Goal: Task Accomplishment & Management: Use online tool/utility

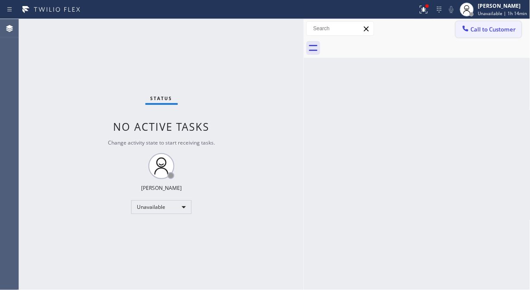
click at [475, 28] on span "Call to Customer" at bounding box center [493, 29] width 45 height 8
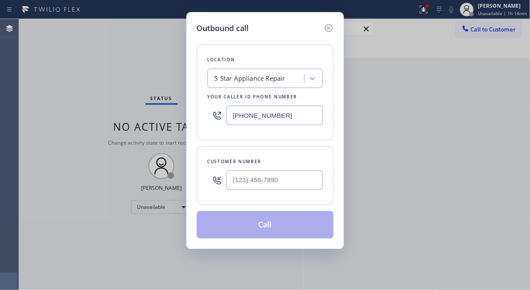
click at [57, 59] on div "Outbound call Location 5 Star Appliance Repair Your caller id phone number [PHO…" at bounding box center [265, 145] width 530 height 290
click at [71, 98] on div "Outbound call Location 5 Star Appliance Repair Your caller id phone number [PHO…" at bounding box center [265, 145] width 530 height 290
click at [59, 166] on div "Outbound call Location 5 Star Appliance Repair Your caller id phone number [PHO…" at bounding box center [265, 145] width 530 height 290
click at [236, 179] on input "(___) ___-____" at bounding box center [274, 179] width 96 height 19
paste input "732) 740-9241"
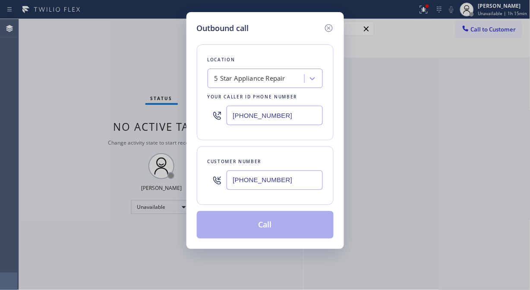
type input "[PHONE_NUMBER]"
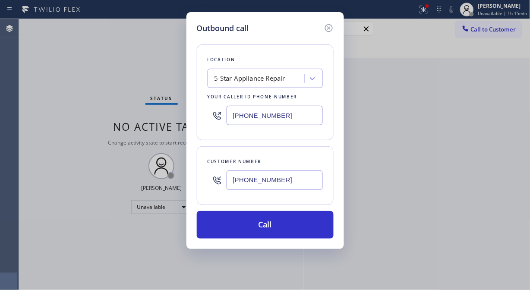
click at [65, 116] on div "Outbound call Location 5 Star Appliance Repair Your caller id phone number [PHO…" at bounding box center [265, 145] width 530 height 290
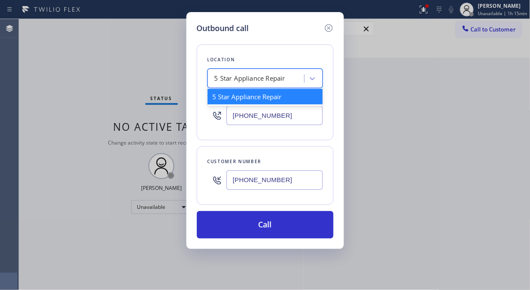
click at [221, 72] on div "5 Star Appliance Repair" at bounding box center [257, 78] width 94 height 15
paste input "Viking Appliance Repair Pros Beachwoo"
type input "Viking Appliance Repair Pros Beachwoo"
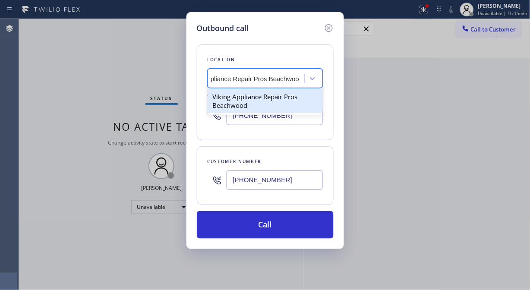
click at [234, 95] on div "Viking Appliance Repair Pros Beachwood" at bounding box center [264, 101] width 115 height 24
type input "[PHONE_NUMBER]"
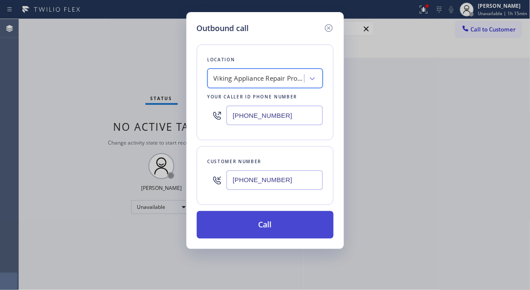
click at [261, 228] on button "Call" at bounding box center [265, 225] width 137 height 28
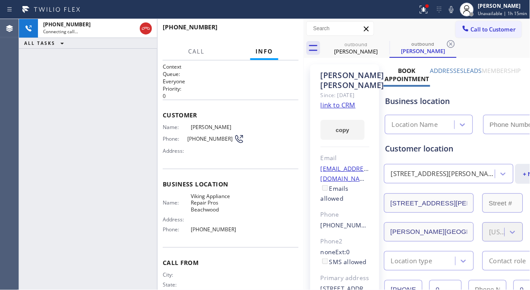
type input "[PHONE_NUMBER]"
click at [339, 109] on link "link to CRM" at bounding box center [337, 104] width 35 height 9
click at [452, 8] on icon at bounding box center [451, 9] width 10 height 10
click at [275, 31] on span "HANG UP" at bounding box center [278, 31] width 26 height 6
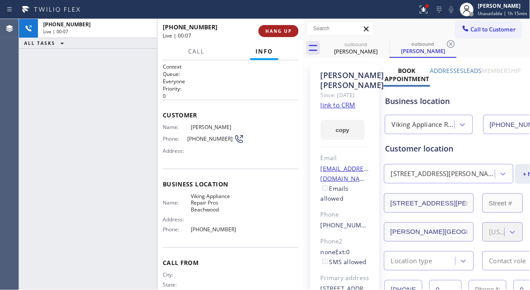
click at [275, 31] on span "HANG UP" at bounding box center [278, 31] width 26 height 6
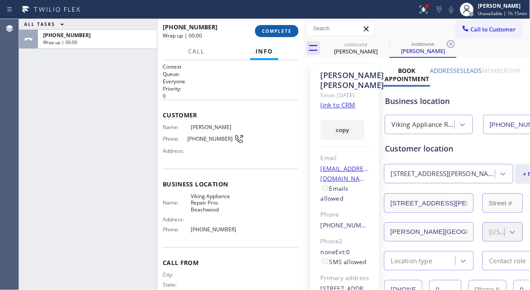
click at [276, 31] on span "COMPLETE" at bounding box center [277, 31] width 30 height 6
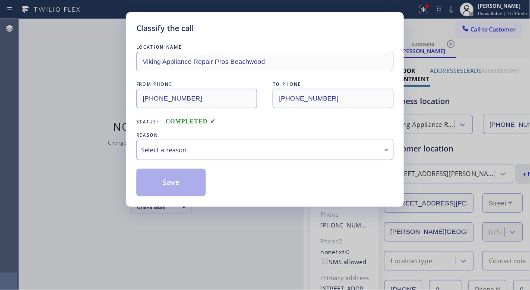
click at [273, 149] on div "Select a reason" at bounding box center [265, 150] width 248 height 10
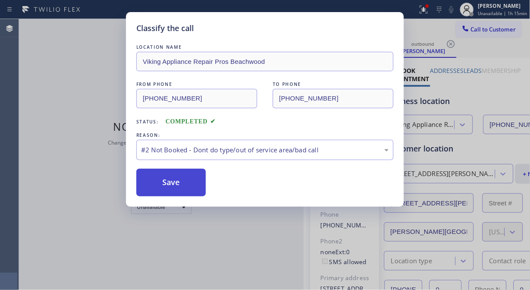
click at [185, 180] on button "Save" at bounding box center [170, 183] width 69 height 28
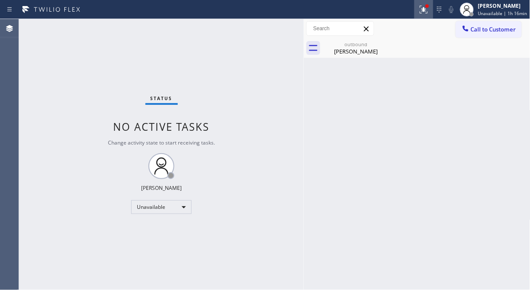
click at [424, 6] on icon at bounding box center [423, 9] width 10 height 10
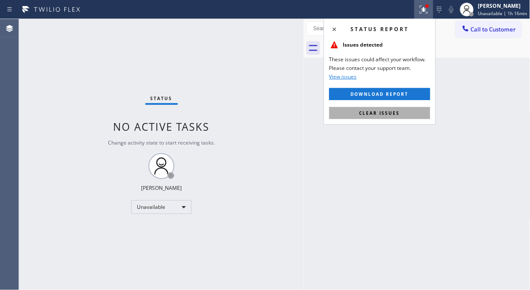
click at [389, 113] on span "Clear issues" at bounding box center [379, 113] width 41 height 6
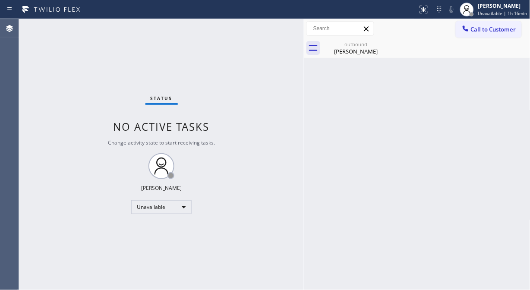
click at [380, 37] on div "Call to Customer Outbound call Location Viking Appliance Repair Pros [GEOGRAPHI…" at bounding box center [417, 28] width 226 height 19
click at [373, 47] on div "outbound" at bounding box center [355, 44] width 65 height 6
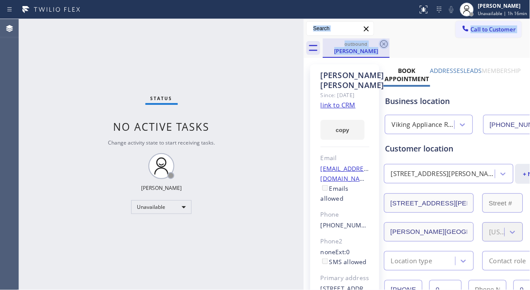
click at [384, 40] on div "Call to Customer Outbound call Location Viking Appliance Repair Pros [GEOGRAPHI…" at bounding box center [417, 38] width 226 height 39
drag, startPoint x: 384, startPoint y: 42, endPoint x: 379, endPoint y: 79, distance: 37.9
click at [384, 42] on icon at bounding box center [384, 44] width 10 height 10
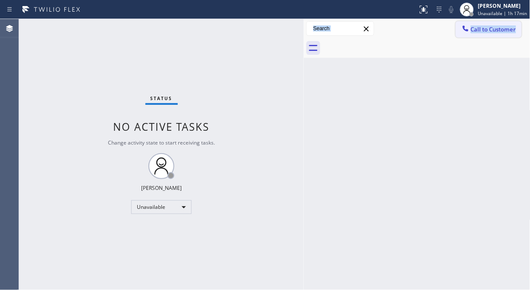
click at [481, 33] on button "Call to Customer" at bounding box center [488, 29] width 66 height 16
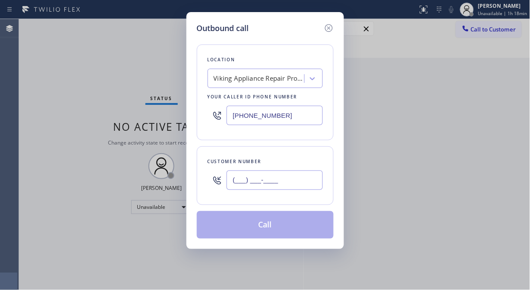
click at [233, 183] on input "(___) ___-____" at bounding box center [274, 179] width 96 height 19
paste input "650) 477-2073"
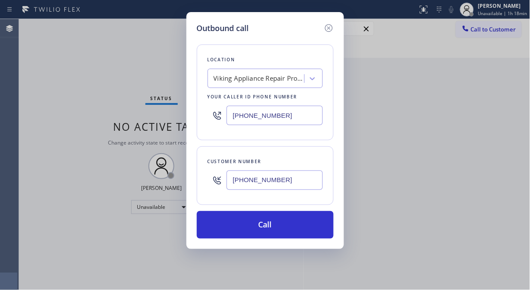
type input "[PHONE_NUMBER]"
click at [234, 114] on input "[PHONE_NUMBER]" at bounding box center [274, 115] width 96 height 19
paste input "310) 853-6861"
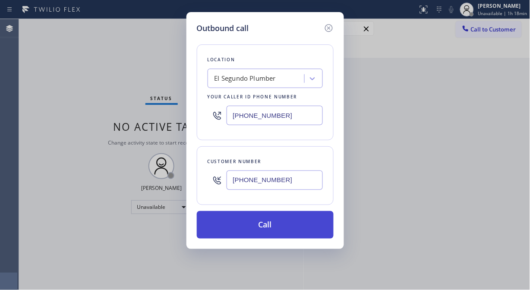
type input "[PHONE_NUMBER]"
click at [291, 229] on button "Call" at bounding box center [265, 225] width 137 height 28
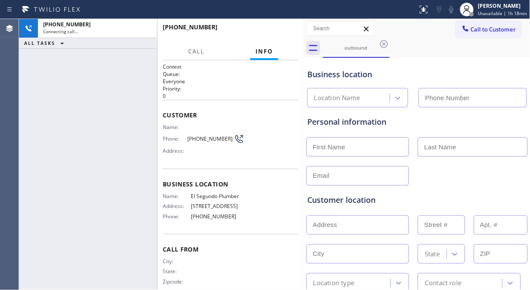
type input "[PHONE_NUMBER]"
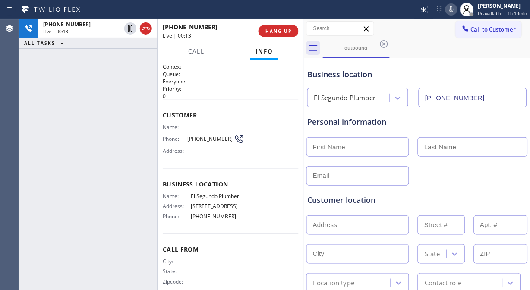
click at [57, 104] on div "[PHONE_NUMBER] Live | 00:13 ALL TASKS ALL TASKS ACTIVE TASKS TASKS IN WRAP UP" at bounding box center [88, 154] width 138 height 271
click at [57, 129] on div "[PHONE_NUMBER] Live | 00:18 ALL TASKS ALL TASKS ACTIVE TASKS TASKS IN WRAP UP" at bounding box center [88, 154] width 138 height 271
click at [43, 128] on div "[PHONE_NUMBER] Live | 00:26 ALL TASKS ALL TASKS ACTIVE TASKS TASKS IN WRAP UP" at bounding box center [88, 154] width 138 height 271
click at [284, 32] on span "HANG UP" at bounding box center [278, 31] width 26 height 6
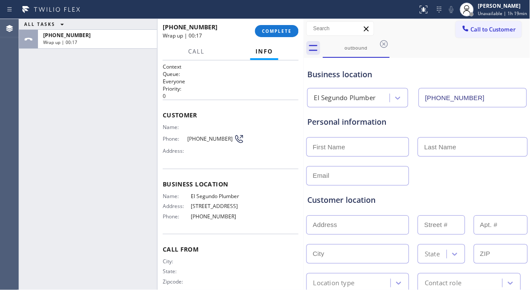
click at [30, 74] on div "ALL TASKS ALL TASKS ACTIVE TASKS TASKS IN WRAP UP [PHONE_NUMBER] Wrap up | 00:17" at bounding box center [88, 154] width 138 height 271
click at [273, 29] on span "COMPLETE" at bounding box center [277, 31] width 30 height 6
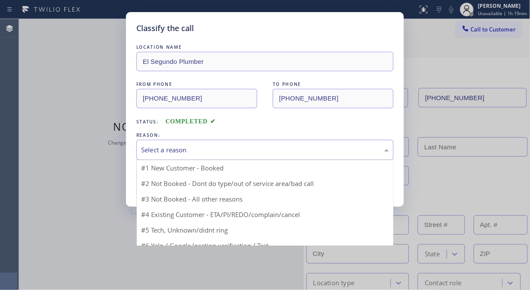
click at [274, 149] on div "Select a reason" at bounding box center [265, 150] width 248 height 10
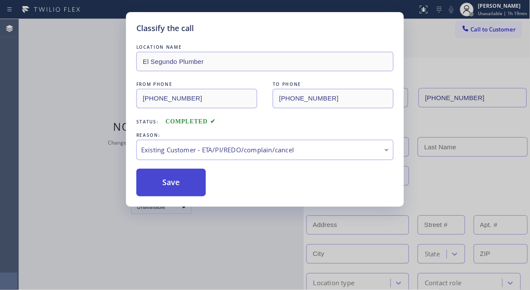
click at [200, 187] on button "Save" at bounding box center [170, 183] width 69 height 28
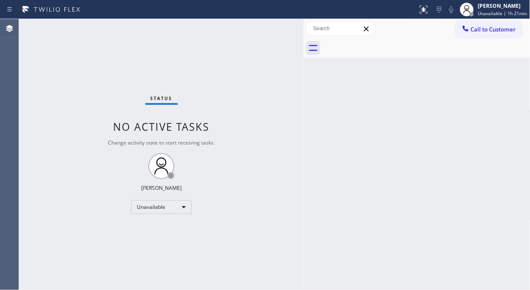
click at [60, 105] on div "Status No active tasks Change activity state to start receiving tasks. [PERSON_…" at bounding box center [161, 154] width 285 height 271
drag, startPoint x: 495, startPoint y: 27, endPoint x: 300, endPoint y: 137, distance: 223.8
click at [494, 28] on span "Call to Customer" at bounding box center [493, 29] width 45 height 8
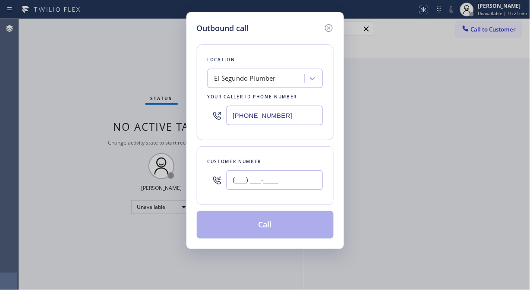
click at [252, 175] on input "(___) ___-____" at bounding box center [274, 179] width 96 height 19
paste input "510) 551-7224"
type input "[PHONE_NUMBER]"
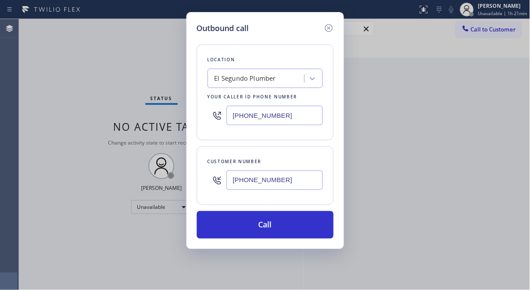
click at [27, 118] on div "Outbound call Location [GEOGRAPHIC_DATA] Plumber Your caller id phone number [P…" at bounding box center [265, 145] width 530 height 290
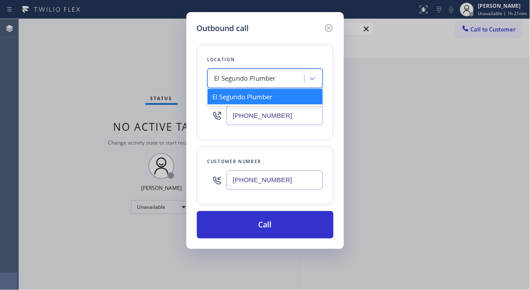
click at [222, 76] on div "El Segundo Plumber" at bounding box center [245, 79] width 62 height 10
paste input "Piedmont Ave Air Conditioner Repair"
type input "Piedmont Ave Air Conditioner Repair"
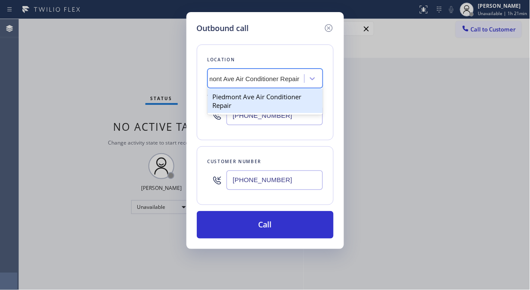
click at [243, 95] on div "Piedmont Ave Air Conditioner Repair" at bounding box center [264, 101] width 115 height 24
type input "[PHONE_NUMBER]"
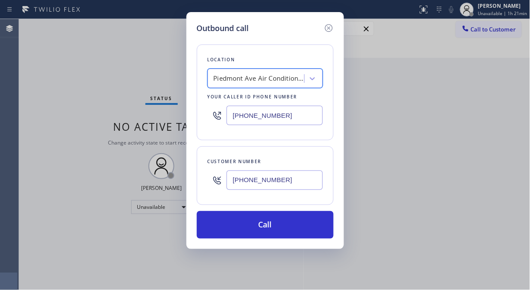
scroll to position [0, 1]
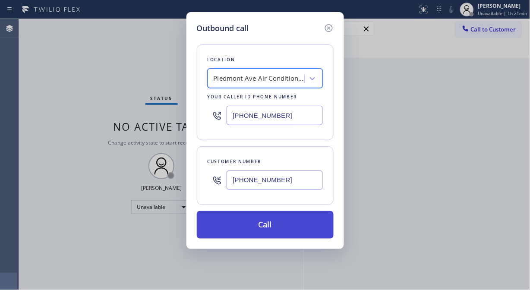
click at [264, 225] on button "Call" at bounding box center [265, 225] width 137 height 28
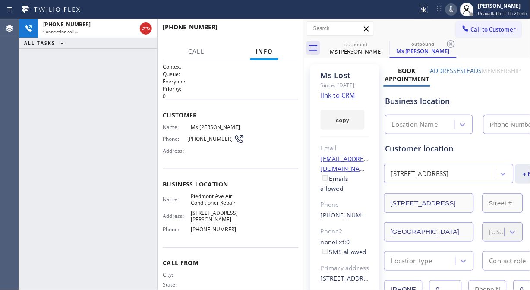
type input "[PHONE_NUMBER]"
click at [45, 129] on div "[PHONE_NUMBER] Live | 00:10 ALL TASKS ALL TASKS ACTIVE TASKS TASKS IN WRAP UP" at bounding box center [88, 154] width 138 height 271
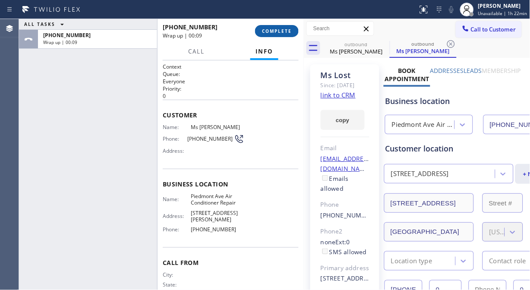
click at [271, 27] on button "COMPLETE" at bounding box center [277, 31] width 44 height 12
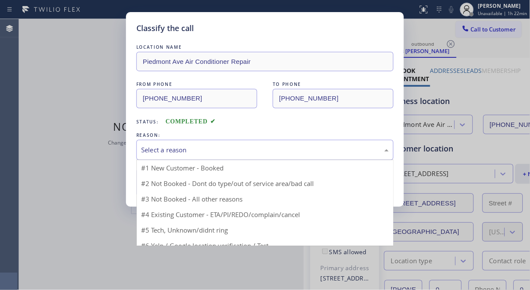
click at [279, 148] on div "Select a reason" at bounding box center [265, 150] width 248 height 10
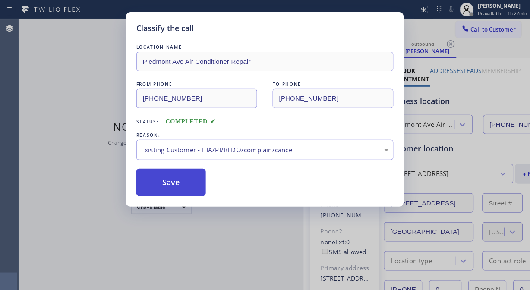
click at [176, 180] on button "Save" at bounding box center [170, 183] width 69 height 28
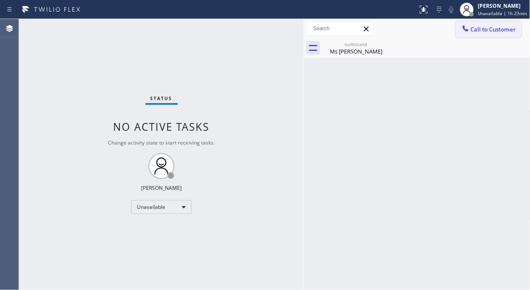
click at [474, 28] on span "Call to Customer" at bounding box center [493, 29] width 45 height 8
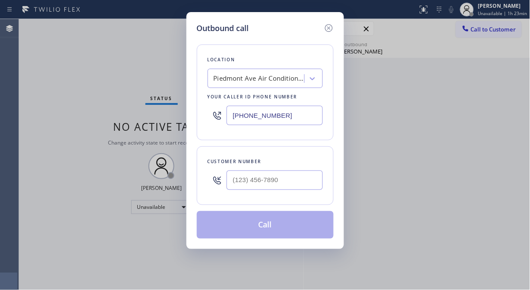
click at [227, 75] on div "Piedmont Ave Air Conditioner Repair" at bounding box center [258, 79] width 91 height 10
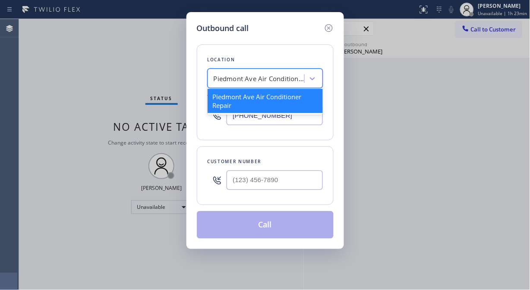
paste input "Arcadia Top Electric Master"
type input "Arcadia Top Electric Master"
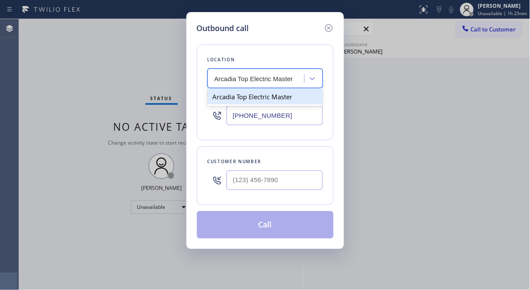
click at [264, 102] on div "Arcadia Top Electric Master" at bounding box center [264, 97] width 115 height 16
type input "[PHONE_NUMBER]"
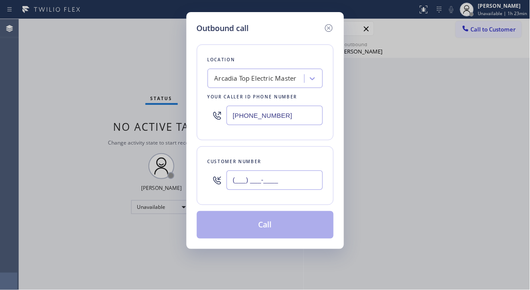
click at [229, 183] on input "(___) ___-____" at bounding box center [274, 179] width 96 height 19
paste input "323) 637-1045"
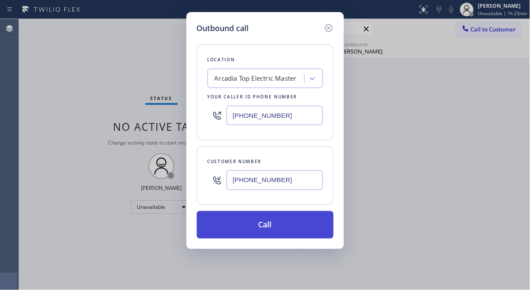
type input "[PHONE_NUMBER]"
click at [252, 228] on button "Call" at bounding box center [265, 225] width 137 height 28
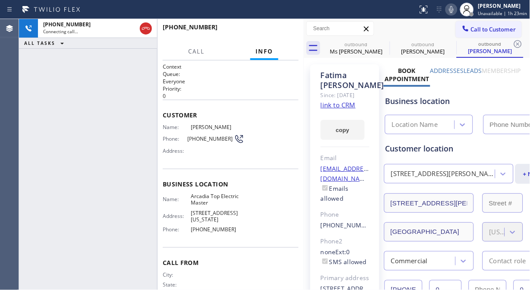
type input "[PHONE_NUMBER]"
click at [385, 43] on icon at bounding box center [384, 44] width 10 height 10
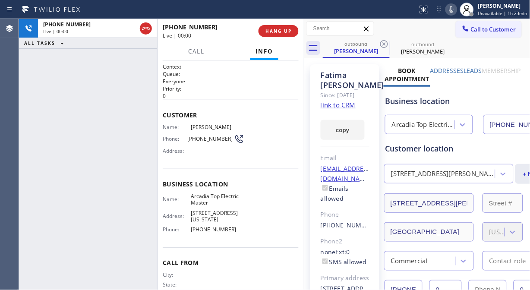
click at [385, 43] on icon at bounding box center [384, 44] width 10 height 10
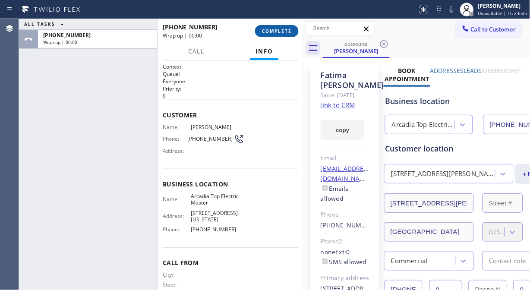
click at [279, 35] on button "COMPLETE" at bounding box center [277, 31] width 44 height 12
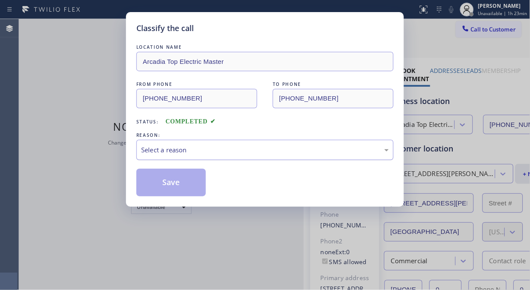
click at [261, 147] on div "Select a reason" at bounding box center [265, 150] width 248 height 10
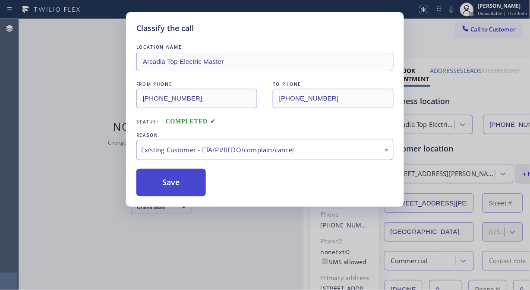
drag, startPoint x: 194, startPoint y: 189, endPoint x: 360, endPoint y: 9, distance: 245.1
click at [194, 188] on button "Save" at bounding box center [170, 183] width 69 height 28
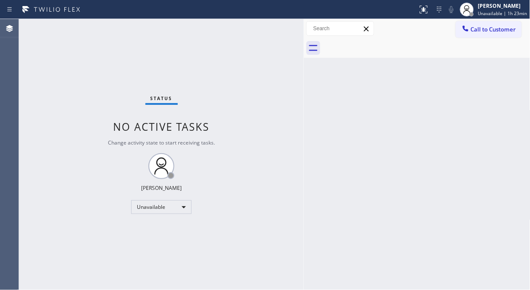
click at [505, 32] on span "Call to Customer" at bounding box center [493, 29] width 45 height 8
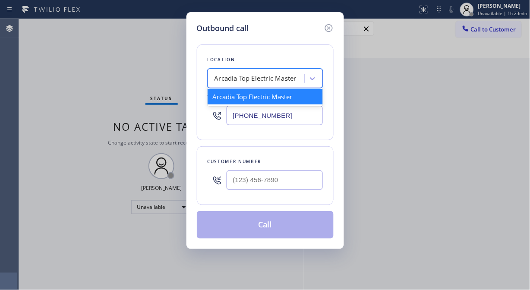
click at [245, 84] on div "Arcadia Top Electric Master" at bounding box center [257, 78] width 94 height 15
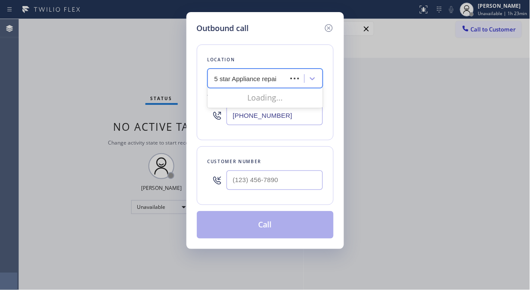
type input "5 star Appliance repair"
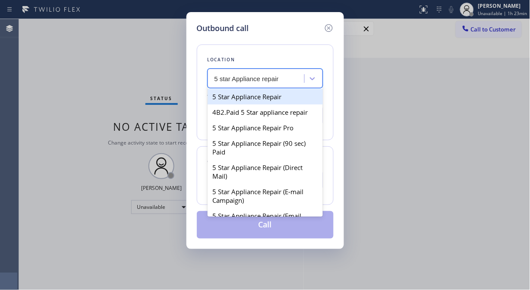
click at [255, 97] on div "5 Star Appliance Repair" at bounding box center [264, 97] width 115 height 16
type input "[PHONE_NUMBER]"
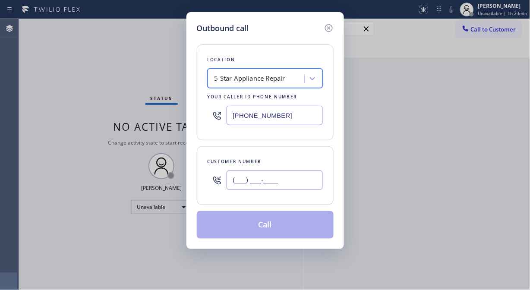
click at [256, 177] on input "(___) ___-____" at bounding box center [274, 179] width 96 height 19
paste input "760) 434-4336"
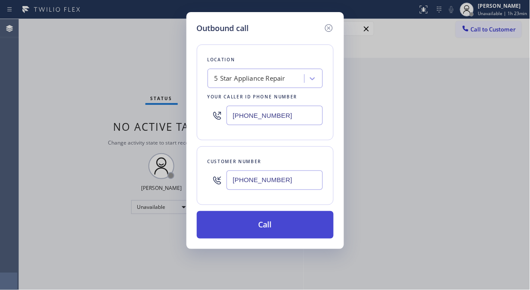
type input "[PHONE_NUMBER]"
click at [261, 223] on button "Call" at bounding box center [265, 225] width 137 height 28
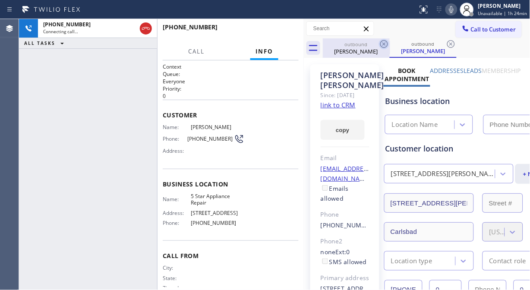
click at [382, 42] on icon at bounding box center [384, 44] width 10 height 10
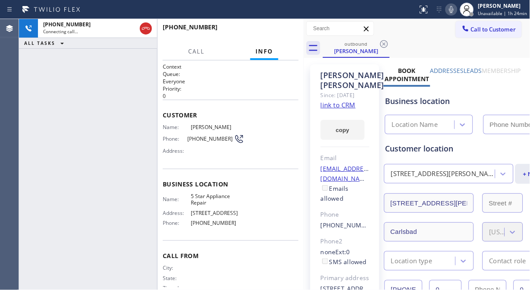
type input "[PHONE_NUMBER]"
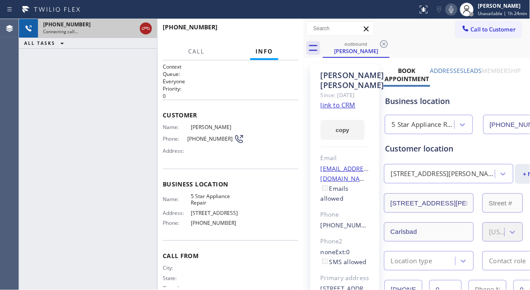
click at [145, 26] on icon at bounding box center [146, 28] width 10 height 10
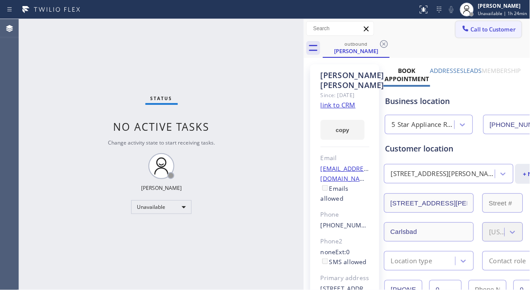
click at [486, 25] on span "Call to Customer" at bounding box center [493, 29] width 45 height 8
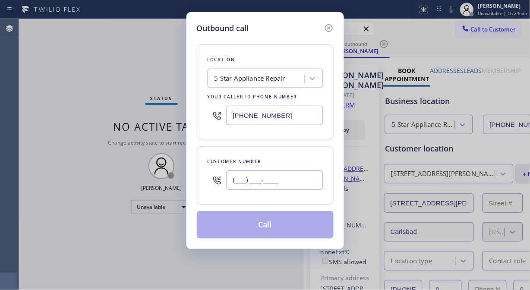
drag, startPoint x: 256, startPoint y: 171, endPoint x: 254, endPoint y: 180, distance: 9.0
click at [255, 174] on input "(___) ___-____" at bounding box center [274, 179] width 96 height 19
paste input "714) 623-8764"
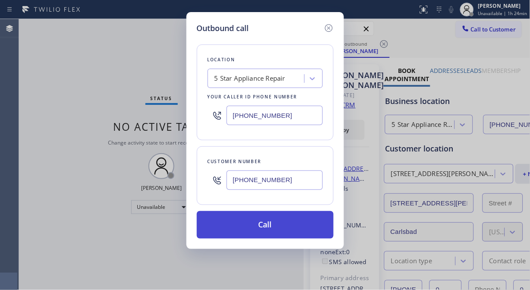
type input "[PHONE_NUMBER]"
click at [273, 222] on button "Call" at bounding box center [265, 225] width 137 height 28
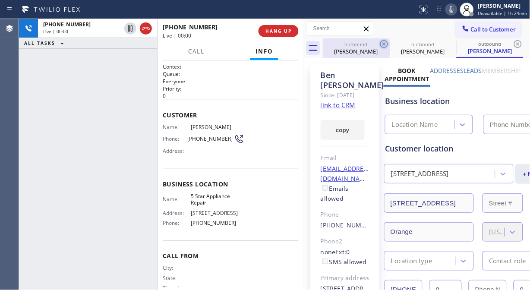
type input "[PHONE_NUMBER]"
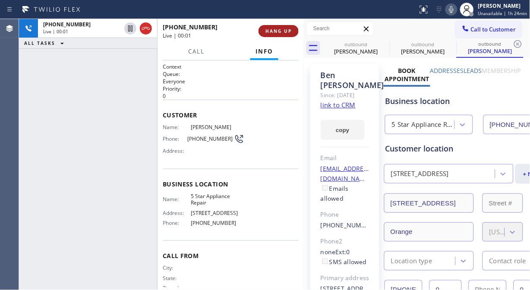
click at [288, 33] on span "HANG UP" at bounding box center [278, 31] width 26 height 6
click at [287, 32] on span "HANG UP" at bounding box center [278, 31] width 26 height 6
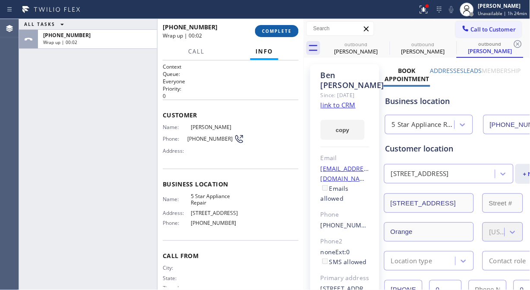
click at [275, 31] on span "COMPLETE" at bounding box center [277, 31] width 30 height 6
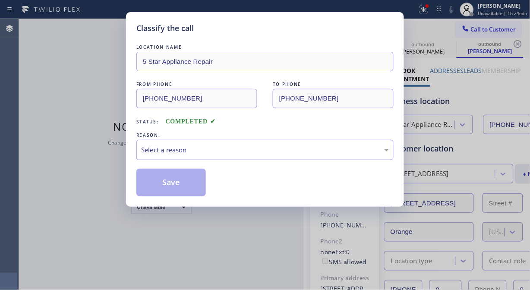
click at [279, 144] on div "Select a reason" at bounding box center [264, 150] width 257 height 20
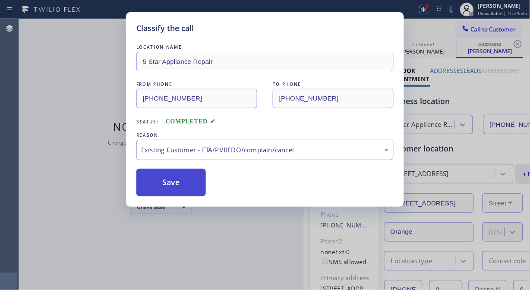
click at [188, 186] on button "Save" at bounding box center [170, 183] width 69 height 28
click at [494, 31] on div "Classify the call LOCATION NAME 5 Star Appliance Repair FROM PHONE [PHONE_NUMBE…" at bounding box center [265, 145] width 530 height 290
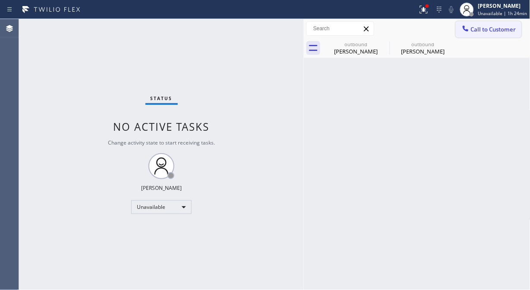
click at [494, 31] on span "Call to Customer" at bounding box center [493, 29] width 45 height 8
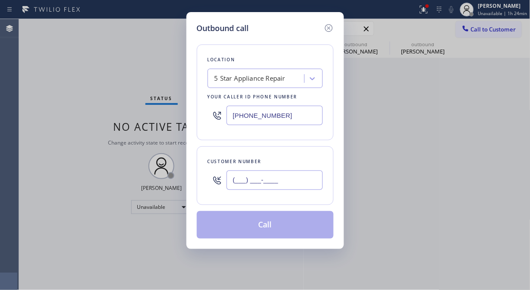
click at [285, 180] on input "(___) ___-____" at bounding box center [274, 179] width 96 height 19
paste input "323) 747-0380"
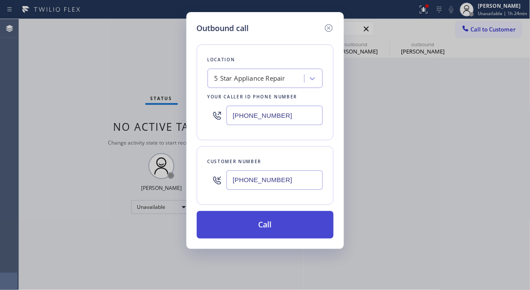
type input "[PHONE_NUMBER]"
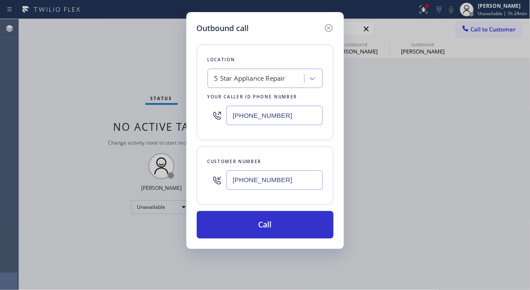
drag, startPoint x: 281, startPoint y: 233, endPoint x: 333, endPoint y: 85, distance: 156.9
click at [282, 233] on button "Call" at bounding box center [265, 225] width 137 height 28
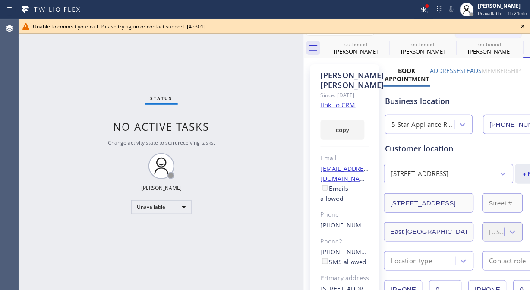
type input "[PHONE_NUMBER]"
click at [524, 26] on icon at bounding box center [522, 26] width 3 height 3
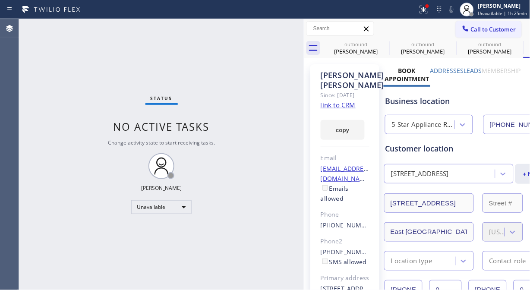
click at [485, 34] on button "Call to Customer" at bounding box center [488, 29] width 66 height 16
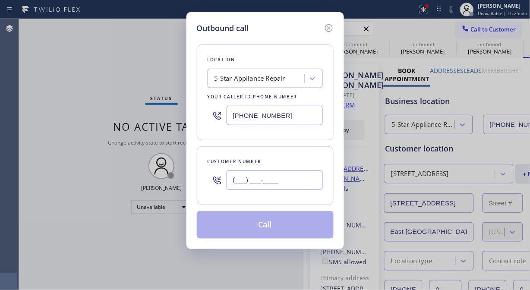
click at [269, 179] on input "(___) ___-____" at bounding box center [274, 179] width 96 height 19
paste input "858) 752-2004"
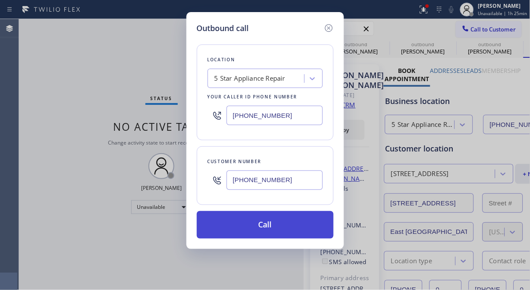
type input "[PHONE_NUMBER]"
click at [293, 229] on button "Call" at bounding box center [265, 225] width 137 height 28
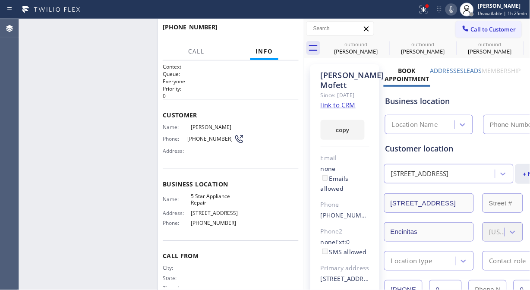
type input "[PHONE_NUMBER]"
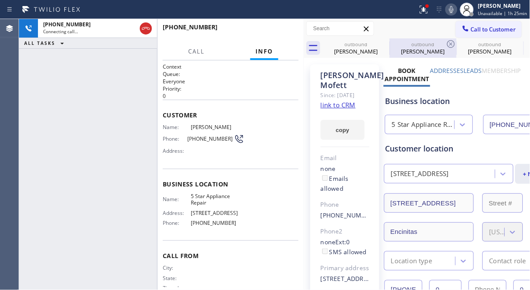
click at [390, 46] on div "outbound" at bounding box center [422, 44] width 65 height 6
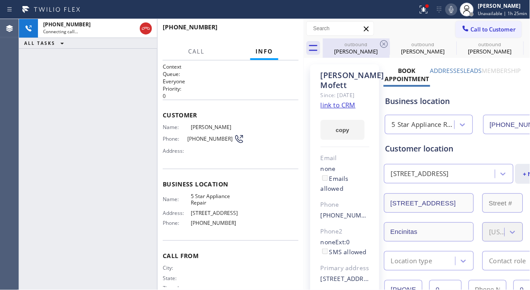
click at [381, 41] on icon at bounding box center [384, 44] width 10 height 10
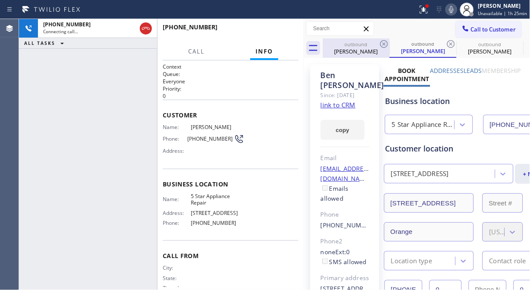
click at [381, 41] on icon at bounding box center [384, 44] width 10 height 10
click at [389, 41] on div "outbound [PERSON_NAME]" at bounding box center [422, 47] width 67 height 19
click at [445, 41] on icon at bounding box center [450, 44] width 10 height 10
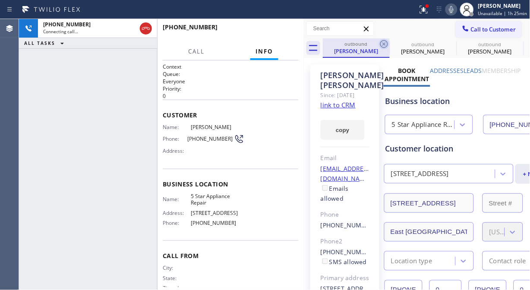
click at [378, 42] on div "outbound [PERSON_NAME]" at bounding box center [356, 47] width 67 height 19
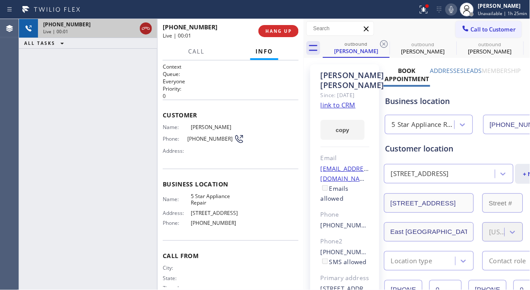
click at [150, 29] on icon at bounding box center [146, 28] width 10 height 10
click at [150, 29] on div "Live | 00:02" at bounding box center [97, 31] width 109 height 6
click at [300, 27] on div "[PHONE_NUMBER] Live | 00:02 HANG UP" at bounding box center [230, 31] width 146 height 24
click at [286, 31] on span "HANG UP" at bounding box center [278, 31] width 26 height 6
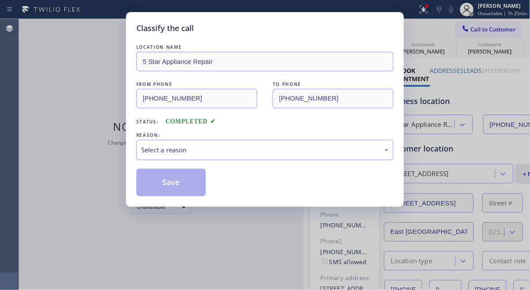
click at [272, 154] on div "Select a reason" at bounding box center [265, 150] width 248 height 10
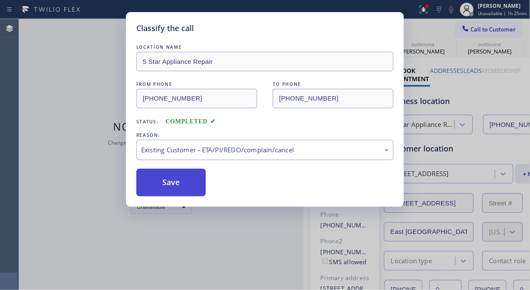
click at [190, 184] on button "Save" at bounding box center [170, 183] width 69 height 28
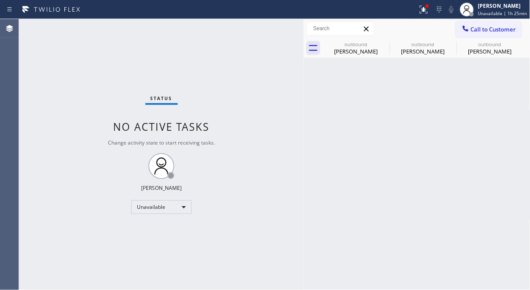
click at [489, 28] on span "Call to Customer" at bounding box center [493, 29] width 45 height 8
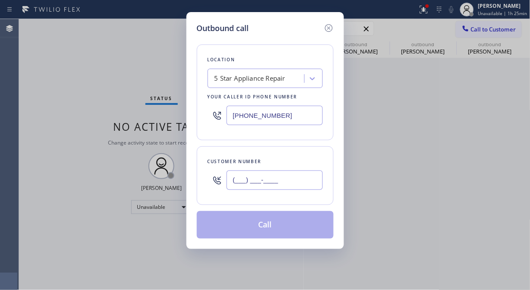
click at [268, 173] on input "(___) ___-____" at bounding box center [274, 179] width 96 height 19
paste input "214) 478-9832"
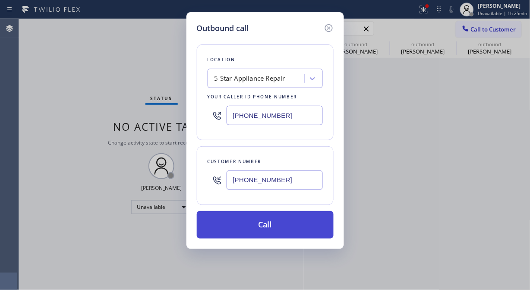
type input "[PHONE_NUMBER]"
click at [289, 229] on button "Call" at bounding box center [265, 225] width 137 height 28
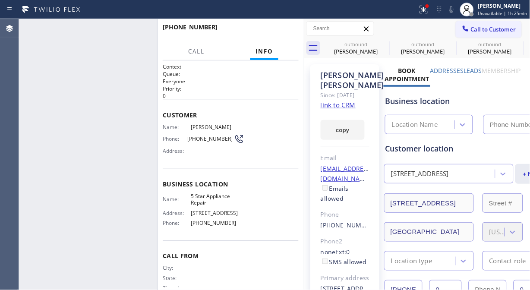
type input "[PHONE_NUMBER]"
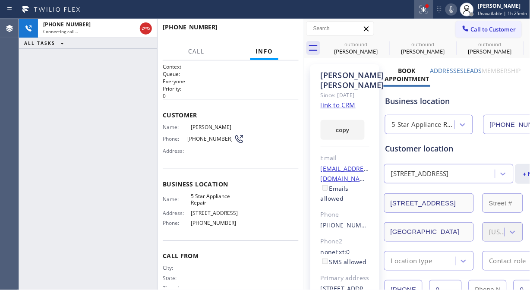
click at [423, 6] on icon at bounding box center [423, 9] width 10 height 10
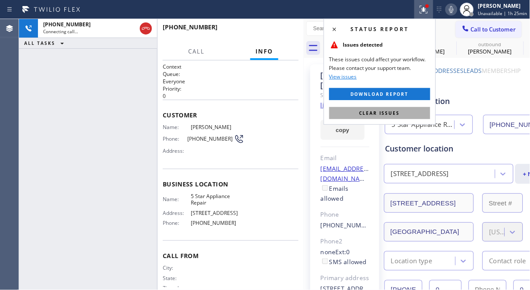
click at [390, 114] on span "Clear issues" at bounding box center [379, 113] width 41 height 6
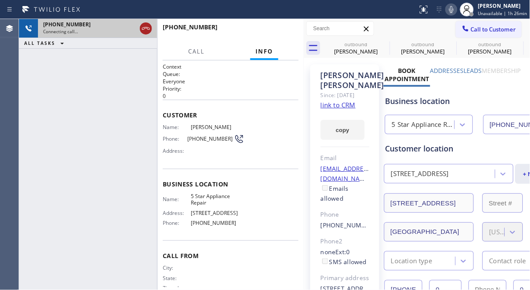
click at [146, 24] on icon at bounding box center [146, 28] width 10 height 10
click at [471, 31] on span "Call to Customer" at bounding box center [493, 29] width 45 height 8
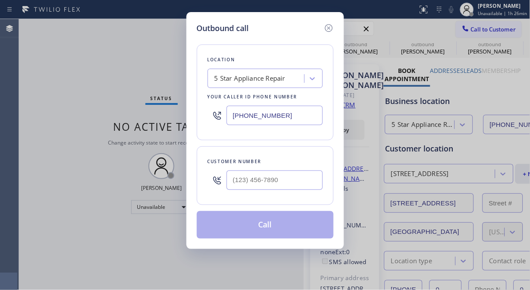
click at [264, 186] on input "text" at bounding box center [274, 179] width 96 height 19
click at [247, 179] on input "(___) ___-____" at bounding box center [274, 179] width 96 height 19
paste input "516-8721"
click at [226, 183] on input "(___) 516-8721" at bounding box center [274, 179] width 96 height 19
click at [228, 182] on input "(___) 516-8721" at bounding box center [274, 179] width 96 height 19
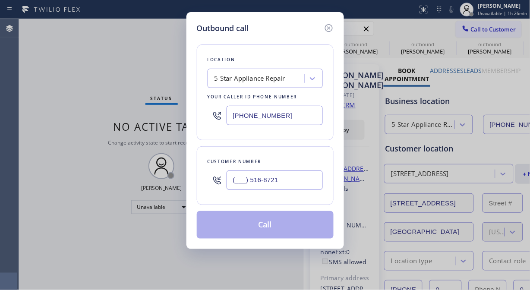
paste input "516) 872-118"
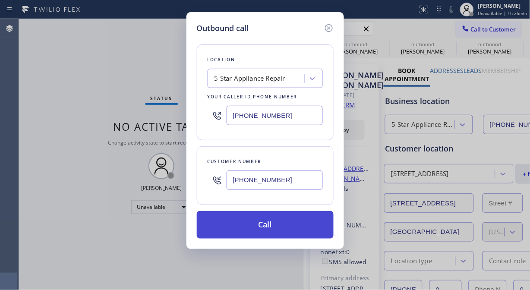
type input "[PHONE_NUMBER]"
click at [265, 224] on button "Call" at bounding box center [265, 225] width 137 height 28
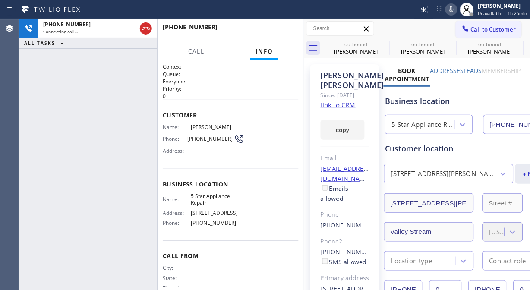
type input "[PHONE_NUMBER]"
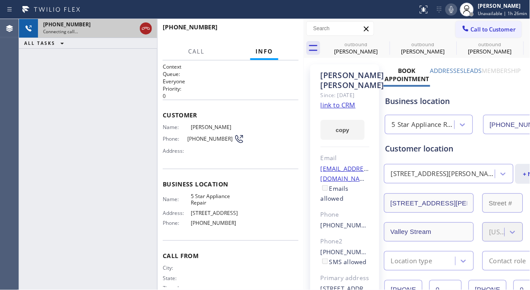
click at [147, 24] on icon at bounding box center [146, 28] width 10 height 10
click at [462, 29] on icon at bounding box center [465, 28] width 6 height 6
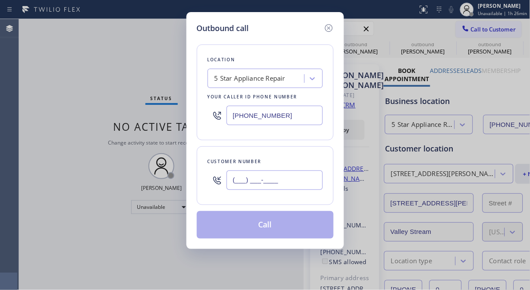
click at [238, 182] on input "(___) ___-____" at bounding box center [274, 179] width 96 height 19
paste input "949) 291-6511"
type input "[PHONE_NUMBER]"
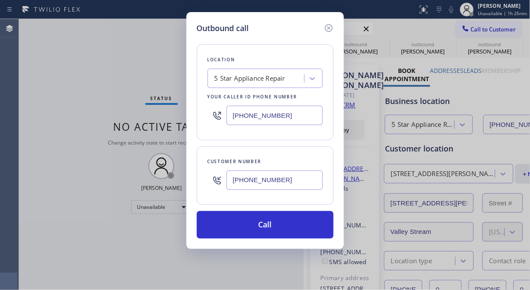
drag, startPoint x: 282, startPoint y: 226, endPoint x: 298, endPoint y: 186, distance: 42.6
click at [282, 225] on button "Call" at bounding box center [265, 225] width 137 height 28
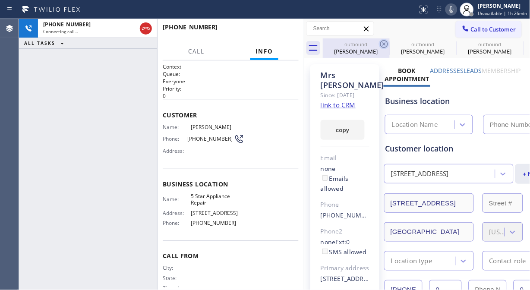
type input "[PHONE_NUMBER]"
click at [380, 44] on icon at bounding box center [384, 44] width 8 height 8
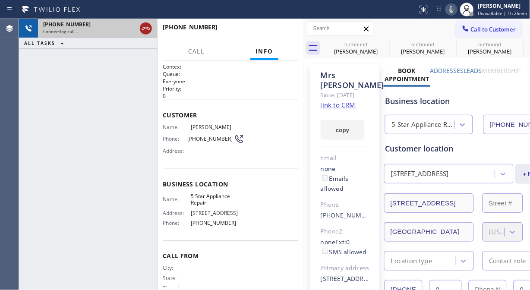
click at [0, 0] on icon at bounding box center [0, 0] width 0 height 0
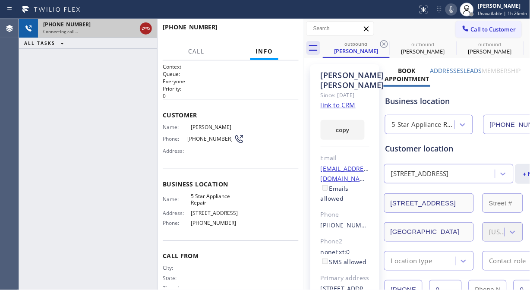
click at [148, 27] on icon at bounding box center [146, 28] width 10 height 10
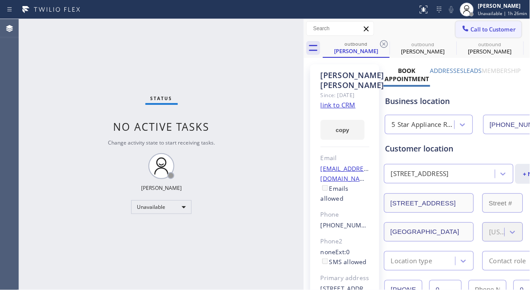
click at [489, 29] on span "Call to Customer" at bounding box center [493, 29] width 45 height 8
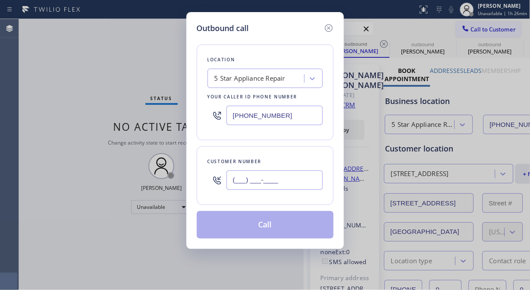
click at [272, 184] on input "(___) ___-____" at bounding box center [274, 179] width 96 height 19
paste input "917) 412-7071"
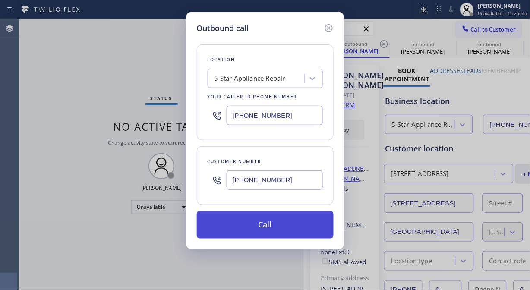
type input "[PHONE_NUMBER]"
click at [273, 223] on button "Call" at bounding box center [265, 225] width 137 height 28
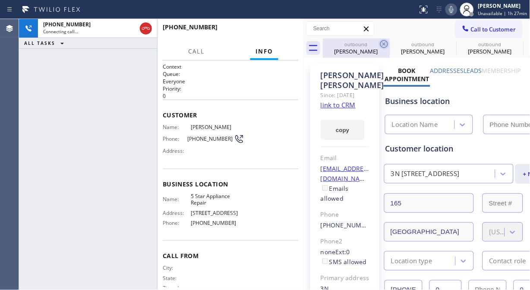
type input "[PHONE_NUMBER]"
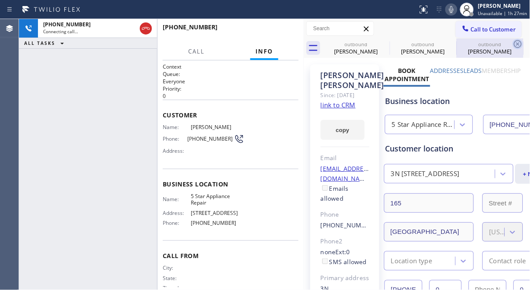
click at [0, 0] on icon at bounding box center [0, 0] width 0 height 0
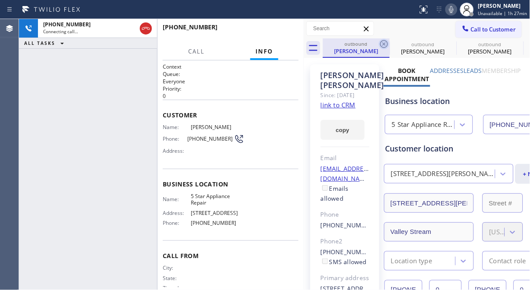
click at [385, 43] on icon at bounding box center [384, 44] width 10 height 10
click at [0, 0] on icon at bounding box center [0, 0] width 0 height 0
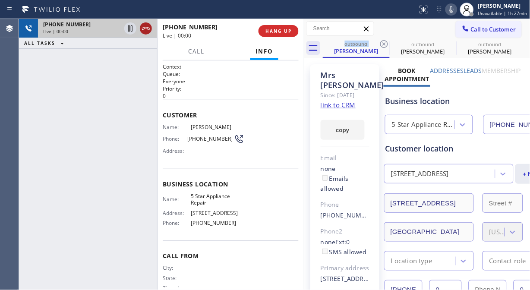
click at [147, 28] on icon at bounding box center [146, 28] width 8 height 3
click at [274, 28] on span "HANG UP" at bounding box center [278, 31] width 26 height 6
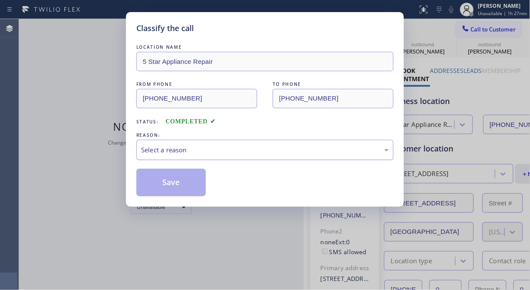
click at [263, 160] on div "Select a reason" at bounding box center [264, 150] width 257 height 20
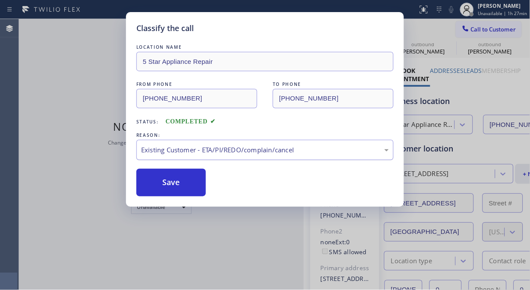
drag, startPoint x: 240, startPoint y: 150, endPoint x: 239, endPoint y: 155, distance: 5.7
click at [240, 150] on div "Existing Customer - ETA/PI/REDO/complain/cancel" at bounding box center [265, 150] width 248 height 10
drag, startPoint x: 191, startPoint y: 188, endPoint x: 322, endPoint y: 13, distance: 218.0
click at [191, 187] on button "Save" at bounding box center [170, 183] width 69 height 28
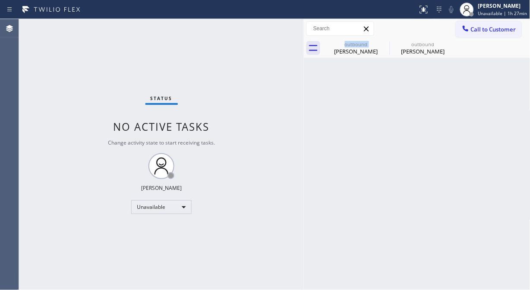
drag, startPoint x: 464, startPoint y: 26, endPoint x: 455, endPoint y: 40, distance: 16.9
click at [464, 26] on icon at bounding box center [465, 28] width 9 height 9
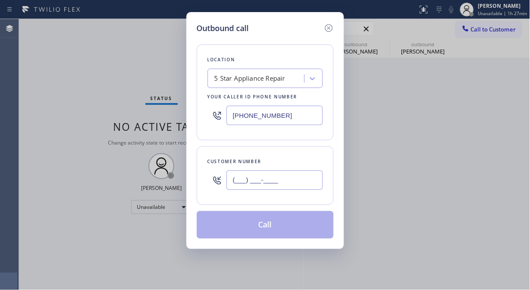
click at [289, 187] on input "(___) ___-____" at bounding box center [274, 179] width 96 height 19
paste input "626) 800-8815"
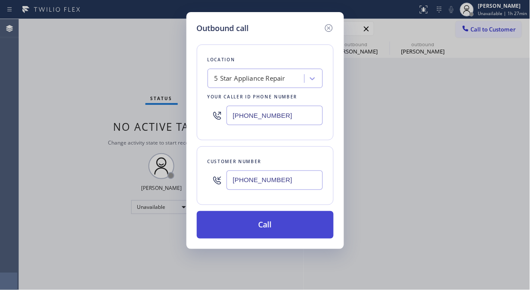
type input "[PHONE_NUMBER]"
click at [256, 225] on button "Call" at bounding box center [265, 225] width 137 height 28
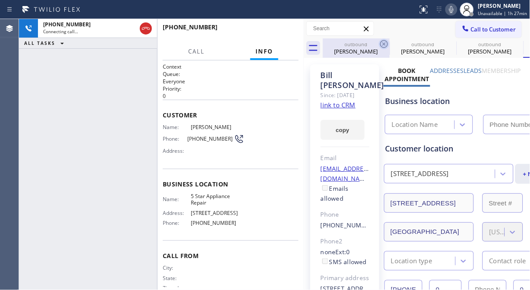
click at [386, 45] on icon at bounding box center [384, 44] width 10 height 10
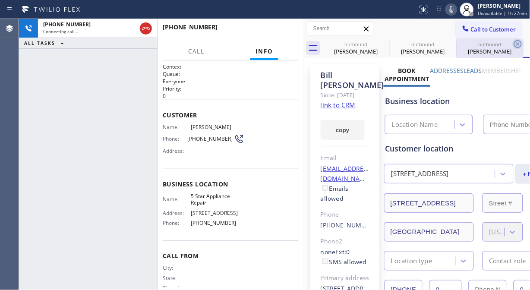
click at [0, 0] on icon at bounding box center [0, 0] width 0 height 0
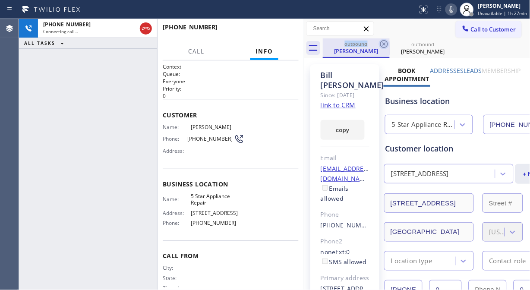
type input "[PHONE_NUMBER]"
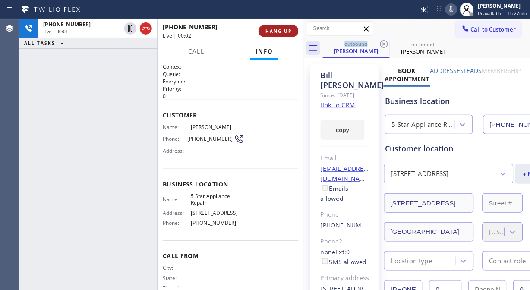
click at [283, 31] on span "HANG UP" at bounding box center [278, 31] width 26 height 6
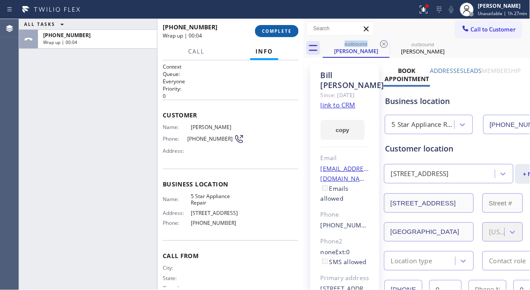
click at [276, 29] on span "COMPLETE" at bounding box center [277, 31] width 30 height 6
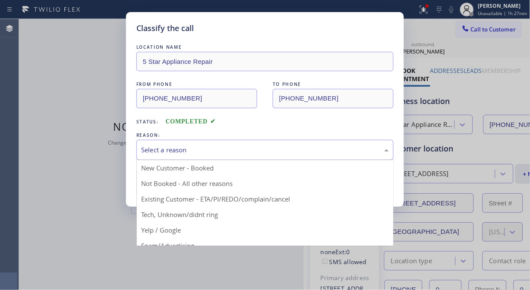
click at [260, 147] on div "Select a reason" at bounding box center [265, 150] width 248 height 10
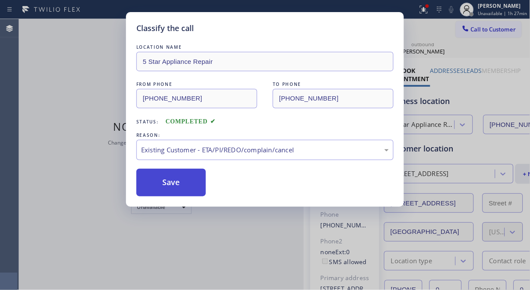
click at [197, 191] on button "Save" at bounding box center [170, 183] width 69 height 28
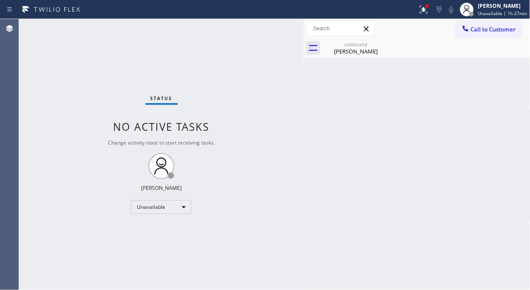
click at [485, 32] on span "Call to Customer" at bounding box center [493, 29] width 45 height 8
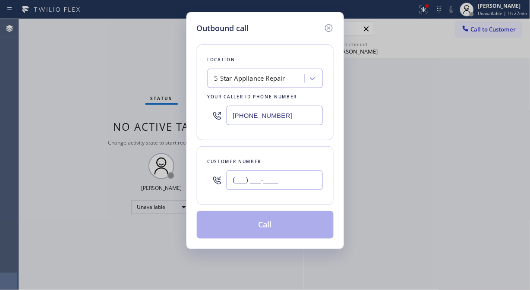
click at [257, 173] on input "(___) ___-____" at bounding box center [274, 179] width 96 height 19
paste input "847) 217-1965"
type input "[PHONE_NUMBER]"
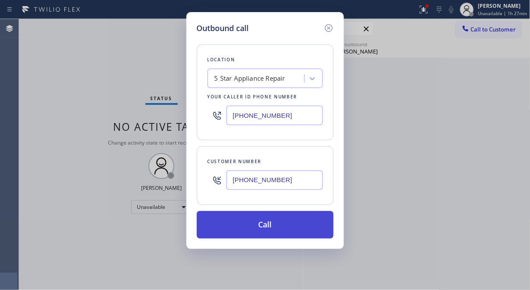
click at [288, 230] on button "Call" at bounding box center [265, 225] width 137 height 28
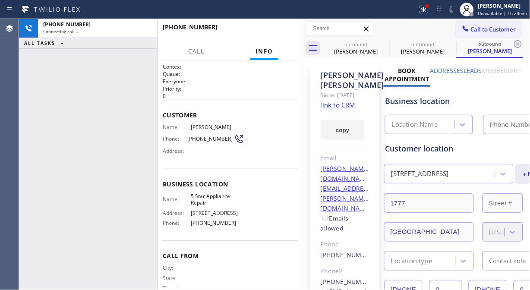
type input "[PHONE_NUMBER]"
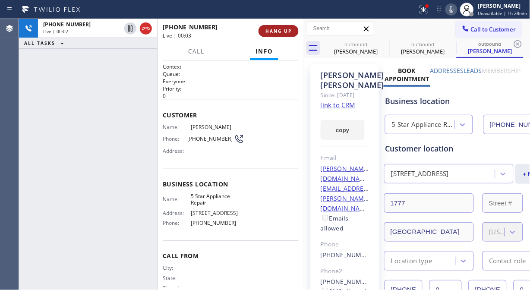
click at [276, 30] on span "HANG UP" at bounding box center [278, 31] width 26 height 6
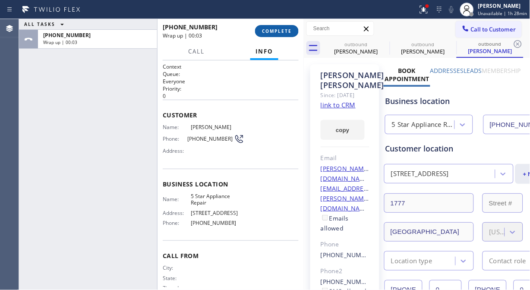
click at [278, 36] on button "COMPLETE" at bounding box center [277, 31] width 44 height 12
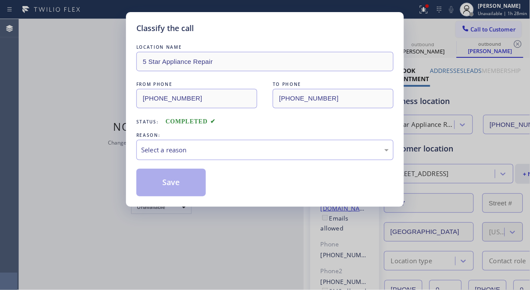
click at [269, 154] on div "Select a reason" at bounding box center [265, 150] width 248 height 10
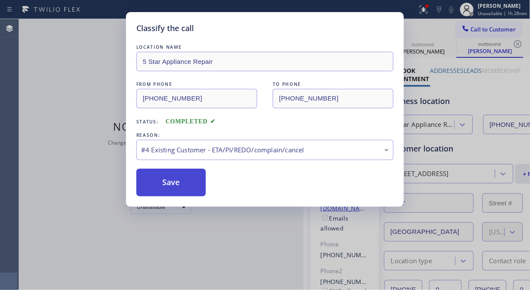
drag, startPoint x: 176, startPoint y: 183, endPoint x: 188, endPoint y: 183, distance: 12.1
click at [177, 183] on button "Save" at bounding box center [170, 183] width 69 height 28
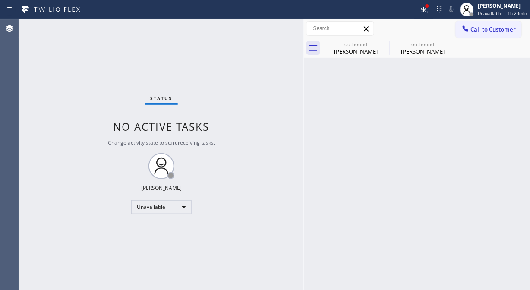
click at [482, 29] on span "Call to Customer" at bounding box center [493, 29] width 45 height 8
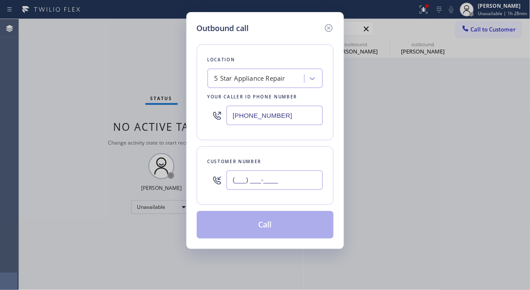
click at [239, 184] on input "(___) ___-____" at bounding box center [274, 179] width 96 height 19
paste input "424) 268-4596"
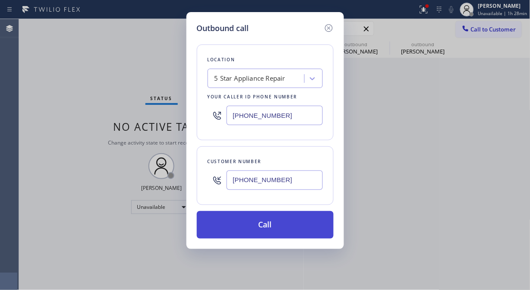
type input "[PHONE_NUMBER]"
click at [243, 228] on button "Call" at bounding box center [265, 225] width 137 height 28
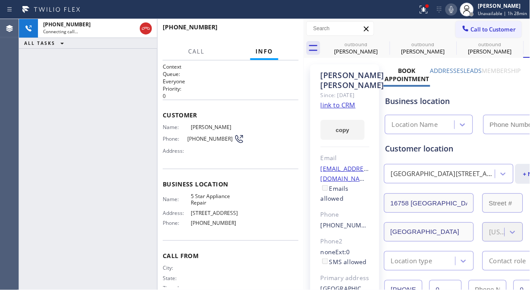
type input "[PHONE_NUMBER]"
click at [384, 44] on icon at bounding box center [384, 44] width 8 height 8
click at [447, 44] on icon at bounding box center [451, 44] width 8 height 8
click at [384, 44] on icon at bounding box center [384, 44] width 8 height 8
click at [0, 0] on icon at bounding box center [0, 0] width 0 height 0
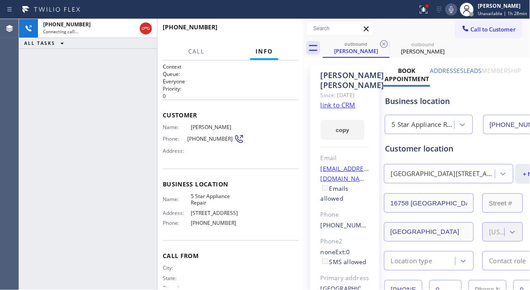
click at [384, 44] on div "outbound [PERSON_NAME] outbound [PERSON_NAME]" at bounding box center [426, 47] width 207 height 19
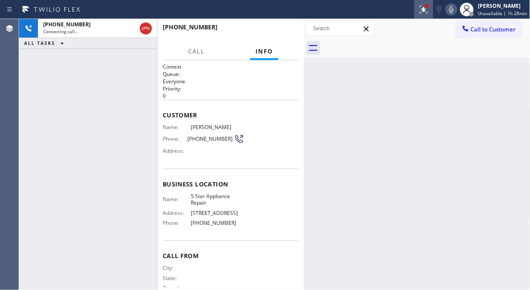
click at [429, 10] on icon at bounding box center [423, 9] width 10 height 10
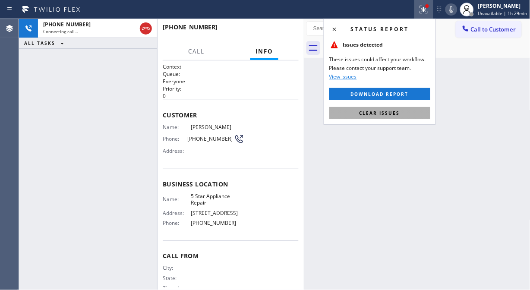
click at [397, 107] on button "Clear issues" at bounding box center [379, 113] width 101 height 12
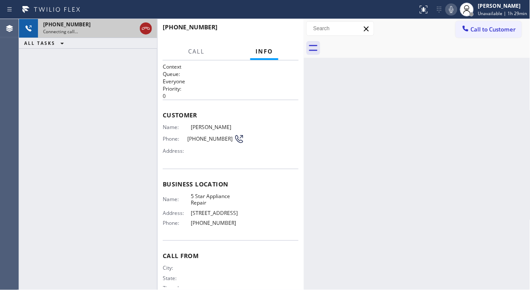
click at [147, 27] on icon at bounding box center [146, 28] width 10 height 10
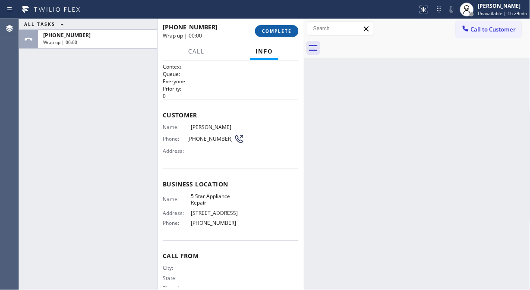
click at [275, 37] on button "COMPLETE" at bounding box center [277, 31] width 44 height 12
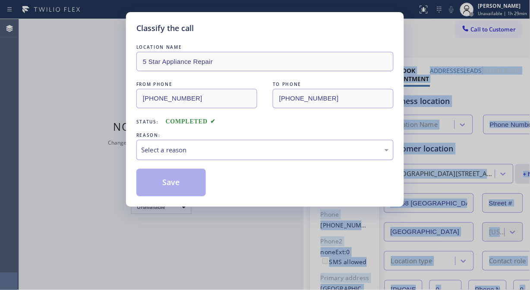
click at [249, 146] on div "Select a reason" at bounding box center [264, 150] width 257 height 20
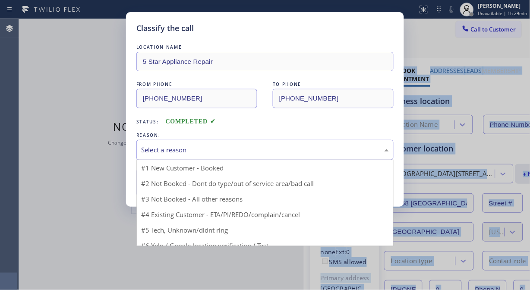
drag, startPoint x: 228, startPoint y: 177, endPoint x: 192, endPoint y: 183, distance: 35.9
type input "[PHONE_NUMBER]"
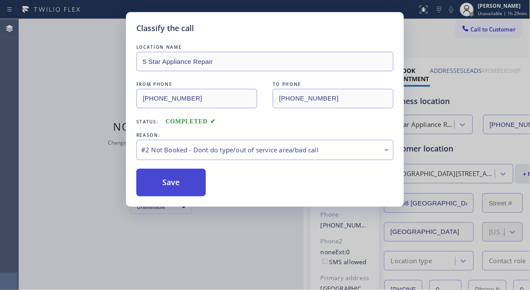
click at [190, 183] on button "Save" at bounding box center [170, 183] width 69 height 28
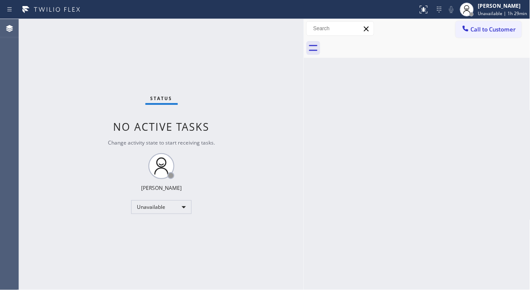
click at [489, 26] on span "Call to Customer" at bounding box center [493, 29] width 45 height 8
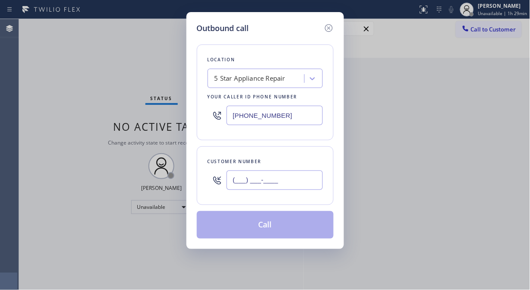
click at [247, 183] on input "(___) ___-____" at bounding box center [274, 179] width 96 height 19
paste input "818) 746-7040"
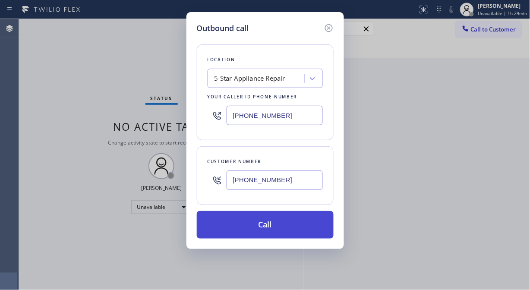
type input "[PHONE_NUMBER]"
click at [273, 220] on button "Call" at bounding box center [265, 225] width 137 height 28
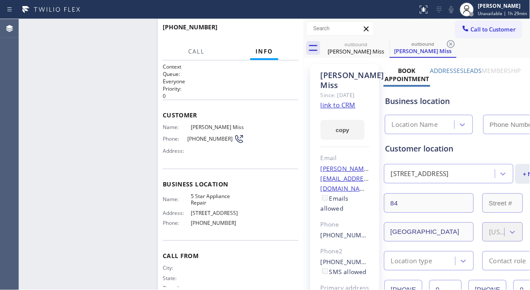
type input "[PHONE_NUMBER]"
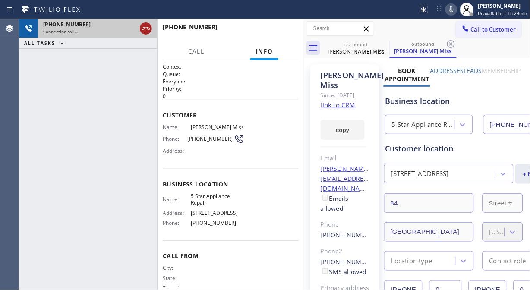
click at [147, 27] on icon at bounding box center [146, 28] width 8 height 3
click at [474, 33] on button "Call to Customer" at bounding box center [488, 29] width 66 height 16
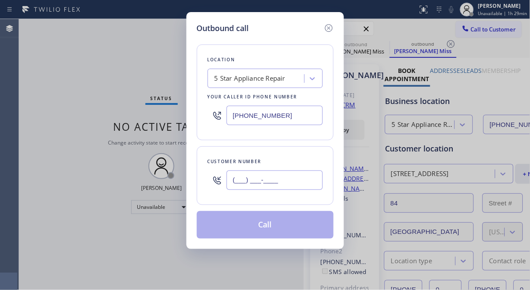
click at [233, 181] on input "(___) ___-____" at bounding box center [274, 179] width 96 height 19
paste input "847) 638-4586"
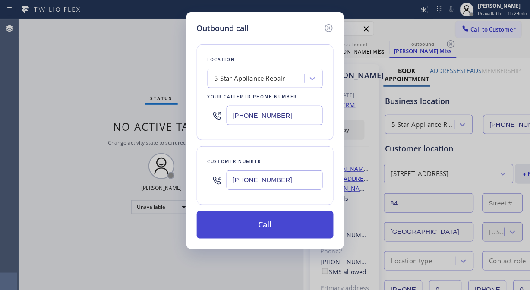
type input "[PHONE_NUMBER]"
click at [276, 226] on button "Call" at bounding box center [265, 225] width 137 height 28
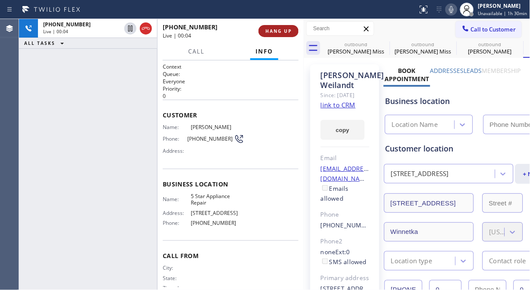
click at [284, 31] on span "HANG UP" at bounding box center [278, 31] width 26 height 6
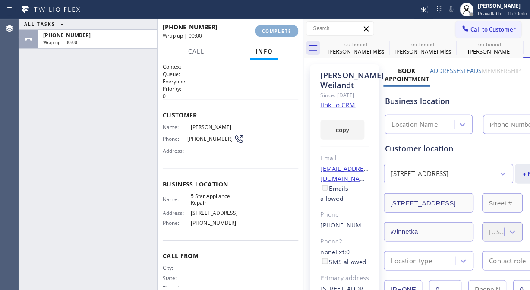
type input "[PHONE_NUMBER]"
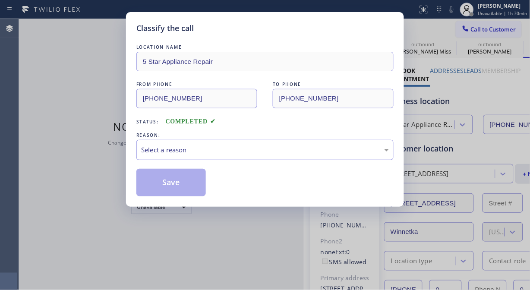
click at [284, 31] on div "Classify the call" at bounding box center [264, 28] width 257 height 12
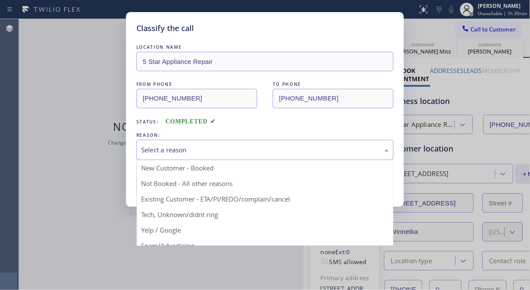
click at [274, 158] on div "Select a reason" at bounding box center [264, 150] width 257 height 20
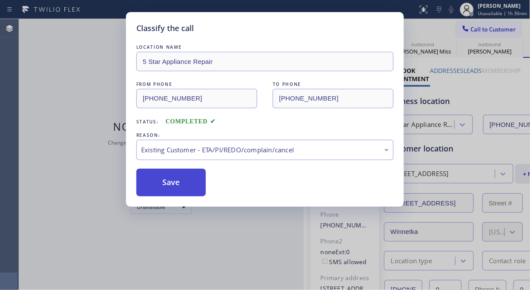
click at [178, 188] on button "Save" at bounding box center [170, 183] width 69 height 28
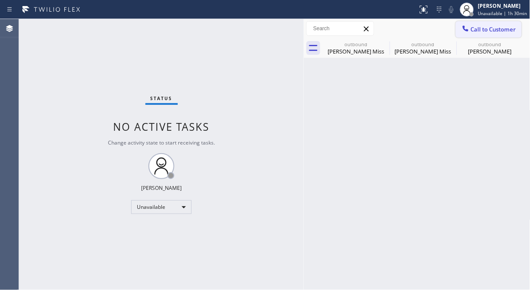
click at [469, 31] on icon at bounding box center [465, 28] width 9 height 9
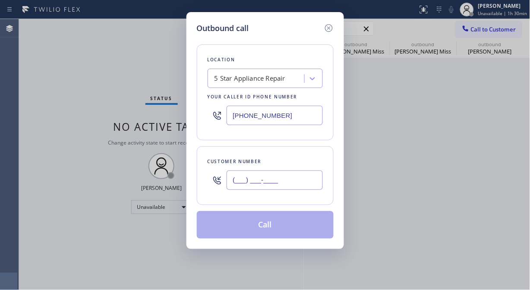
click at [260, 179] on input "(___) ___-____" at bounding box center [274, 179] width 96 height 19
paste input "714) 315-8266"
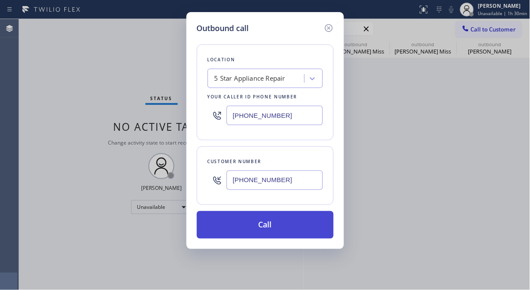
type input "[PHONE_NUMBER]"
click at [266, 226] on button "Call" at bounding box center [265, 225] width 137 height 28
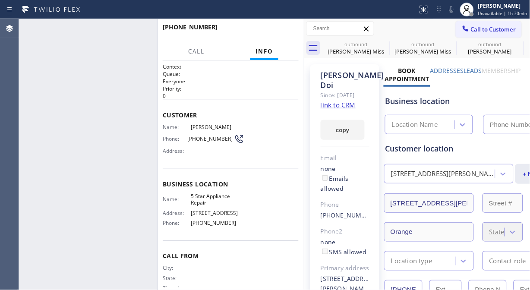
type input "[PHONE_NUMBER]"
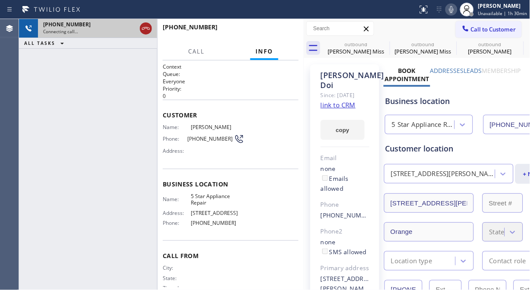
click at [144, 26] on icon at bounding box center [146, 28] width 10 height 10
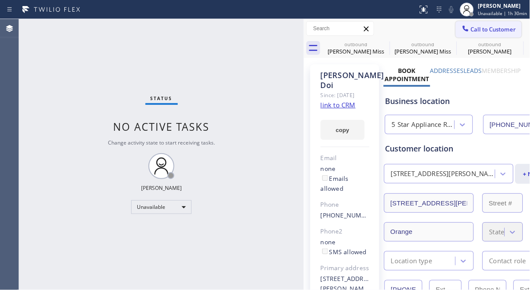
click at [472, 27] on span "Call to Customer" at bounding box center [493, 29] width 45 height 8
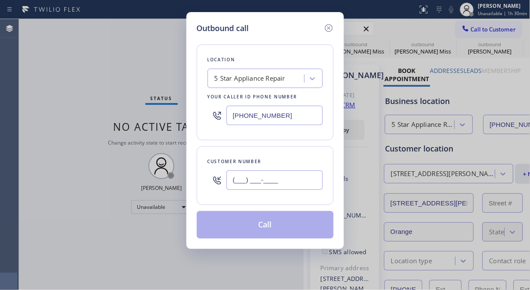
click at [247, 178] on input "(___) ___-____" at bounding box center [274, 179] width 96 height 19
paste input "858) 705-2331"
type input "[PHONE_NUMBER]"
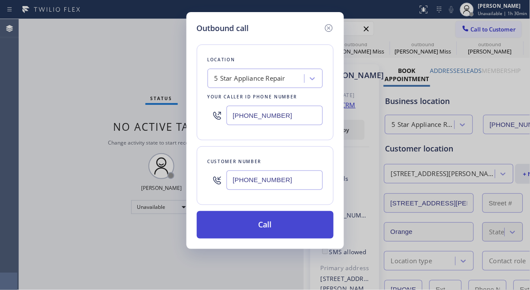
click at [309, 225] on button "Call" at bounding box center [265, 225] width 137 height 28
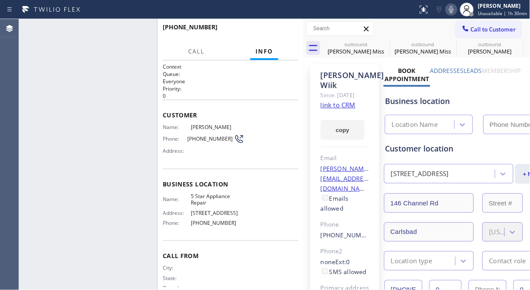
type input "[PHONE_NUMBER]"
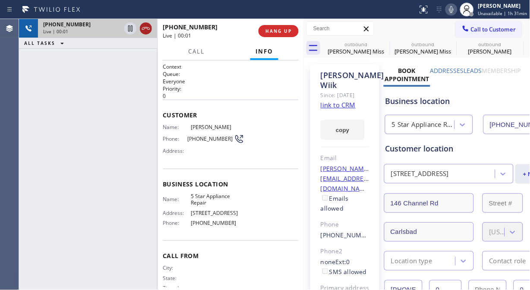
click at [146, 29] on icon at bounding box center [146, 28] width 10 height 10
click at [260, 24] on div "[PHONE_NUMBER] Live | 00:03 HANG UP" at bounding box center [231, 31] width 136 height 22
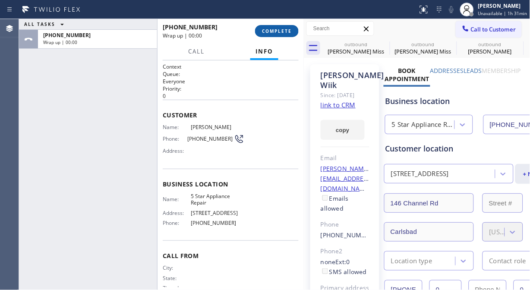
click at [272, 30] on span "COMPLETE" at bounding box center [277, 31] width 30 height 6
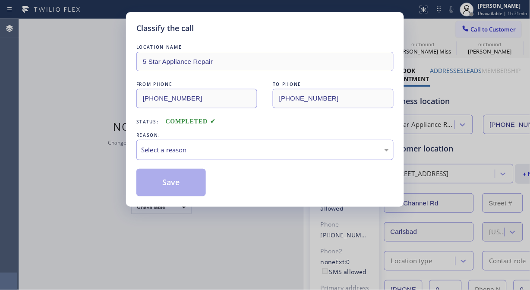
click at [273, 30] on div "Classify the call" at bounding box center [264, 28] width 257 height 12
click at [247, 156] on div "Select a reason" at bounding box center [264, 150] width 257 height 20
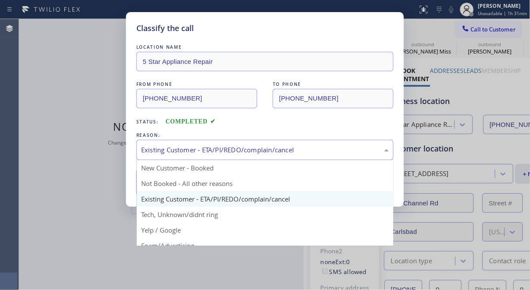
click at [252, 149] on div "Existing Customer - ETA/PI/REDO/complain/cancel" at bounding box center [265, 150] width 248 height 10
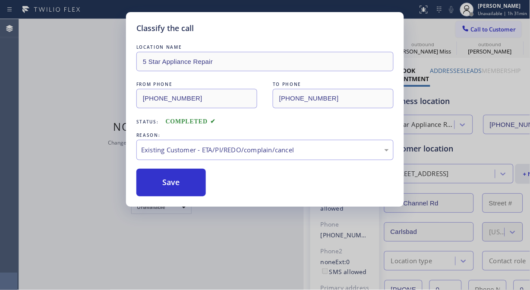
drag, startPoint x: 195, startPoint y: 185, endPoint x: 213, endPoint y: 196, distance: 20.5
click at [194, 185] on button "Save" at bounding box center [170, 183] width 69 height 28
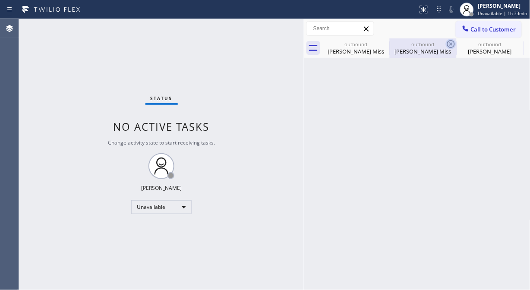
click at [0, 0] on icon at bounding box center [0, 0] width 0 height 0
click at [447, 47] on icon at bounding box center [451, 44] width 8 height 8
click at [0, 0] on icon at bounding box center [0, 0] width 0 height 0
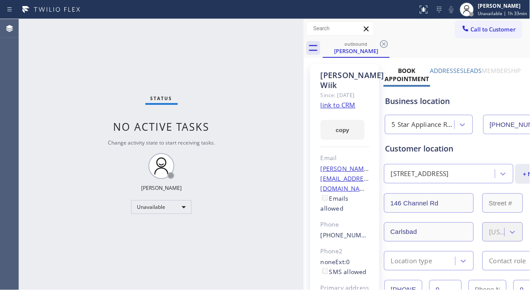
click at [385, 47] on icon at bounding box center [384, 44] width 8 height 8
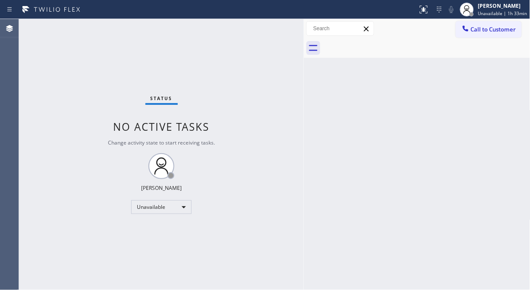
click at [386, 47] on div at bounding box center [426, 47] width 207 height 19
click at [502, 35] on button "Call to Customer" at bounding box center [488, 29] width 66 height 16
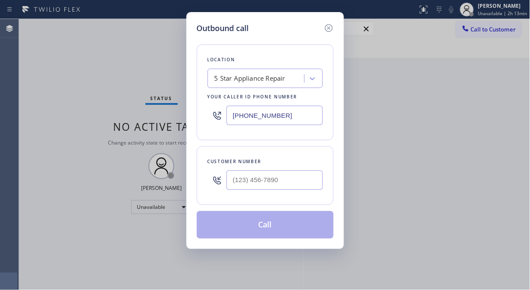
click at [226, 74] on div "5 Star Appliance Repair" at bounding box center [249, 79] width 71 height 10
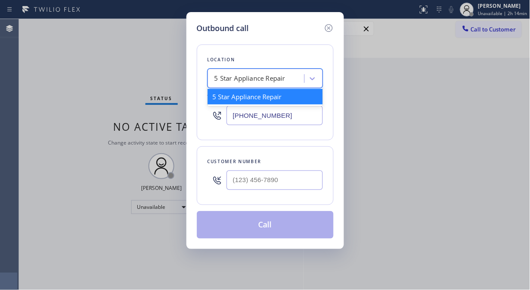
paste input "Piedmont Ave Air Conditioner Repair"
type input "Piedmont Ave Air Conditioner Repair"
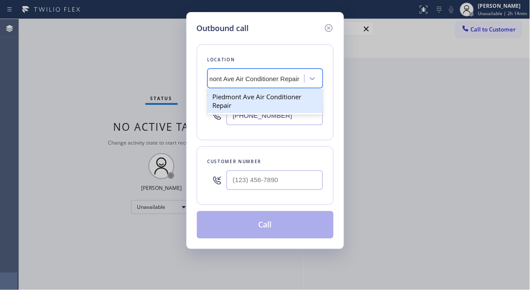
click at [233, 96] on div "Piedmont Ave Air Conditioner Repair" at bounding box center [264, 101] width 115 height 24
type input "[PHONE_NUMBER]"
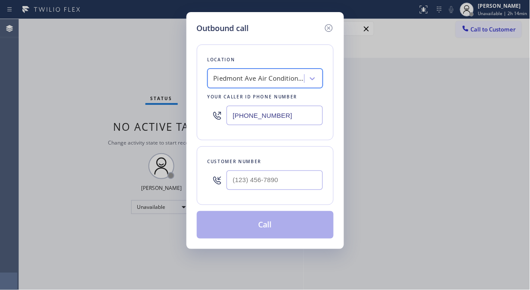
scroll to position [0, 1]
click at [242, 186] on input "(___) ___-____" at bounding box center [274, 179] width 96 height 19
paste input "510) 551-7224"
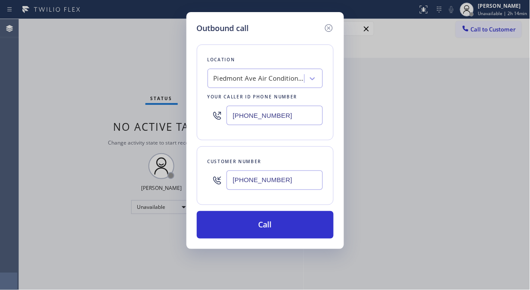
type input "[PHONE_NUMBER]"
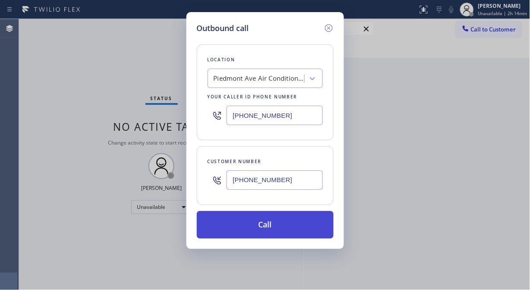
click at [274, 232] on button "Call" at bounding box center [265, 225] width 137 height 28
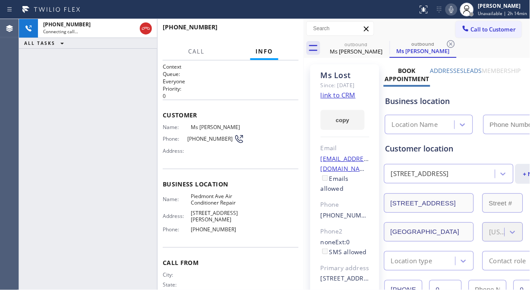
type input "[PHONE_NUMBER]"
click at [455, 13] on icon at bounding box center [451, 9] width 10 height 10
click at [453, 11] on icon at bounding box center [451, 9] width 4 height 7
click at [451, 9] on icon at bounding box center [451, 9] width 10 height 10
click at [452, 9] on icon at bounding box center [451, 9] width 10 height 10
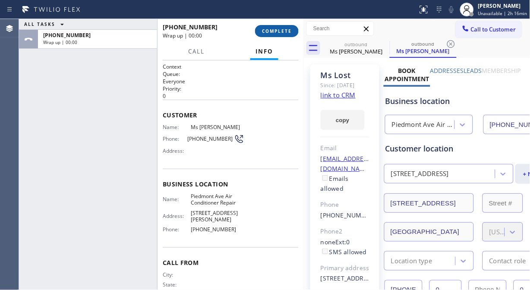
click at [282, 27] on button "COMPLETE" at bounding box center [277, 31] width 44 height 12
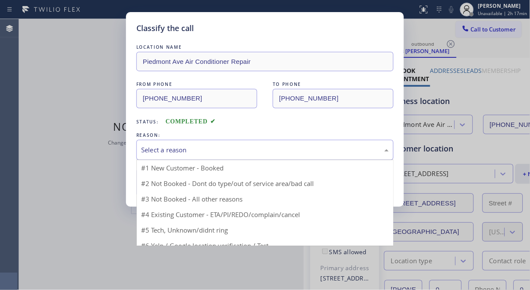
click at [251, 156] on div "Select a reason" at bounding box center [264, 150] width 257 height 20
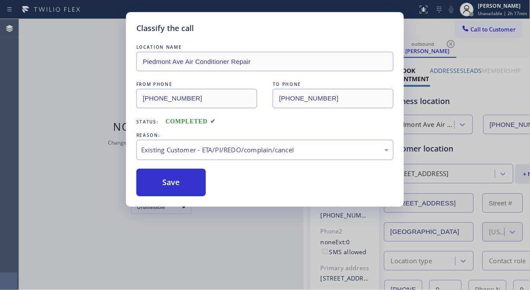
click at [177, 184] on button "Save" at bounding box center [170, 183] width 69 height 28
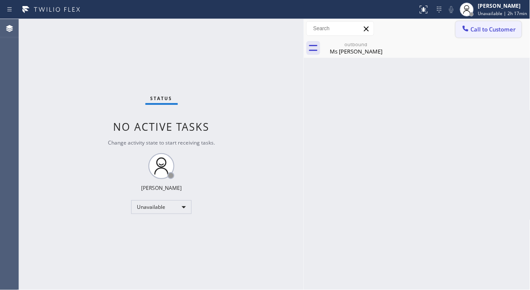
click at [478, 28] on span "Call to Customer" at bounding box center [493, 29] width 45 height 8
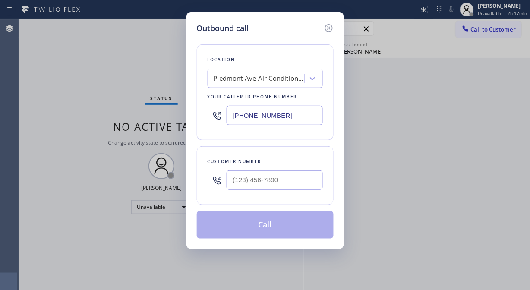
click at [235, 117] on input "[PHONE_NUMBER]" at bounding box center [274, 115] width 96 height 19
paste input "647) 284-6179"
click at [232, 120] on input "[PHONE_NUMBER]" at bounding box center [274, 115] width 96 height 19
paste input "347) 284-6179"
type input "[PHONE_NUMBER]"
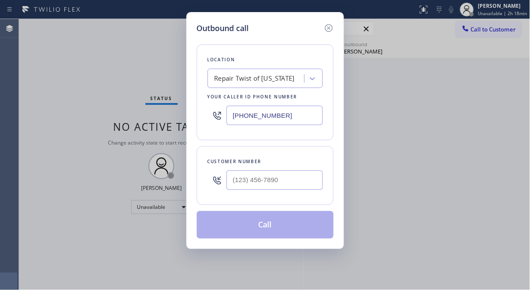
click at [75, 61] on div "Outbound call Location Repair Twist of [US_STATE] Your caller id phone number […" at bounding box center [265, 145] width 530 height 290
click at [236, 183] on input "(___) ___-____" at bounding box center [274, 179] width 96 height 19
paste input "516) 477-6047"
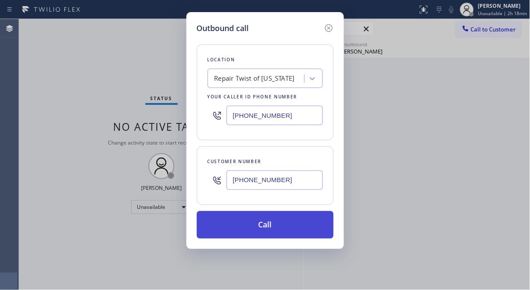
type input "[PHONE_NUMBER]"
click at [292, 229] on button "Call" at bounding box center [265, 225] width 137 height 28
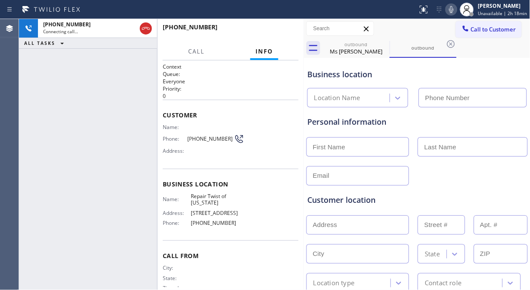
type input "[PHONE_NUMBER]"
click at [136, 136] on div "[PHONE_NUMBER] Live | 00:01 ALL TASKS ALL TASKS ACTIVE TASKS TASKS IN WRAP UP" at bounding box center [88, 154] width 138 height 271
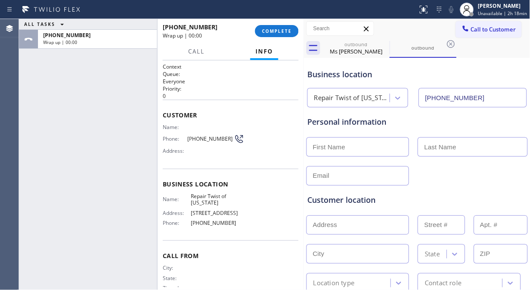
click at [141, 81] on div "ALL TASKS ALL TASKS ACTIVE TASKS TASKS IN WRAP UP [PHONE_NUMBER] Wrap up | 00:00" at bounding box center [88, 154] width 138 height 271
click at [122, 82] on div "ALL TASKS ALL TASKS ACTIVE TASKS TASKS IN WRAP UP [PHONE_NUMBER] Wrap up | 00:06" at bounding box center [88, 154] width 138 height 271
click at [272, 34] on span "COMPLETE" at bounding box center [277, 31] width 30 height 6
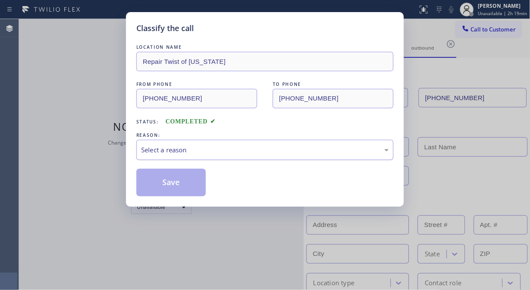
click at [256, 154] on div "Select a reason" at bounding box center [265, 150] width 248 height 10
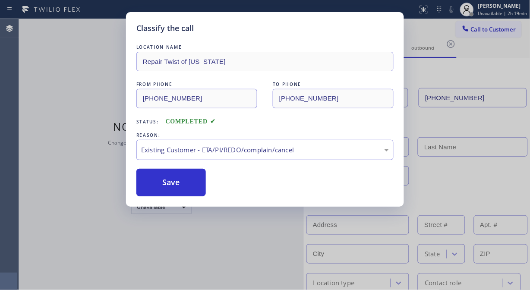
click at [171, 185] on button "Save" at bounding box center [170, 183] width 69 height 28
type input "[PHONE_NUMBER]"
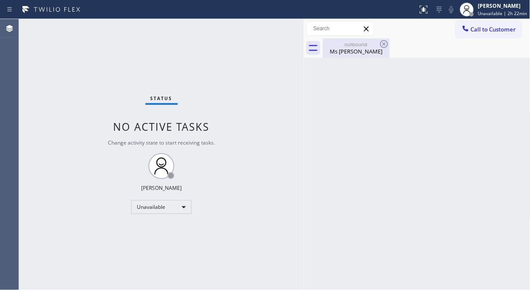
click at [371, 49] on div "Ms [PERSON_NAME]" at bounding box center [355, 51] width 65 height 8
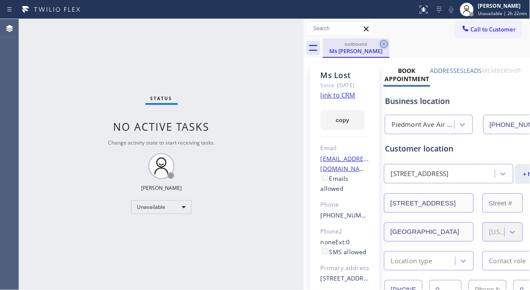
click at [382, 42] on icon at bounding box center [384, 44] width 8 height 8
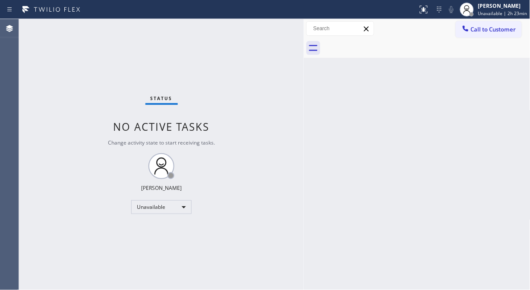
drag, startPoint x: 483, startPoint y: 30, endPoint x: 384, endPoint y: 102, distance: 122.6
click at [483, 31] on span "Call to Customer" at bounding box center [493, 29] width 45 height 8
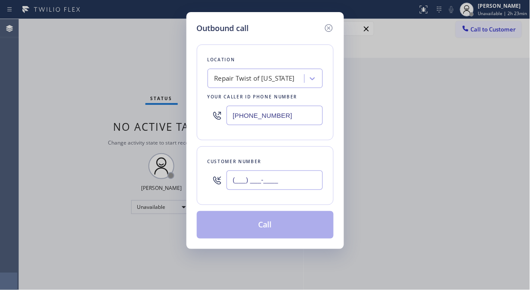
click at [286, 184] on input "(___) ___-____" at bounding box center [274, 179] width 96 height 19
paste input "408) 916-8070"
type input "[PHONE_NUMBER]"
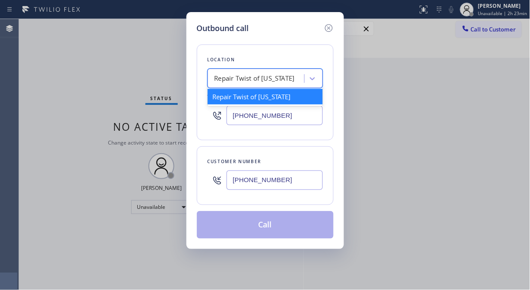
click at [269, 78] on div "Repair Twist of [US_STATE]" at bounding box center [254, 79] width 80 height 10
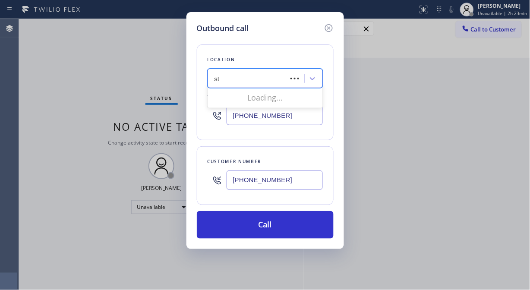
type input "s"
type input "5 star appliance repair"
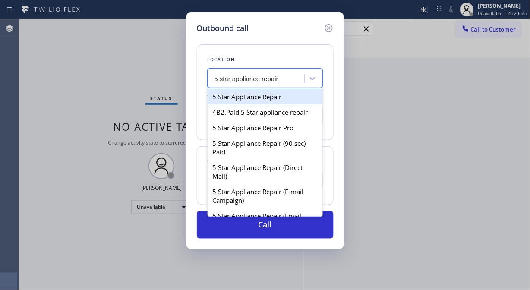
click at [261, 97] on div "5 Star Appliance Repair" at bounding box center [264, 97] width 115 height 16
type input "[PHONE_NUMBER]"
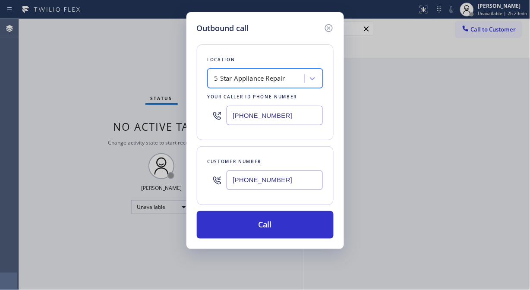
drag, startPoint x: 287, startPoint y: 234, endPoint x: 399, endPoint y: 22, distance: 240.0
click at [287, 234] on button "Call" at bounding box center [265, 225] width 137 height 28
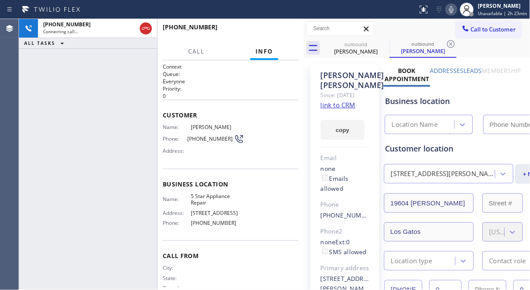
type input "[PHONE_NUMBER]"
click at [123, 95] on div "[PHONE_NUMBER] Connecting call… ALL TASKS ALL TASKS ACTIVE TASKS TASKS IN WRAP …" at bounding box center [88, 154] width 138 height 271
click at [385, 39] on icon at bounding box center [384, 44] width 10 height 10
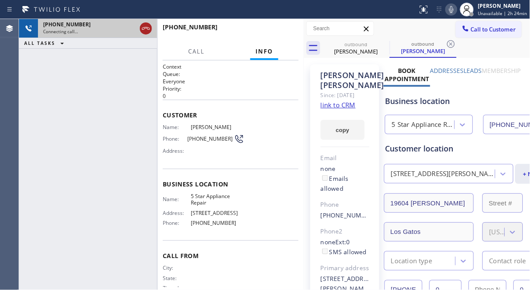
click at [147, 28] on icon at bounding box center [146, 28] width 10 height 10
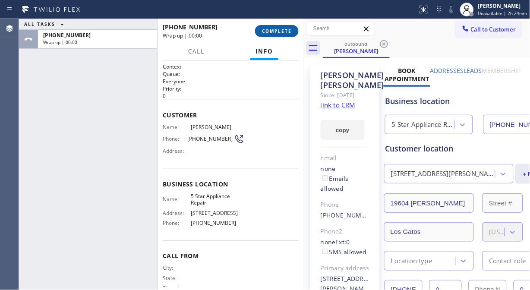
click at [273, 31] on span "COMPLETE" at bounding box center [277, 31] width 30 height 6
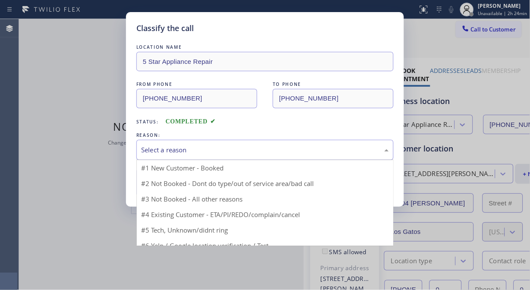
click at [268, 147] on div "Select a reason" at bounding box center [265, 150] width 248 height 10
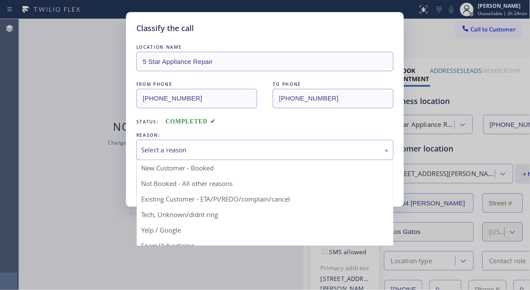
drag, startPoint x: 244, startPoint y: 197, endPoint x: 158, endPoint y: 177, distance: 88.2
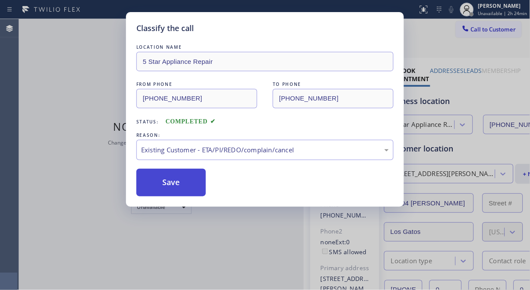
click at [150, 176] on button "Save" at bounding box center [170, 183] width 69 height 28
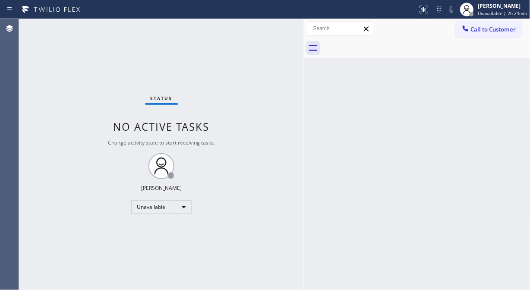
click at [479, 33] on span "Call to Customer" at bounding box center [493, 29] width 45 height 8
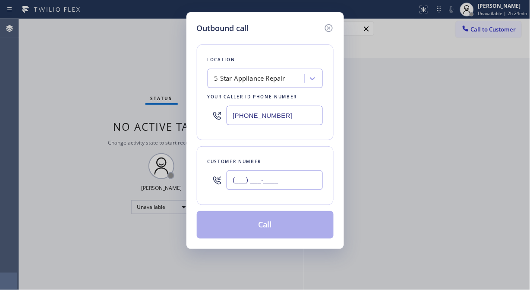
click at [295, 182] on input "(___) ___-____" at bounding box center [274, 179] width 96 height 19
paste input "949) 715-9720"
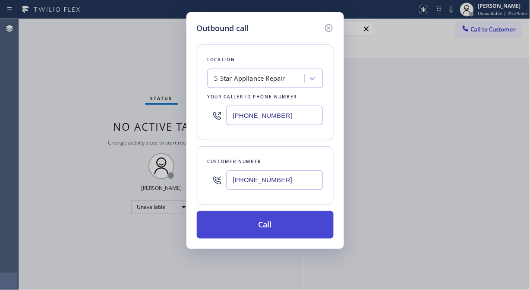
type input "[PHONE_NUMBER]"
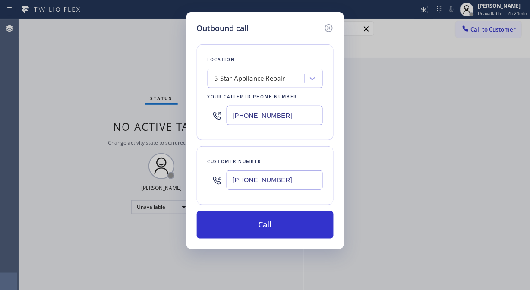
drag, startPoint x: 311, startPoint y: 230, endPoint x: 322, endPoint y: 131, distance: 100.2
click at [311, 230] on button "Call" at bounding box center [265, 225] width 137 height 28
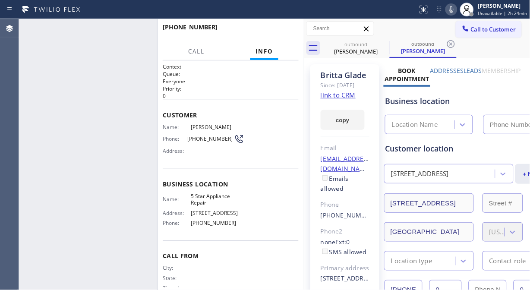
type input "[PHONE_NUMBER]"
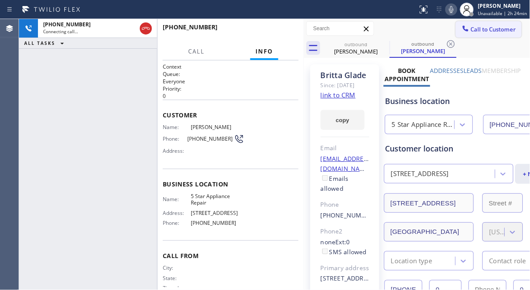
drag, startPoint x: 144, startPoint y: 30, endPoint x: 471, endPoint y: 33, distance: 326.9
click at [144, 31] on icon at bounding box center [146, 28] width 10 height 10
click at [471, 31] on span "Call to Customer" at bounding box center [493, 29] width 45 height 8
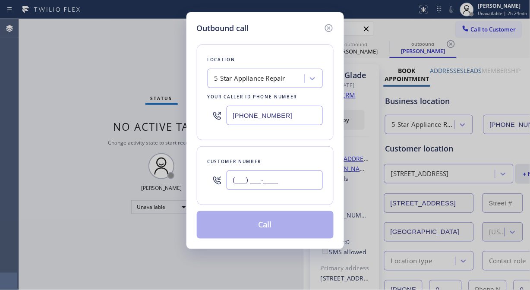
click at [302, 183] on input "(___) ___-____" at bounding box center [274, 179] width 96 height 19
paste input "646) 256-0282"
type input "[PHONE_NUMBER]"
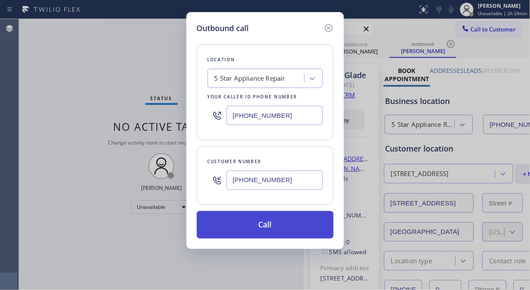
click at [298, 229] on button "Call" at bounding box center [265, 225] width 137 height 28
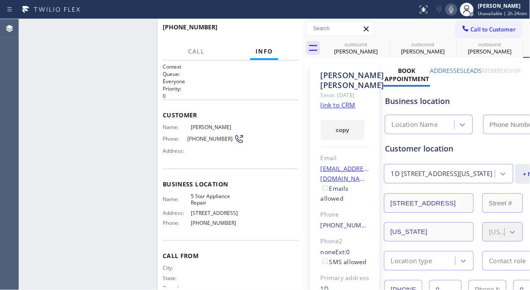
type input "[PHONE_NUMBER]"
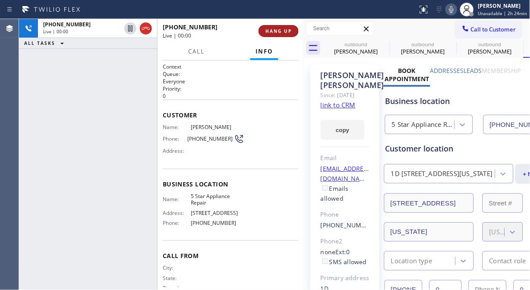
click at [292, 34] on button "HANG UP" at bounding box center [278, 31] width 40 height 12
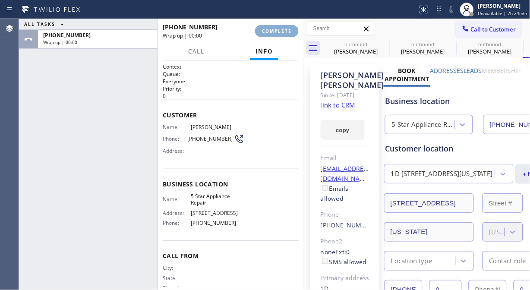
click at [292, 34] on button "COMPLETE" at bounding box center [277, 31] width 44 height 12
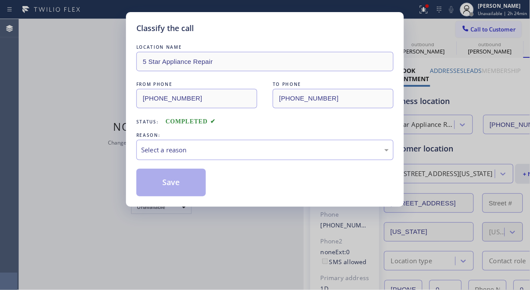
click at [292, 33] on div "Classify the call" at bounding box center [264, 28] width 257 height 12
click at [274, 158] on div "Select a reason" at bounding box center [264, 150] width 257 height 20
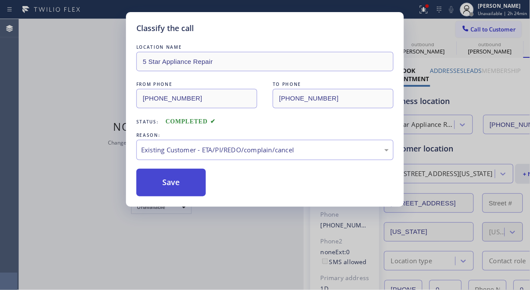
click at [187, 182] on button "Save" at bounding box center [170, 183] width 69 height 28
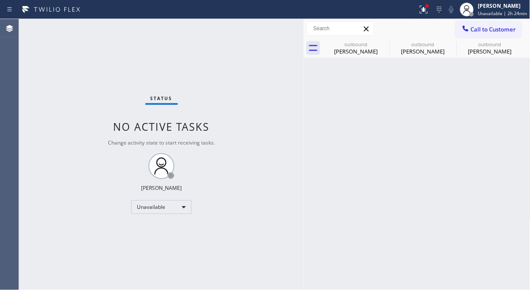
click at [484, 31] on span "Call to Customer" at bounding box center [493, 29] width 45 height 8
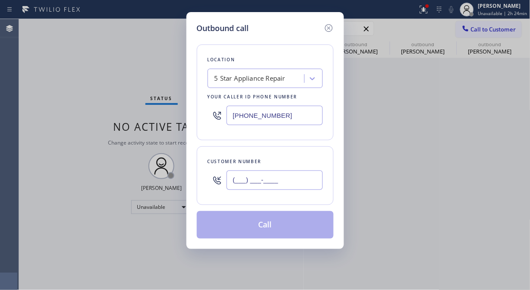
click at [291, 180] on input "(___) ___-____" at bounding box center [274, 179] width 96 height 19
paste input "310) 487-0696"
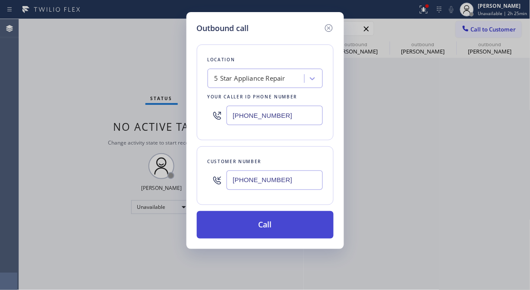
type input "[PHONE_NUMBER]"
click at [296, 229] on button "Call" at bounding box center [265, 225] width 137 height 28
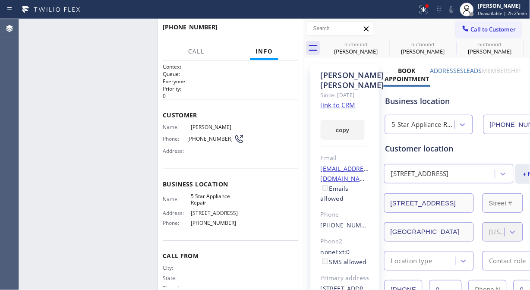
type input "[PHONE_NUMBER]"
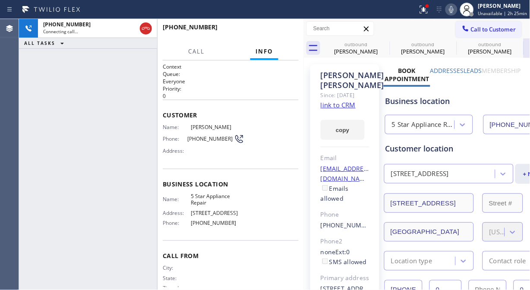
click at [0, 0] on icon at bounding box center [0, 0] width 0 height 0
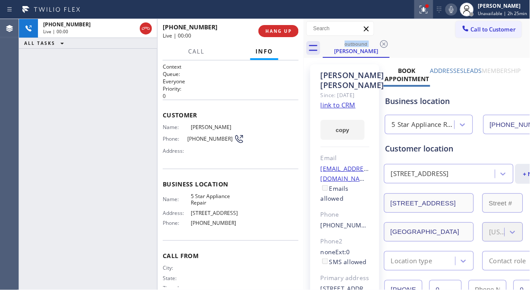
click at [428, 10] on icon at bounding box center [423, 9] width 10 height 10
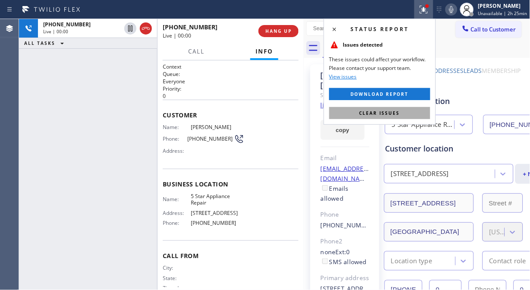
click at [371, 115] on span "Clear issues" at bounding box center [379, 113] width 41 height 6
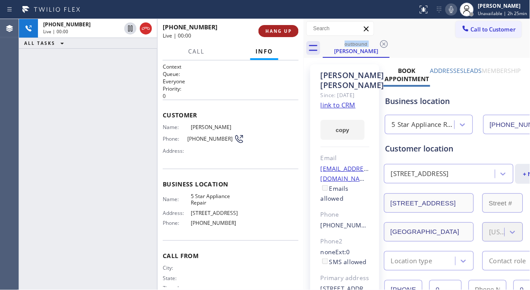
click at [266, 31] on span "HANG UP" at bounding box center [278, 31] width 26 height 6
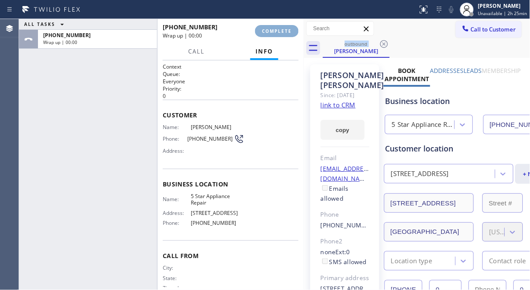
click at [270, 31] on span "COMPLETE" at bounding box center [277, 31] width 30 height 6
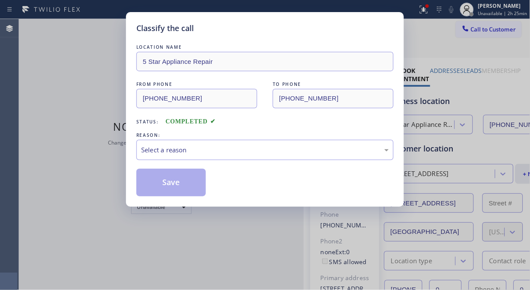
click at [273, 31] on div "Classify the call" at bounding box center [264, 28] width 257 height 12
click at [263, 146] on div "Select a reason" at bounding box center [265, 150] width 248 height 10
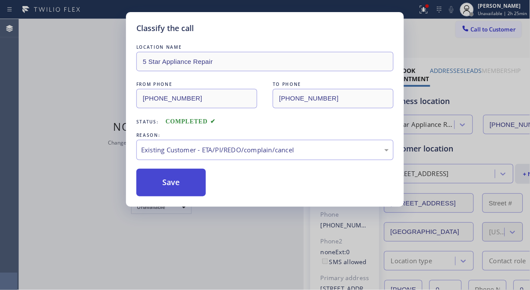
click at [198, 193] on button "Save" at bounding box center [170, 183] width 69 height 28
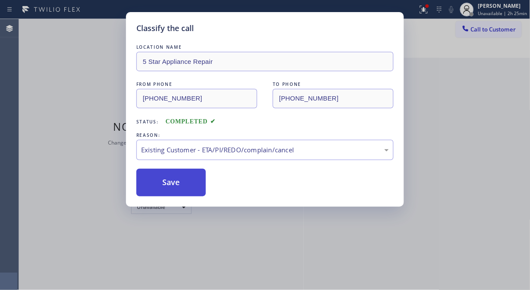
click at [185, 184] on button "Save" at bounding box center [170, 183] width 69 height 28
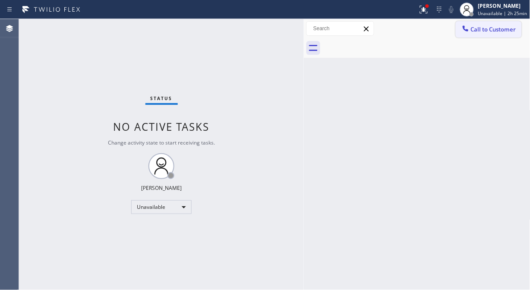
click at [481, 28] on span "Call to Customer" at bounding box center [493, 29] width 45 height 8
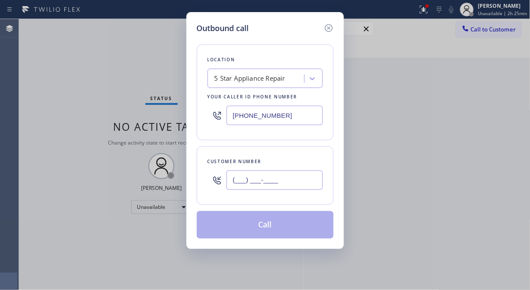
click at [304, 175] on input "(___) ___-____" at bounding box center [274, 179] width 96 height 19
paste input "917) 374-9974"
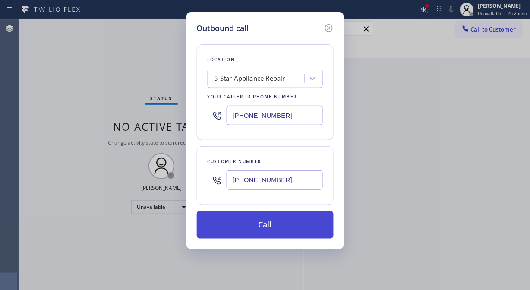
type input "[PHONE_NUMBER]"
click at [303, 228] on button "Call" at bounding box center [265, 225] width 137 height 28
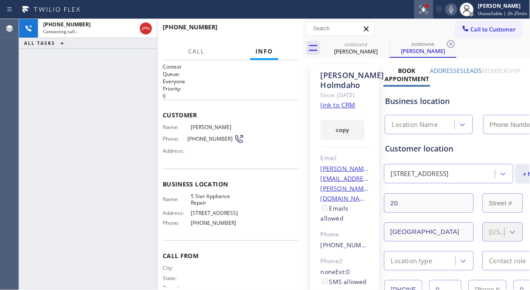
click at [424, 6] on icon at bounding box center [423, 9] width 10 height 10
type input "[PHONE_NUMBER]"
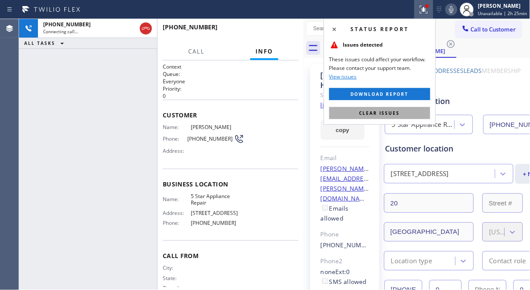
click at [385, 111] on span "Clear issues" at bounding box center [379, 113] width 41 height 6
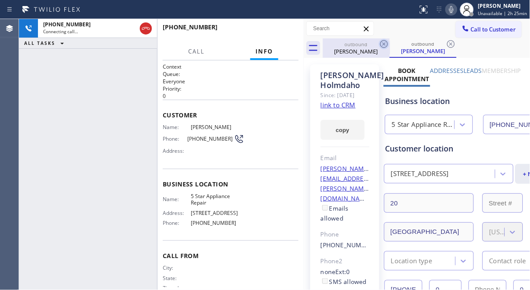
click at [385, 41] on icon at bounding box center [384, 44] width 8 height 8
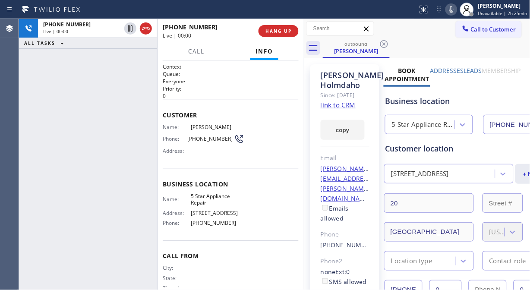
click at [135, 83] on div "[PHONE_NUMBER] Live | 00:00 ALL TASKS ALL TASKS ACTIVE TASKS TASKS IN WRAP UP" at bounding box center [88, 154] width 138 height 271
click at [275, 32] on span "HANG UP" at bounding box center [278, 31] width 26 height 6
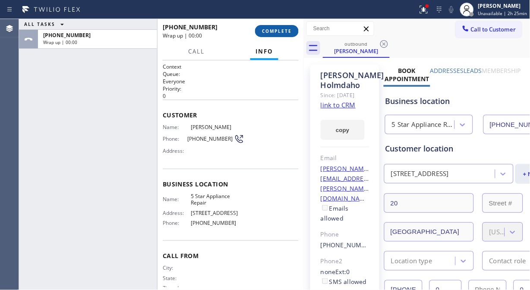
click at [277, 35] on button "COMPLETE" at bounding box center [277, 31] width 44 height 12
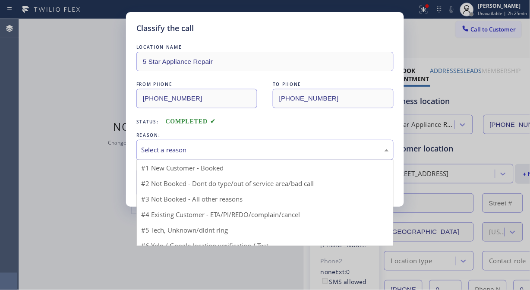
click at [277, 152] on div "Select a reason" at bounding box center [265, 150] width 248 height 10
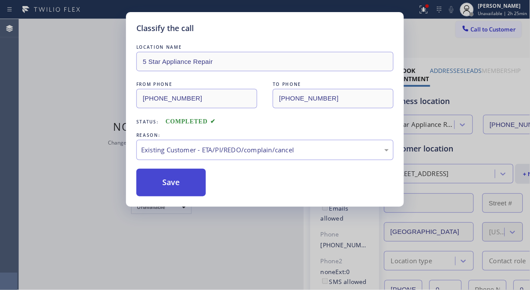
click at [171, 190] on button "Save" at bounding box center [170, 183] width 69 height 28
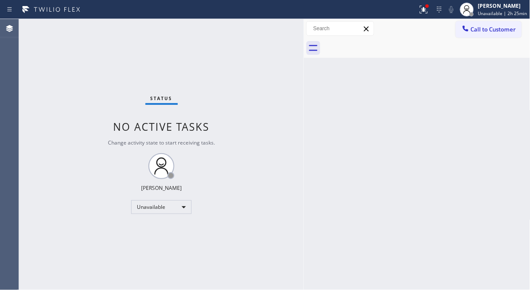
click at [477, 30] on span "Call to Customer" at bounding box center [493, 29] width 45 height 8
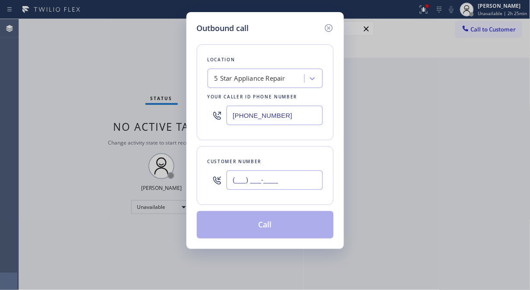
click at [259, 171] on input "(___) ___-____" at bounding box center [274, 179] width 96 height 19
paste input "310) 433-0019"
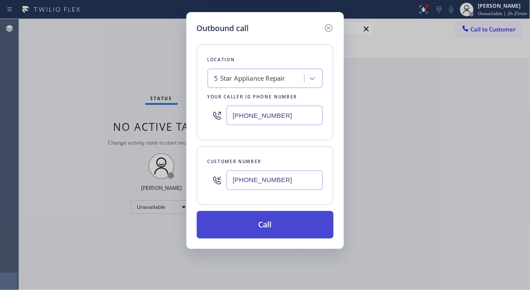
type input "[PHONE_NUMBER]"
click at [256, 223] on button "Call" at bounding box center [265, 225] width 137 height 28
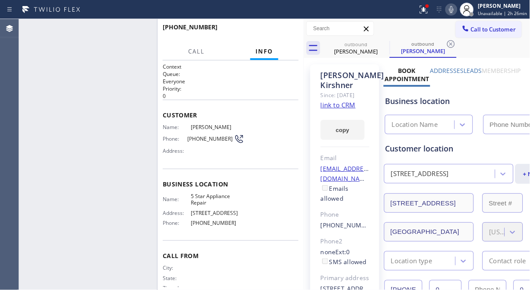
type input "[PHONE_NUMBER]"
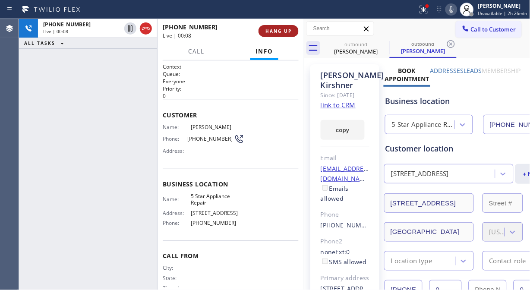
click at [273, 30] on span "HANG UP" at bounding box center [278, 31] width 26 height 6
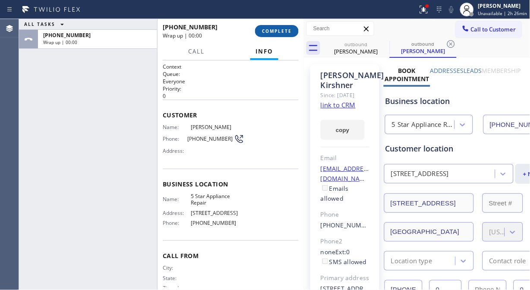
click at [273, 30] on span "COMPLETE" at bounding box center [277, 31] width 30 height 6
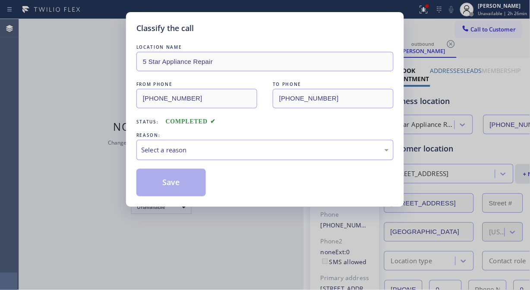
click at [264, 157] on div "Select a reason" at bounding box center [264, 150] width 257 height 20
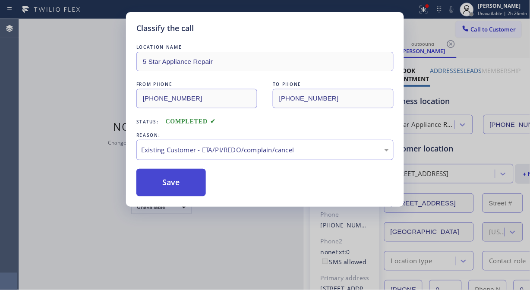
click at [188, 187] on button "Save" at bounding box center [170, 183] width 69 height 28
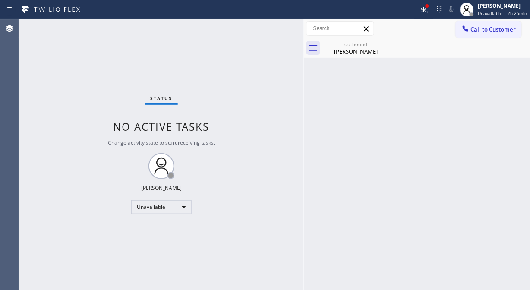
click at [471, 29] on span "Call to Customer" at bounding box center [493, 29] width 45 height 8
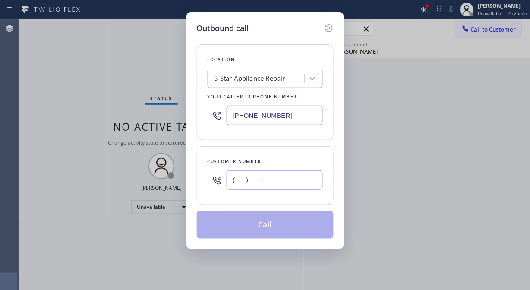
click at [273, 188] on input "(___) ___-____" at bounding box center [274, 179] width 96 height 19
paste input "646) 872-5971"
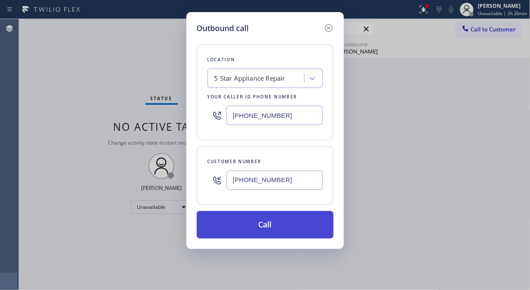
type input "[PHONE_NUMBER]"
click at [295, 232] on button "Call" at bounding box center [265, 225] width 137 height 28
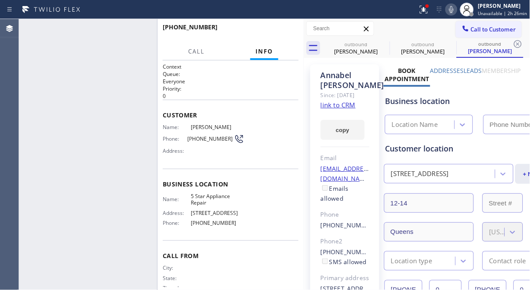
type input "[PHONE_NUMBER]"
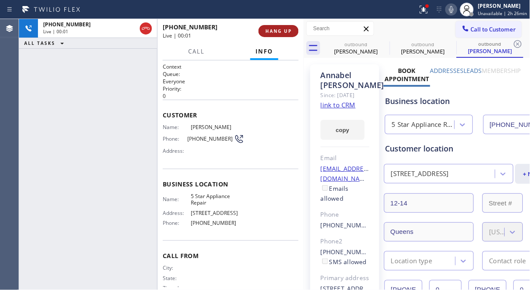
click at [283, 31] on span "HANG UP" at bounding box center [278, 31] width 26 height 6
click at [284, 31] on span "HANG UP" at bounding box center [278, 31] width 26 height 6
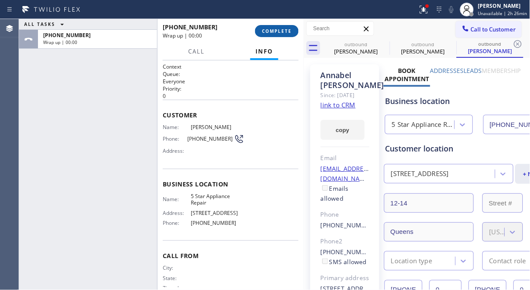
click at [284, 31] on span "COMPLETE" at bounding box center [277, 31] width 30 height 6
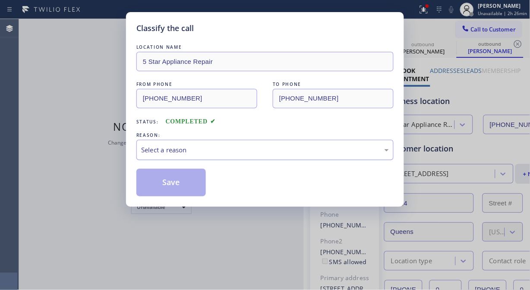
click at [251, 146] on div "Select a reason" at bounding box center [265, 150] width 248 height 10
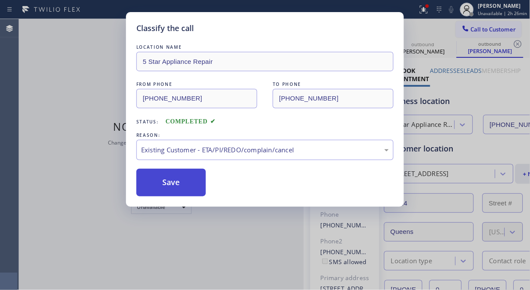
click at [180, 178] on button "Save" at bounding box center [170, 183] width 69 height 28
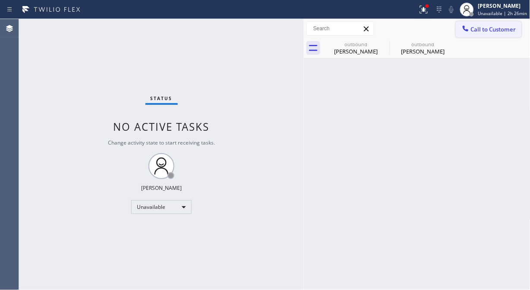
click at [473, 30] on span "Call to Customer" at bounding box center [493, 29] width 45 height 8
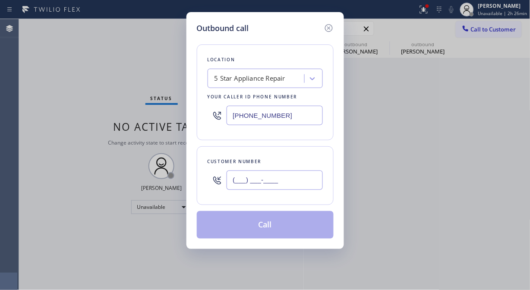
click at [319, 185] on input "(___) ___-____" at bounding box center [274, 179] width 96 height 19
paste input "347) 882-3845"
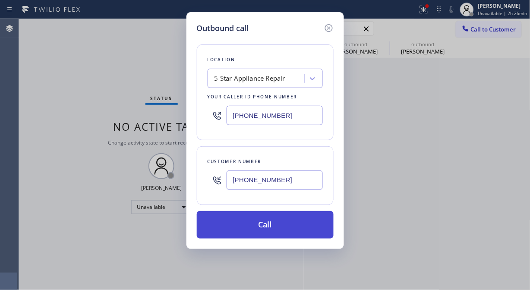
type input "[PHONE_NUMBER]"
click at [313, 225] on button "Call" at bounding box center [265, 225] width 137 height 28
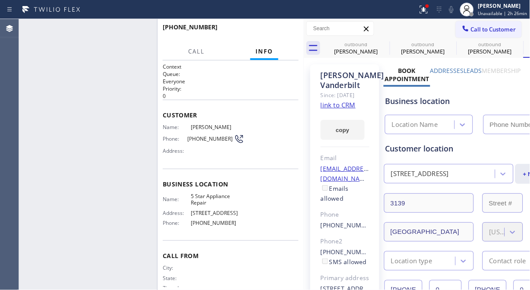
type input "[PHONE_NUMBER]"
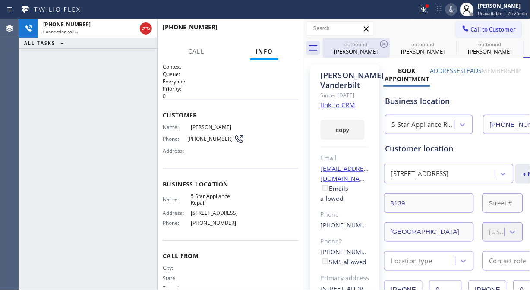
type input "[PHONE_NUMBER]"
click at [384, 44] on icon at bounding box center [384, 44] width 8 height 8
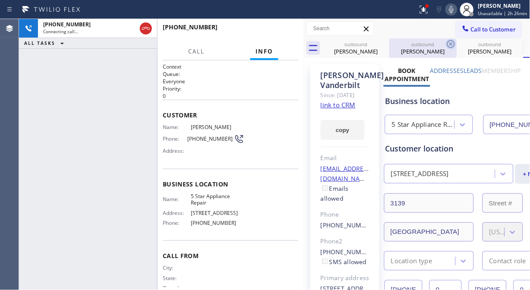
click at [447, 44] on icon at bounding box center [451, 44] width 8 height 8
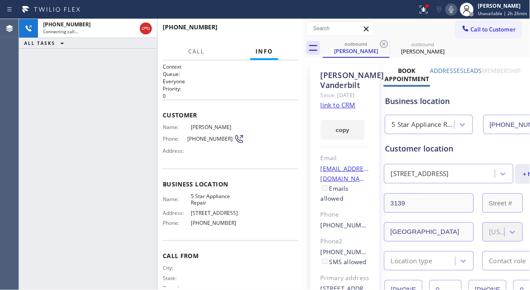
click at [383, 44] on icon at bounding box center [384, 44] width 8 height 8
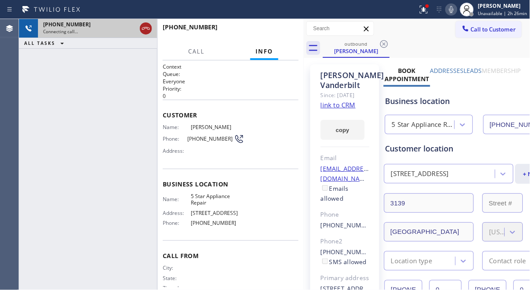
click at [146, 32] on icon at bounding box center [146, 28] width 10 height 10
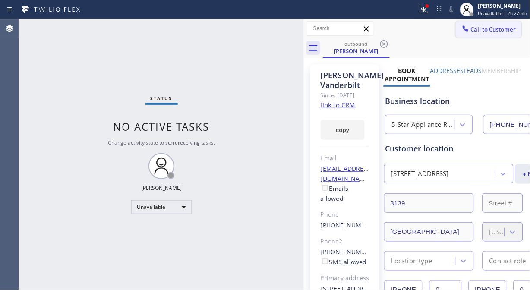
click at [475, 35] on button "Call to Customer" at bounding box center [488, 29] width 66 height 16
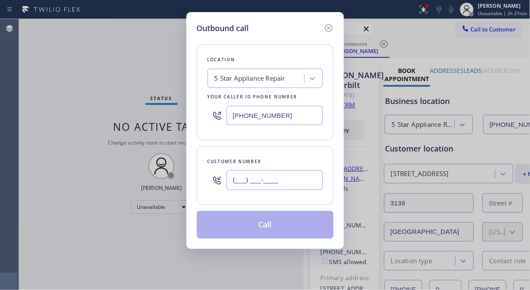
click at [240, 179] on input "(___) ___-____" at bounding box center [274, 179] width 96 height 19
paste input "626) 584-9122"
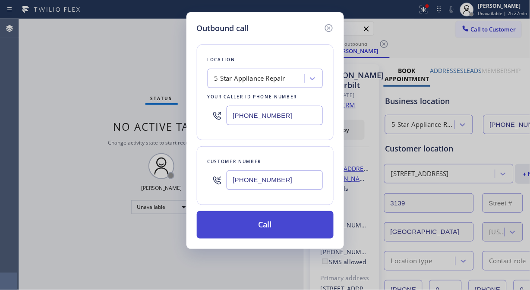
type input "[PHONE_NUMBER]"
click at [282, 227] on button "Call" at bounding box center [265, 225] width 137 height 28
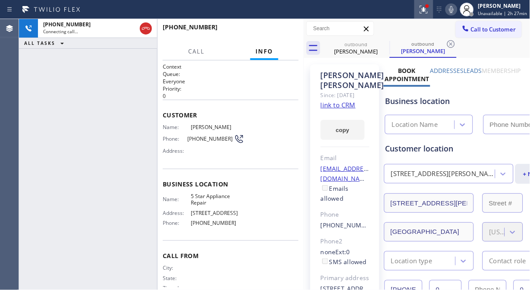
click at [0, 0] on icon at bounding box center [0, 0] width 0 height 0
click at [427, 14] on icon at bounding box center [423, 9] width 10 height 10
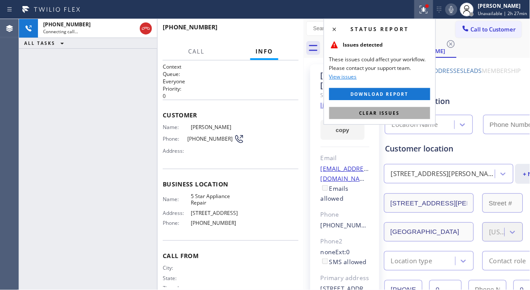
click at [386, 109] on button "Clear issues" at bounding box center [379, 113] width 101 height 12
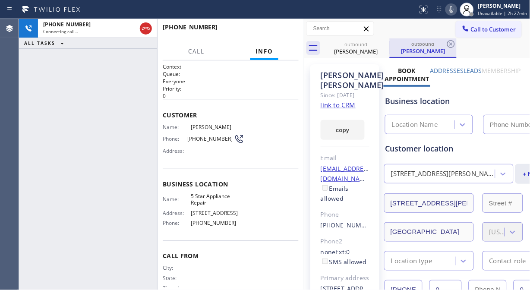
click at [448, 52] on div "[PERSON_NAME]" at bounding box center [422, 51] width 65 height 8
click at [448, 41] on icon at bounding box center [451, 44] width 8 height 8
type input "[PHONE_NUMBER]"
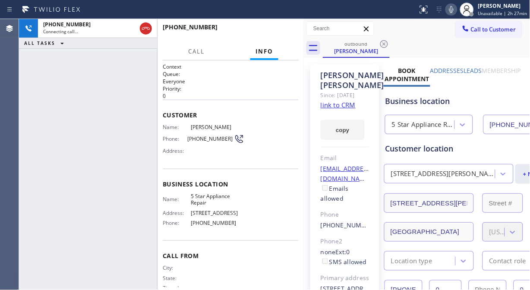
drag, startPoint x: 113, startPoint y: 80, endPoint x: 116, endPoint y: 76, distance: 4.9
click at [113, 80] on div "[PHONE_NUMBER] Connecting call… ALL TASKS ALL TASKS ACTIVE TASKS TASKS IN WRAP …" at bounding box center [88, 154] width 138 height 271
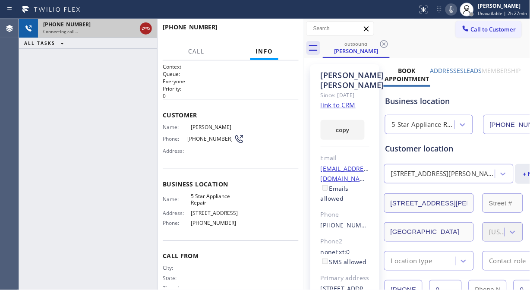
click at [147, 30] on icon at bounding box center [146, 28] width 10 height 10
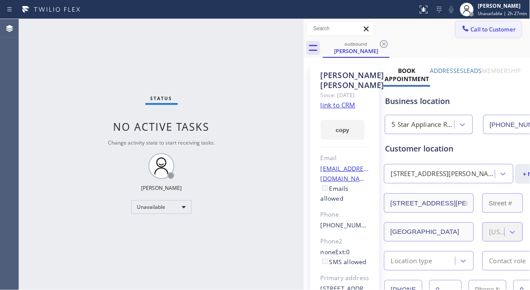
click at [463, 28] on div at bounding box center [465, 29] width 10 height 10
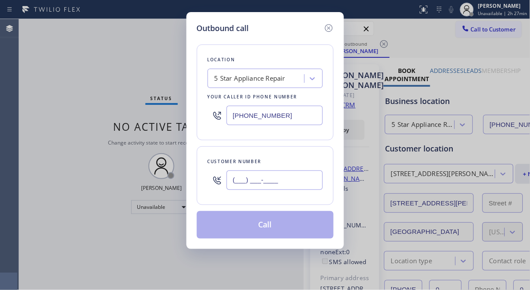
click at [261, 185] on input "(___) ___-____" at bounding box center [274, 179] width 96 height 19
paste input "408) 242-4647"
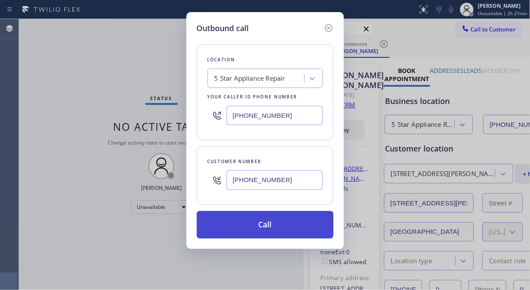
type input "[PHONE_NUMBER]"
click at [300, 227] on button "Call" at bounding box center [265, 225] width 137 height 28
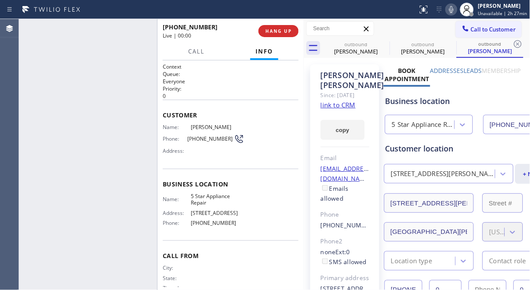
type input "[PHONE_NUMBER]"
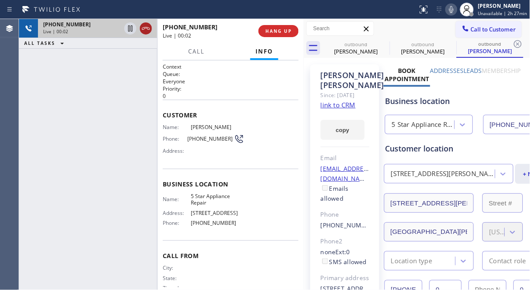
click at [141, 30] on icon at bounding box center [146, 28] width 10 height 10
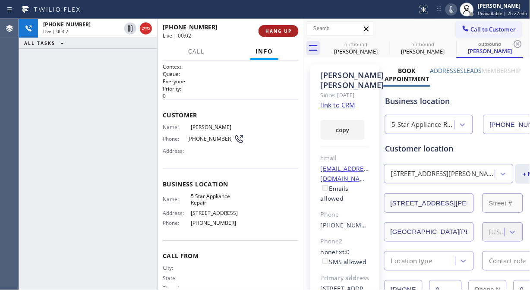
click at [279, 38] on div "[PHONE_NUMBER] Live | 00:02 HANG UP" at bounding box center [231, 31] width 136 height 22
click at [282, 35] on button "HANG UP" at bounding box center [278, 31] width 40 height 12
click at [282, 33] on button "HANG UP" at bounding box center [278, 31] width 40 height 12
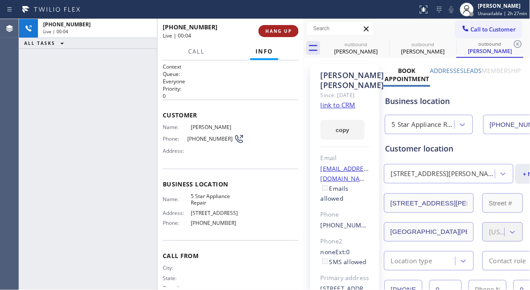
click at [284, 29] on span "HANG UP" at bounding box center [278, 31] width 26 height 6
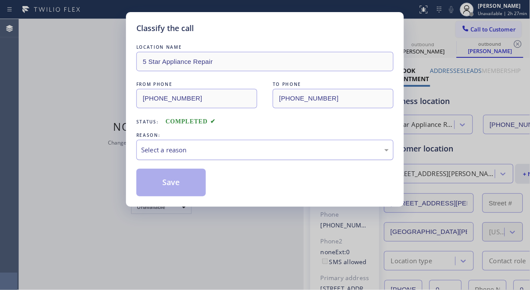
click at [277, 148] on div "Select a reason" at bounding box center [265, 150] width 248 height 10
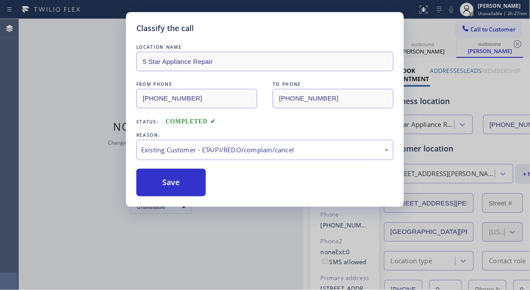
click at [210, 182] on div "Save" at bounding box center [264, 183] width 257 height 28
click at [173, 182] on button "Save" at bounding box center [170, 183] width 69 height 28
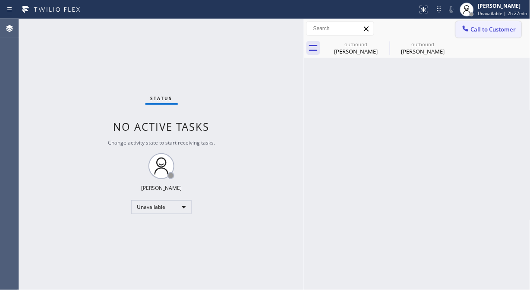
click at [464, 29] on icon at bounding box center [465, 28] width 6 height 6
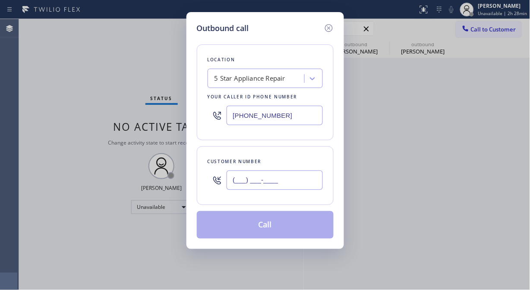
click at [261, 180] on input "(___) ___-____" at bounding box center [274, 179] width 96 height 19
paste input "510) 205-0049"
type input "[PHONE_NUMBER]"
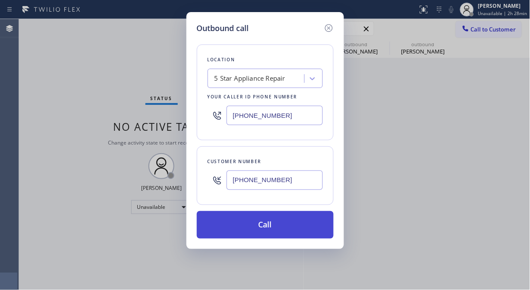
click at [301, 225] on button "Call" at bounding box center [265, 225] width 137 height 28
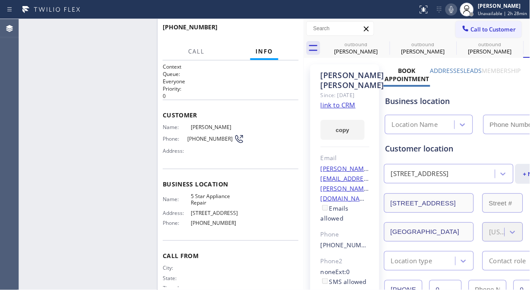
type input "[PHONE_NUMBER]"
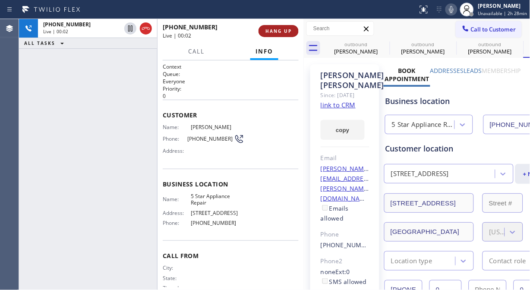
click at [283, 29] on span "HANG UP" at bounding box center [278, 31] width 26 height 6
click at [283, 30] on span "HANG UP" at bounding box center [278, 31] width 26 height 6
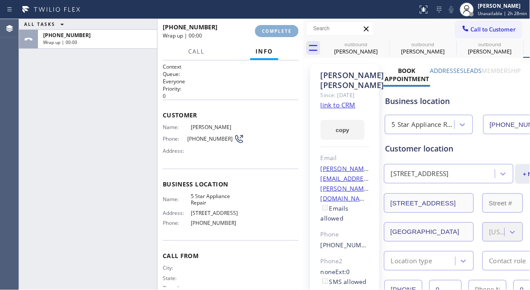
click at [283, 31] on span "COMPLETE" at bounding box center [277, 31] width 30 height 6
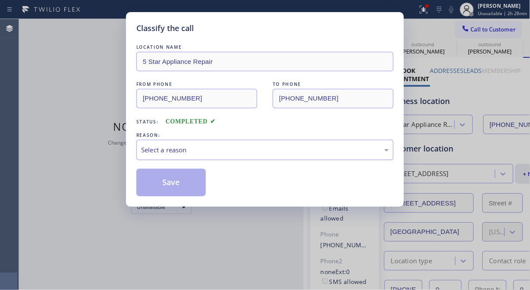
click at [278, 155] on div "Select a reason" at bounding box center [264, 150] width 257 height 20
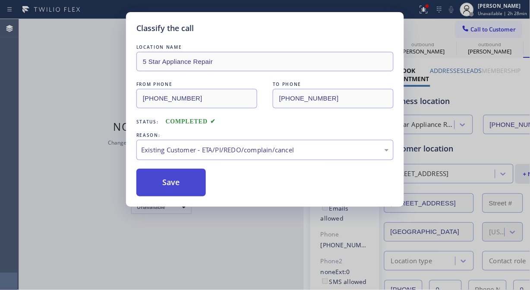
click at [190, 188] on button "Save" at bounding box center [170, 183] width 69 height 28
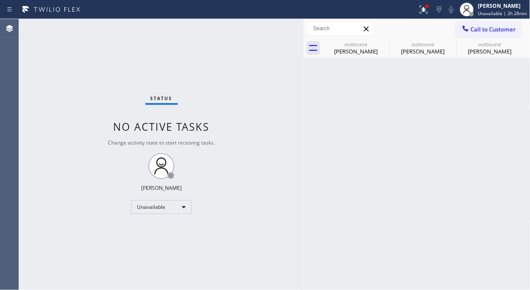
click at [469, 28] on div at bounding box center [465, 29] width 10 height 10
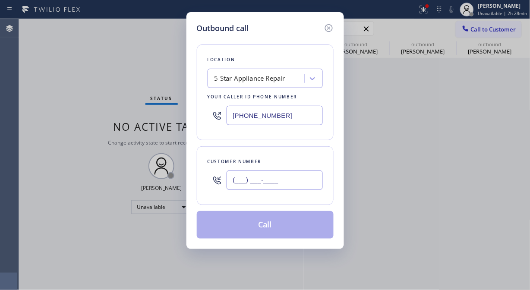
click at [281, 188] on input "(___) ___-____" at bounding box center [274, 179] width 96 height 19
paste input "415) 587-9704"
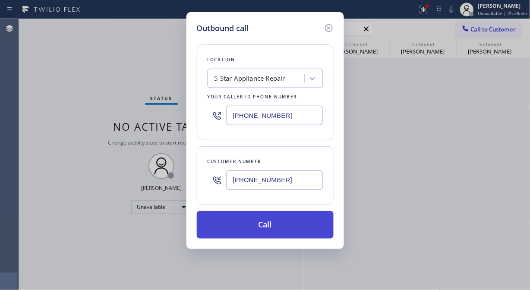
type input "[PHONE_NUMBER]"
click at [291, 225] on button "Call" at bounding box center [265, 225] width 137 height 28
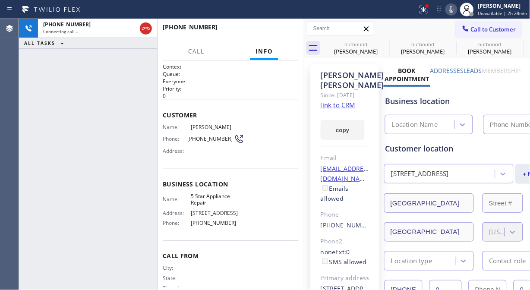
type input "[PHONE_NUMBER]"
drag, startPoint x: 147, startPoint y: 28, endPoint x: 339, endPoint y: 188, distance: 249.2
click at [147, 28] on icon at bounding box center [146, 28] width 10 height 10
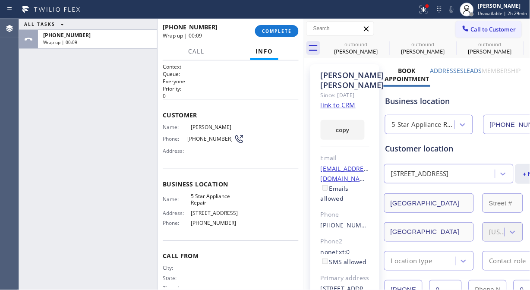
click at [75, 78] on div "ALL TASKS ALL TASKS ACTIVE TASKS TASKS IN WRAP UP [PHONE_NUMBER] Wrap up | 00:09" at bounding box center [88, 154] width 138 height 271
click at [279, 30] on span "COMPLETE" at bounding box center [277, 31] width 30 height 6
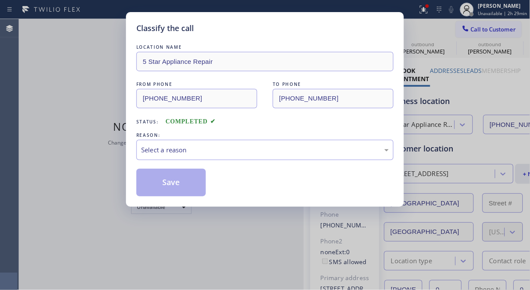
click at [273, 147] on div "Select a reason" at bounding box center [265, 150] width 248 height 10
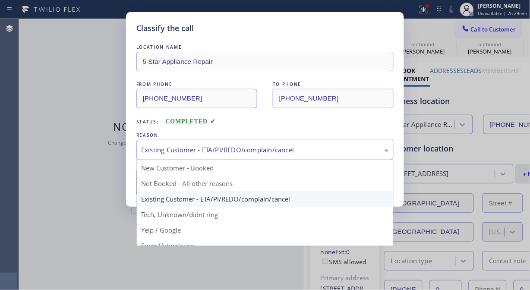
click at [233, 156] on div "Existing Customer - ETA/PI/REDO/complain/cancel" at bounding box center [264, 150] width 257 height 20
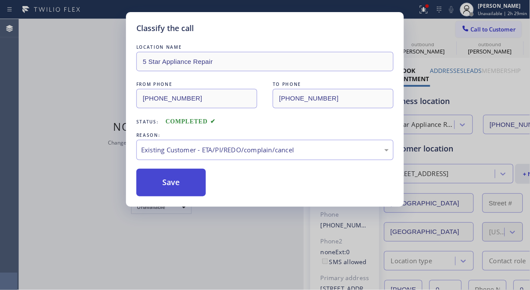
drag, startPoint x: 185, startPoint y: 186, endPoint x: 386, endPoint y: 109, distance: 215.3
click at [185, 185] on button "Save" at bounding box center [170, 183] width 69 height 28
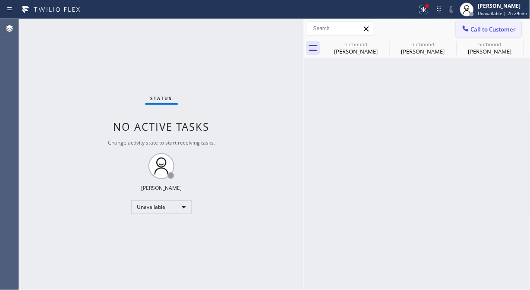
click at [482, 27] on span "Call to Customer" at bounding box center [493, 29] width 45 height 8
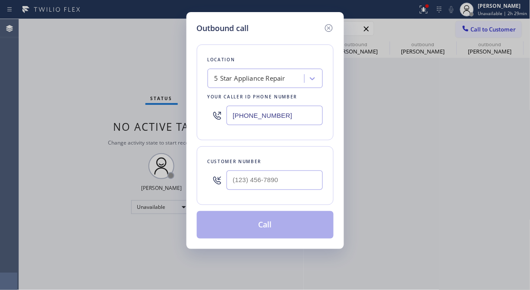
type input "(___) ___-____"
click at [294, 176] on input "(___) ___-____" at bounding box center [274, 179] width 96 height 19
click at [235, 186] on input "(___) ___-____" at bounding box center [274, 179] width 96 height 19
paste input "415) 587-9704"
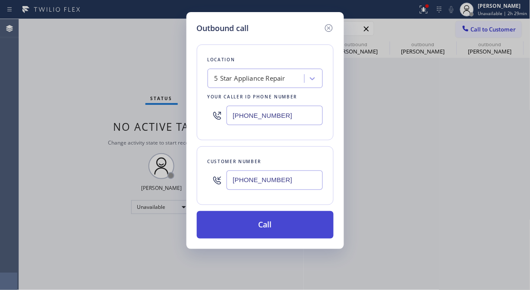
type input "[PHONE_NUMBER]"
click at [277, 229] on button "Call" at bounding box center [265, 225] width 137 height 28
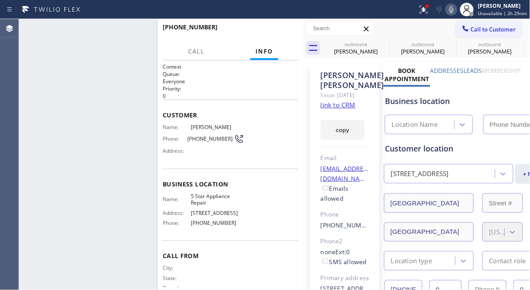
type input "[PHONE_NUMBER]"
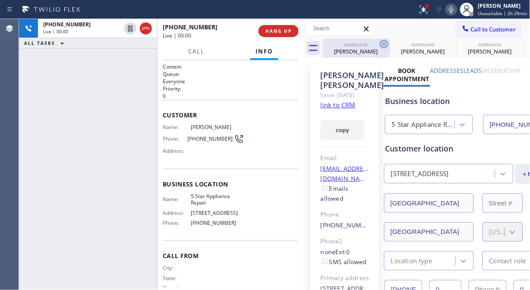
click at [385, 44] on icon at bounding box center [384, 44] width 10 height 10
click at [0, 0] on icon at bounding box center [0, 0] width 0 height 0
click at [272, 32] on span "HANG UP" at bounding box center [278, 31] width 26 height 6
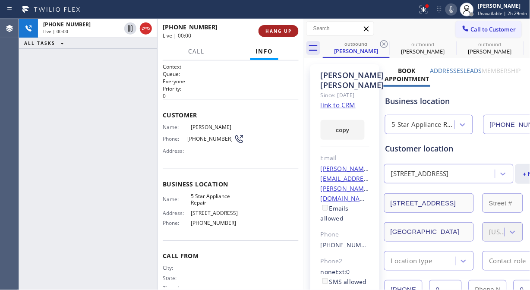
click at [272, 32] on span "HANG UP" at bounding box center [278, 31] width 26 height 6
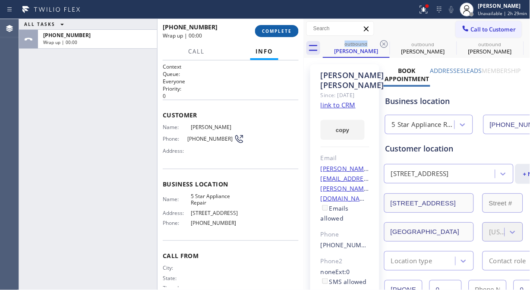
click at [272, 33] on span "COMPLETE" at bounding box center [277, 31] width 30 height 6
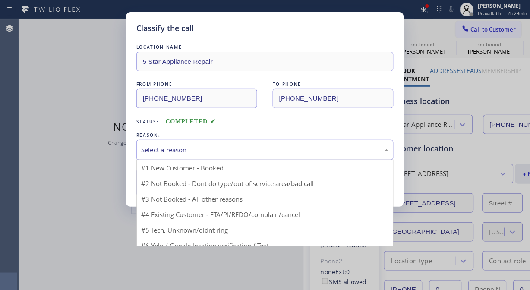
click at [260, 153] on div "Select a reason" at bounding box center [265, 150] width 248 height 10
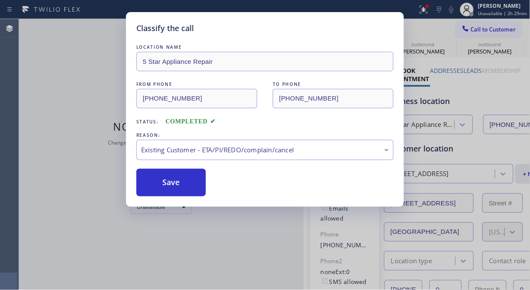
click at [185, 187] on button "Save" at bounding box center [170, 183] width 69 height 28
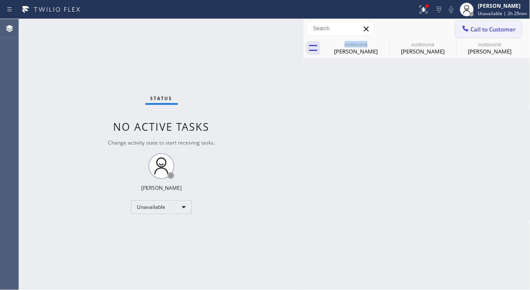
click at [495, 32] on span "Call to Customer" at bounding box center [493, 29] width 45 height 8
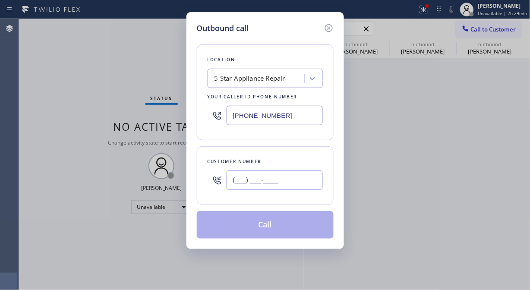
click at [289, 185] on input "(___) ___-____" at bounding box center [274, 179] width 96 height 19
paste input "808) 721-1172"
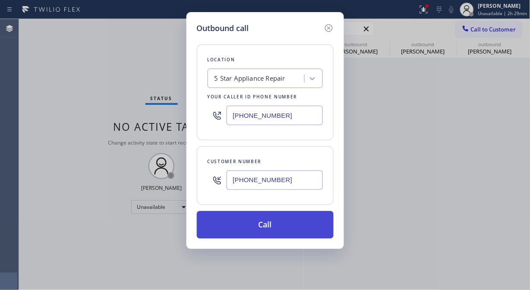
click at [286, 223] on button "Call" at bounding box center [265, 225] width 137 height 28
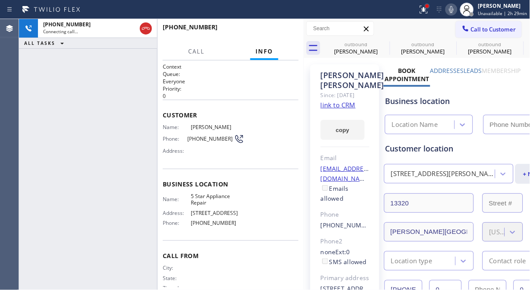
click at [429, 8] on div at bounding box center [426, 5] width 5 height 5
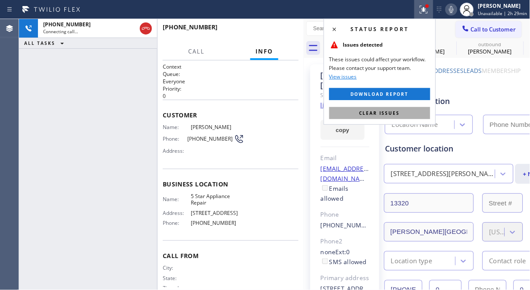
click at [385, 113] on span "Clear issues" at bounding box center [379, 113] width 41 height 6
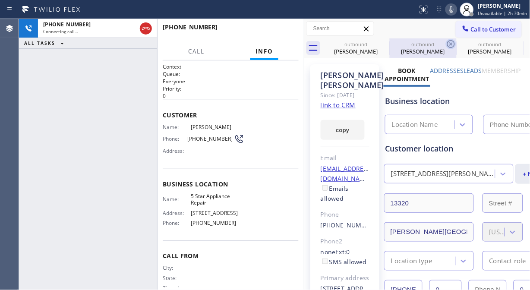
click at [0, 0] on icon at bounding box center [0, 0] width 0 height 0
click at [447, 44] on icon at bounding box center [451, 44] width 8 height 8
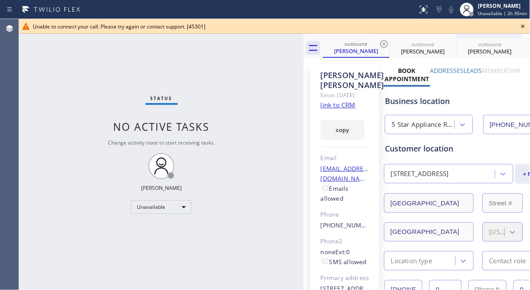
click at [520, 26] on icon at bounding box center [523, 26] width 10 height 10
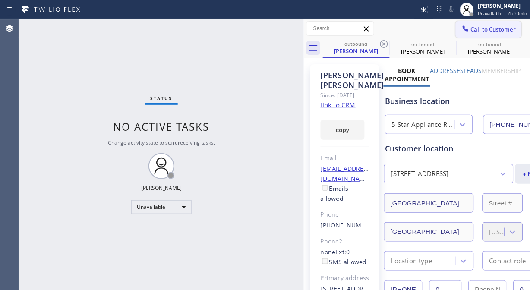
click at [482, 27] on span "Call to Customer" at bounding box center [493, 29] width 45 height 8
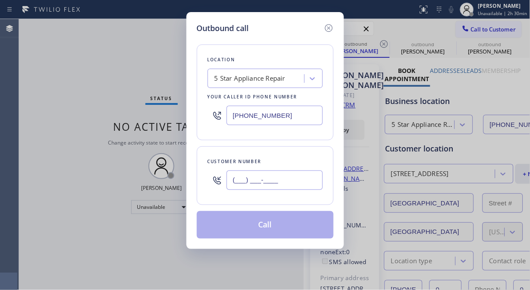
click at [286, 179] on input "(___) ___-____" at bounding box center [274, 179] width 96 height 19
paste input "347) 886-3412"
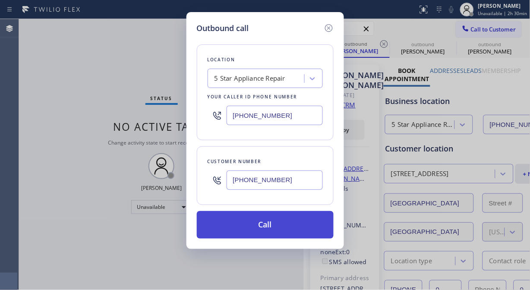
type input "[PHONE_NUMBER]"
click at [282, 230] on button "Call" at bounding box center [265, 225] width 137 height 28
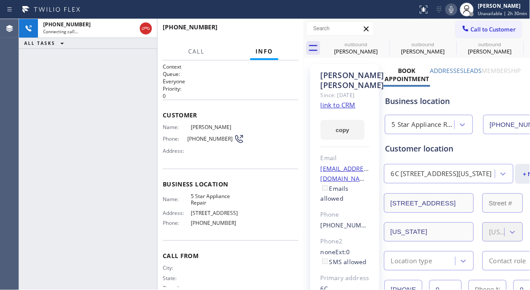
type input "[PHONE_NUMBER]"
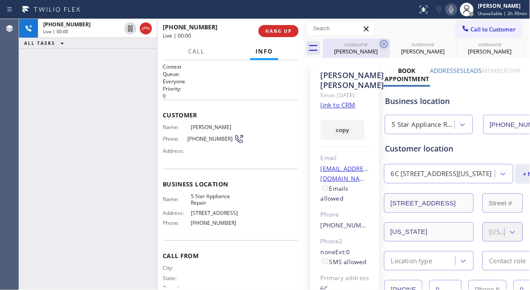
click at [381, 41] on icon at bounding box center [384, 44] width 10 height 10
click at [0, 0] on icon at bounding box center [0, 0] width 0 height 0
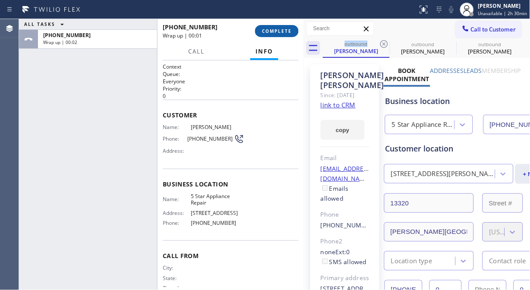
click at [265, 29] on span "COMPLETE" at bounding box center [277, 31] width 30 height 6
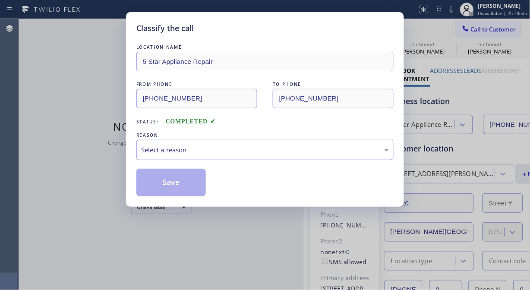
click at [251, 147] on div "Select a reason" at bounding box center [265, 150] width 248 height 10
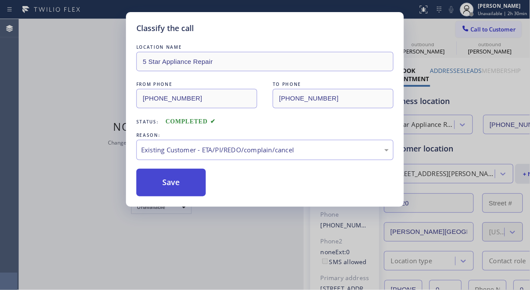
click at [166, 182] on button "Save" at bounding box center [170, 183] width 69 height 28
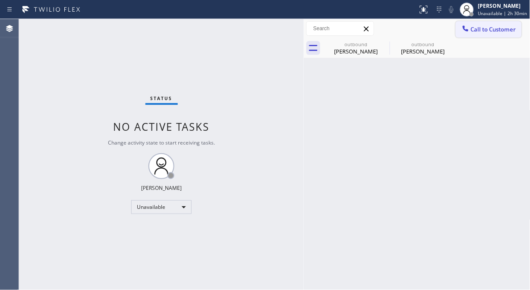
click at [473, 28] on span "Call to Customer" at bounding box center [493, 29] width 45 height 8
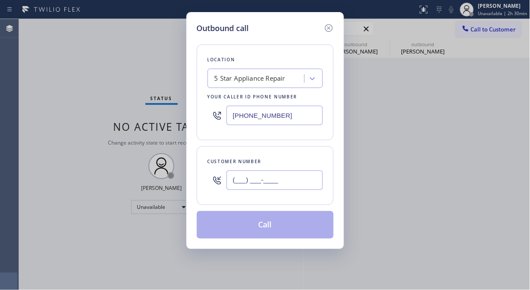
click at [282, 176] on input "(___) ___-____" at bounding box center [274, 179] width 96 height 19
paste input "323) 847-7385"
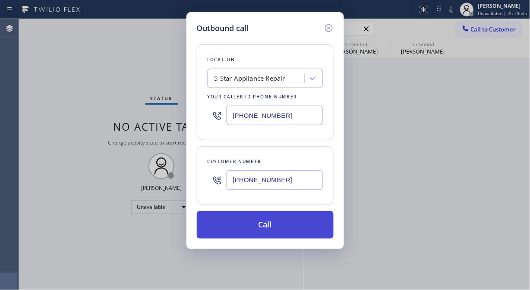
type input "[PHONE_NUMBER]"
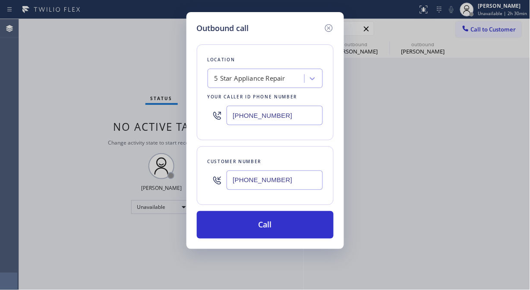
drag, startPoint x: 285, startPoint y: 231, endPoint x: 358, endPoint y: 126, distance: 128.0
click at [285, 231] on button "Call" at bounding box center [265, 225] width 137 height 28
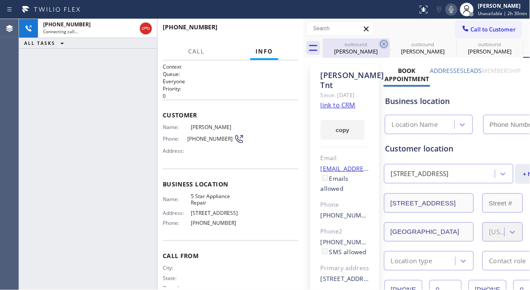
type input "[PHONE_NUMBER]"
click at [382, 41] on icon at bounding box center [384, 44] width 10 height 10
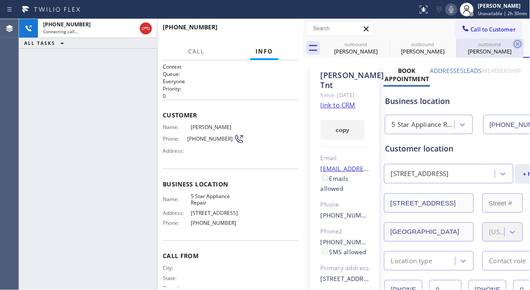
click at [0, 0] on icon at bounding box center [0, 0] width 0 height 0
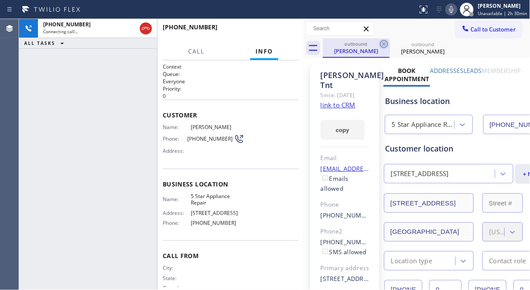
click at [383, 41] on icon at bounding box center [384, 44] width 10 height 10
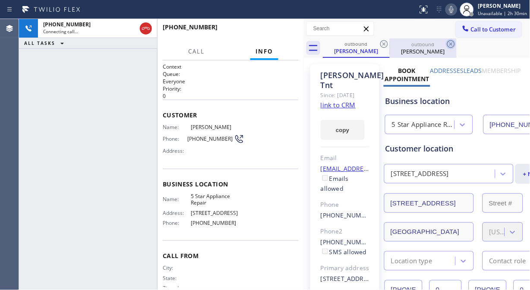
click at [445, 41] on icon at bounding box center [450, 44] width 10 height 10
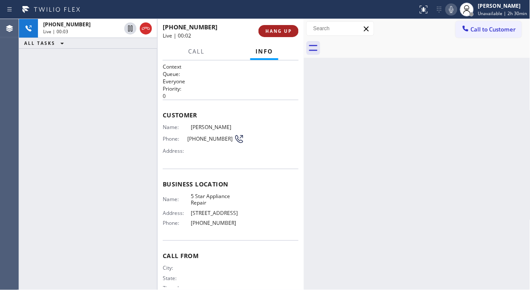
click at [294, 31] on button "HANG UP" at bounding box center [278, 31] width 40 height 12
click at [292, 31] on button "HANG UP" at bounding box center [278, 31] width 40 height 12
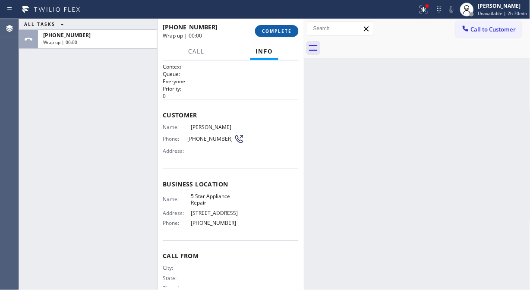
click at [291, 31] on span "COMPLETE" at bounding box center [277, 31] width 30 height 6
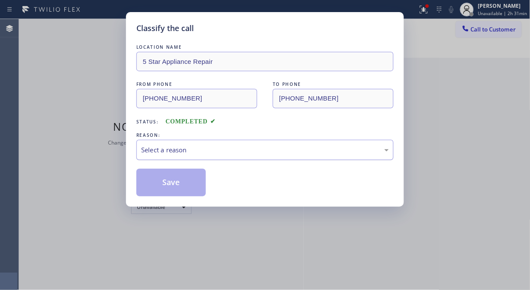
click at [264, 147] on div "Select a reason" at bounding box center [265, 150] width 248 height 10
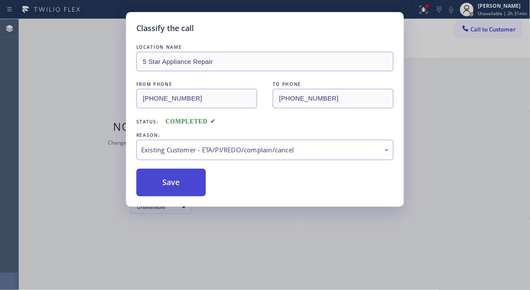
click at [158, 182] on button "Save" at bounding box center [170, 183] width 69 height 28
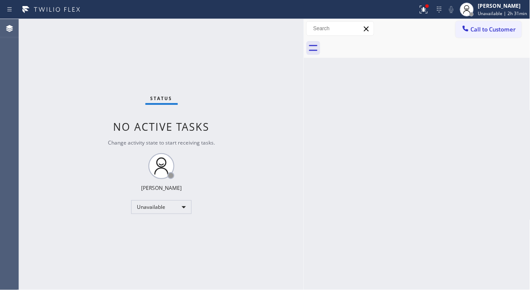
click at [483, 28] on span "Call to Customer" at bounding box center [493, 29] width 45 height 8
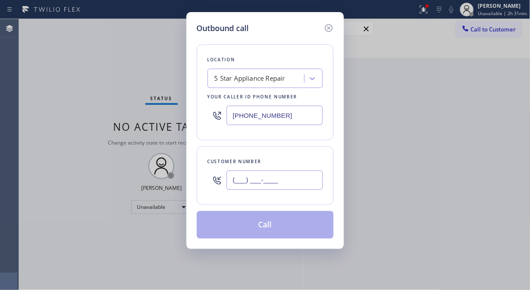
click at [276, 179] on input "(___) ___-____" at bounding box center [274, 179] width 96 height 19
paste input "310) 980-0544"
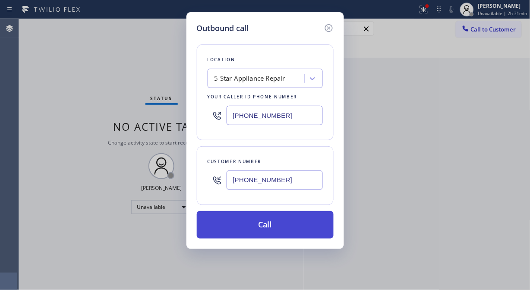
type input "[PHONE_NUMBER]"
click at [291, 227] on button "Call" at bounding box center [265, 225] width 137 height 28
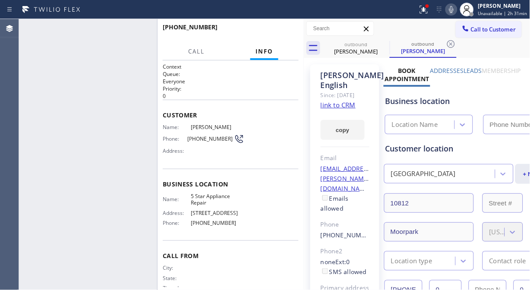
type input "[PHONE_NUMBER]"
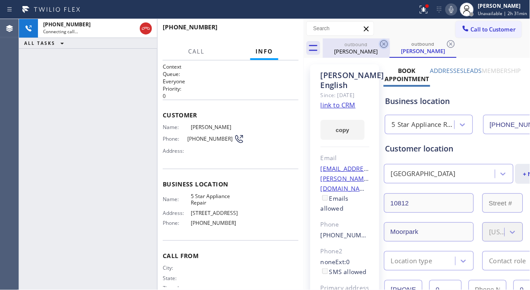
click at [384, 41] on icon at bounding box center [384, 44] width 10 height 10
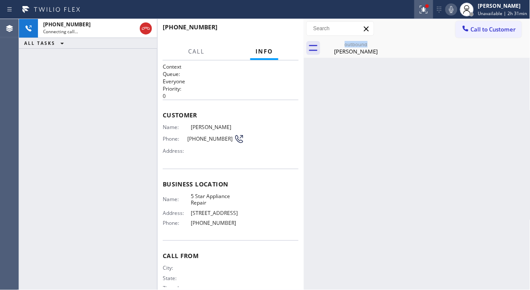
click at [429, 14] on icon at bounding box center [423, 9] width 10 height 10
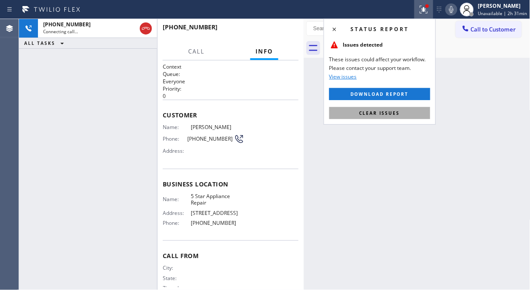
click at [380, 110] on span "Clear issues" at bounding box center [379, 113] width 41 height 6
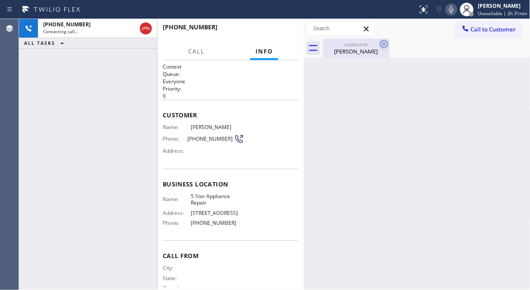
click at [384, 44] on icon at bounding box center [384, 44] width 8 height 8
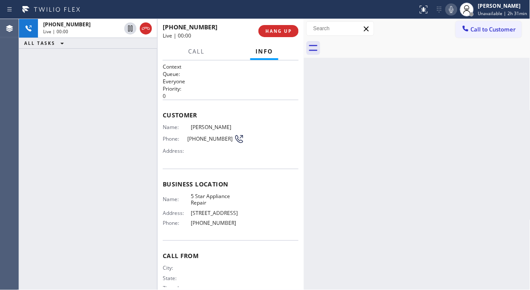
click at [101, 72] on div "[PHONE_NUMBER] Live | 00:00 ALL TASKS ALL TASKS ACTIVE TASKS TASKS IN WRAP UP" at bounding box center [88, 154] width 138 height 271
drag, startPoint x: 139, startPoint y: 28, endPoint x: 163, endPoint y: 22, distance: 24.4
click at [140, 28] on div at bounding box center [146, 28] width 12 height 10
click at [276, 32] on span "HANG UP" at bounding box center [278, 31] width 26 height 6
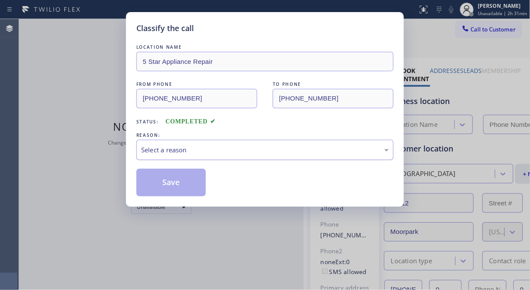
type input "[PHONE_NUMBER]"
click at [245, 143] on div "Select a reason" at bounding box center [264, 150] width 257 height 20
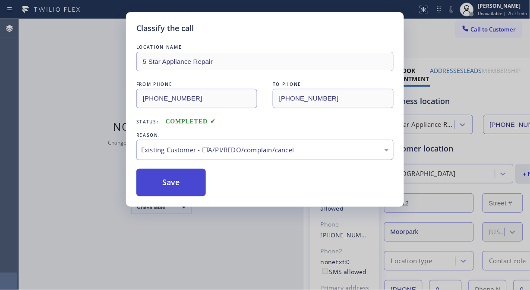
click at [180, 181] on button "Save" at bounding box center [170, 183] width 69 height 28
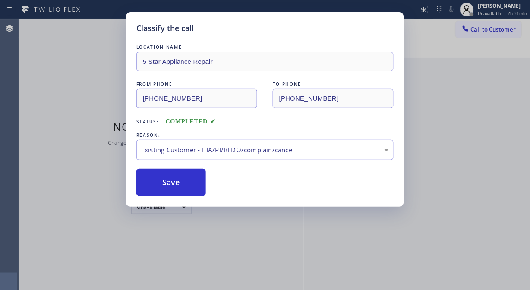
click at [484, 28] on div "Classify the call LOCATION NAME 5 Star Appliance Repair FROM PHONE [PHONE_NUMBE…" at bounding box center [265, 145] width 530 height 290
click at [483, 28] on span "Call to Customer" at bounding box center [493, 29] width 45 height 8
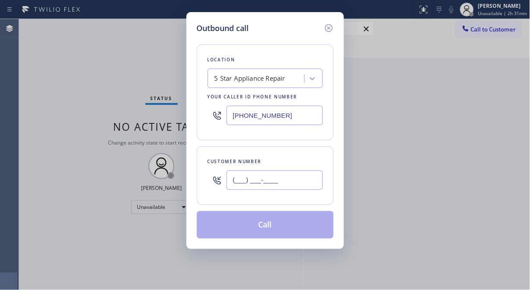
click at [275, 182] on input "(___) ___-____" at bounding box center [274, 179] width 96 height 19
paste input "818) 400-4940"
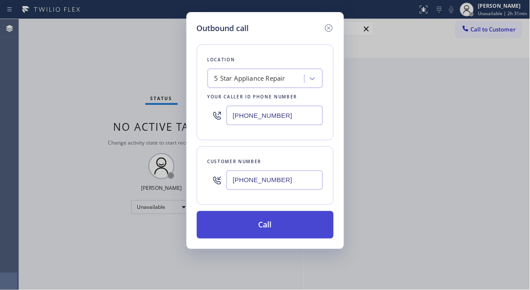
type input "[PHONE_NUMBER]"
click at [288, 220] on button "Call" at bounding box center [265, 225] width 137 height 28
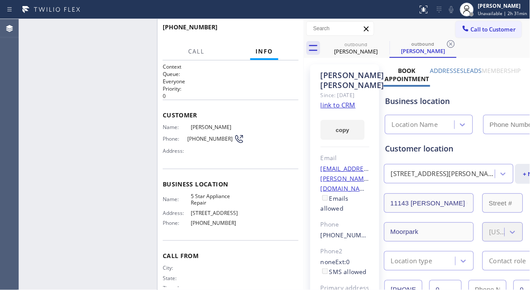
type input "[PHONE_NUMBER]"
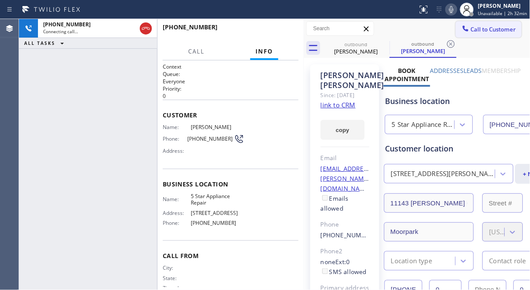
drag, startPoint x: 141, startPoint y: 26, endPoint x: 471, endPoint y: 27, distance: 329.1
click at [141, 26] on icon at bounding box center [146, 28] width 10 height 10
click at [471, 29] on span "Call to Customer" at bounding box center [493, 29] width 45 height 8
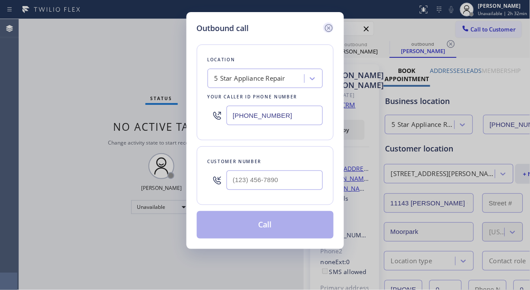
click at [328, 26] on icon at bounding box center [328, 28] width 10 height 10
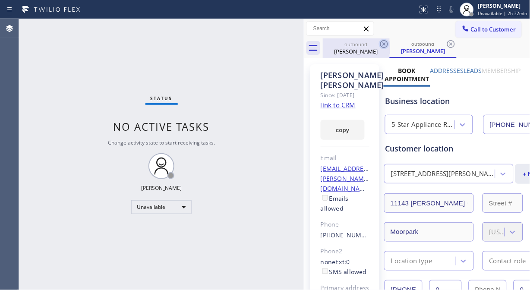
click at [382, 44] on icon at bounding box center [384, 44] width 10 height 10
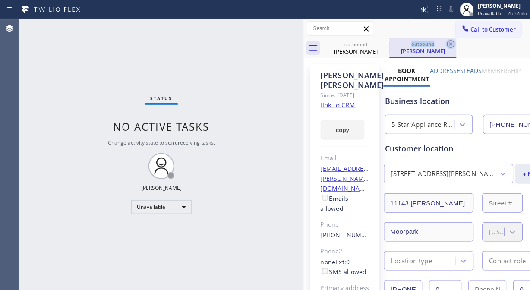
click at [0, 0] on icon at bounding box center [0, 0] width 0 height 0
click at [389, 44] on div "outbound [PERSON_NAME]" at bounding box center [422, 47] width 67 height 19
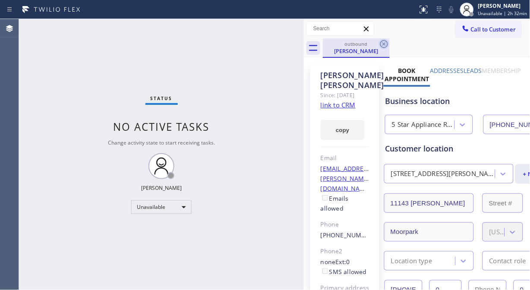
click at [383, 44] on icon at bounding box center [384, 44] width 8 height 8
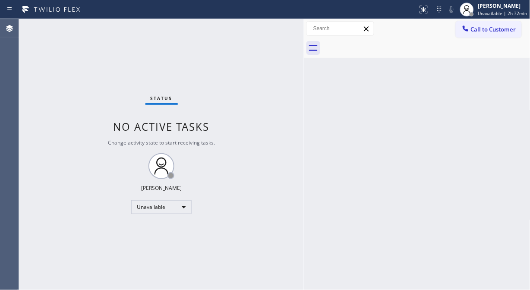
click at [486, 32] on span "Call to Customer" at bounding box center [493, 29] width 45 height 8
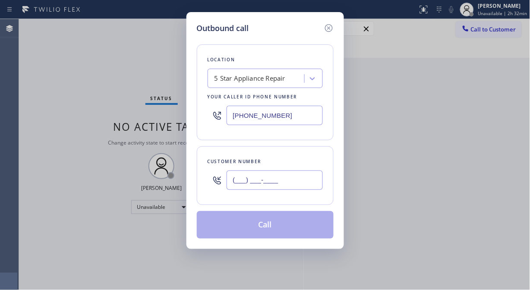
click at [241, 178] on input "(___) ___-____" at bounding box center [274, 179] width 96 height 19
paste input "732) 740-9241"
type input "[PHONE_NUMBER]"
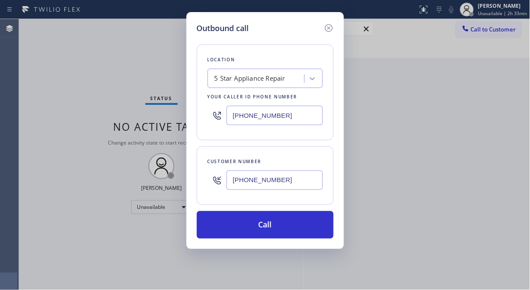
click at [176, 61] on div "Outbound call Location 5 Star Appliance Repair Your caller id phone number [PHO…" at bounding box center [265, 145] width 530 height 290
click at [223, 81] on div "5 Star Appliance Repair" at bounding box center [249, 79] width 71 height 10
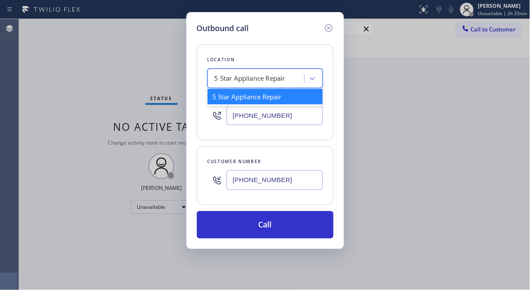
paste input "Viking Appliance Repair Pros Beachwood"
type input "Viking Appliance Repair Pros Beachwood"
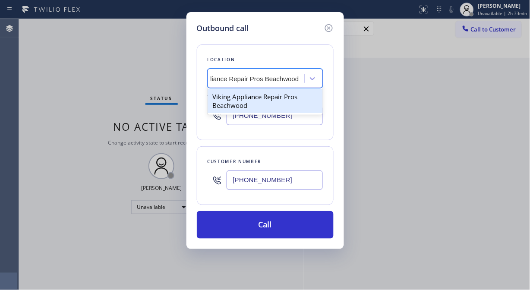
click at [260, 101] on div "Viking Appliance Repair Pros Beachwood" at bounding box center [264, 101] width 115 height 24
type input "[PHONE_NUMBER]"
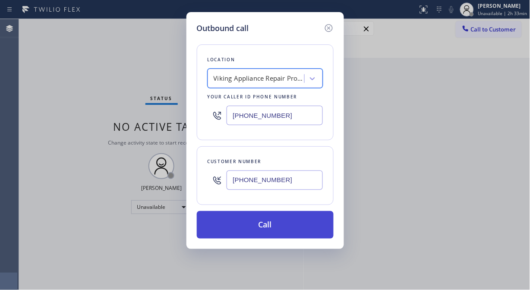
click at [263, 232] on button "Call" at bounding box center [265, 225] width 137 height 28
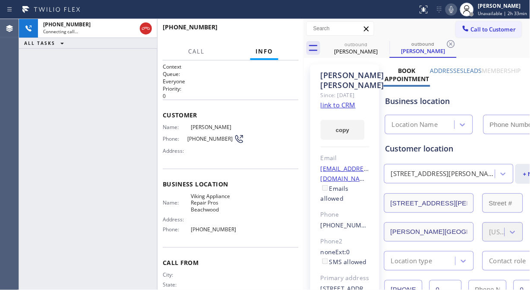
type input "[PHONE_NUMBER]"
drag, startPoint x: 94, startPoint y: 85, endPoint x: 295, endPoint y: 8, distance: 215.5
click at [94, 85] on div "[PHONE_NUMBER] Live | 00:10 ALL TASKS ALL TASKS ACTIVE TASKS TASKS IN WRAP UP" at bounding box center [88, 154] width 138 height 271
click at [455, 10] on icon at bounding box center [451, 9] width 10 height 10
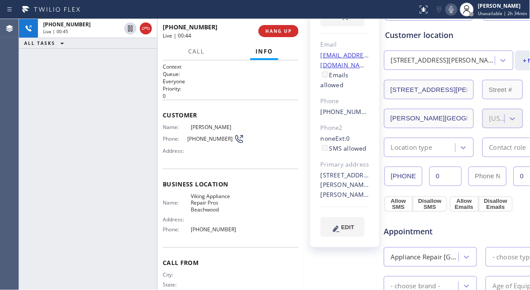
scroll to position [144, 0]
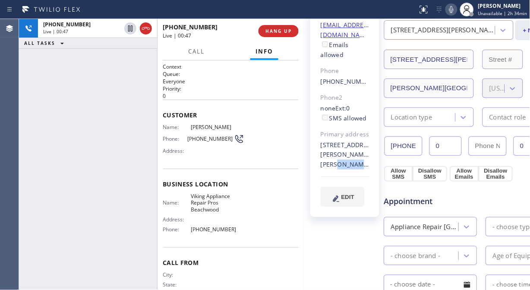
drag, startPoint x: 354, startPoint y: 182, endPoint x: 351, endPoint y: 173, distance: 9.0
click at [351, 170] on div "[STREET_ADDRESS][PERSON_NAME][PERSON_NAME]" at bounding box center [344, 155] width 49 height 30
copy div "08527 [GEOGRAPHIC_DATA]"
click at [455, 10] on icon at bounding box center [451, 9] width 10 height 10
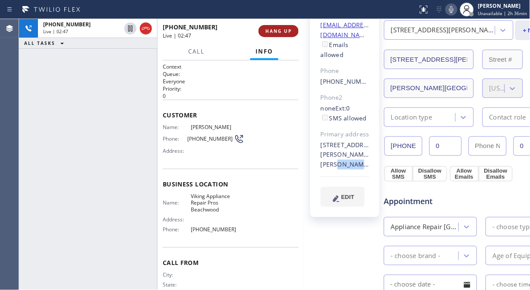
click at [285, 31] on span "HANG UP" at bounding box center [278, 31] width 26 height 6
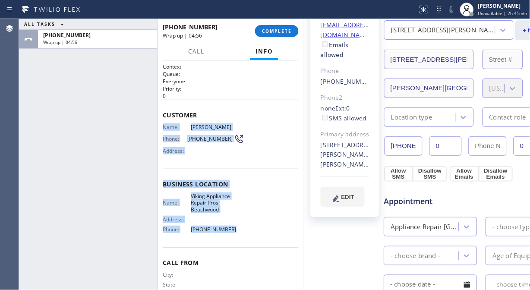
copy div "Name: [PERSON_NAME] Phone: [PHONE_NUMBER] Address: Business location Name: Viki…"
drag, startPoint x: 162, startPoint y: 126, endPoint x: 233, endPoint y: 229, distance: 125.1
click at [233, 229] on div "Context Queue: Everyone Priority: 0 Customer Name: [PERSON_NAME] Phone: [PHONE_…" at bounding box center [230, 174] width 146 height 229
click at [285, 26] on button "COMPLETE" at bounding box center [277, 31] width 44 height 12
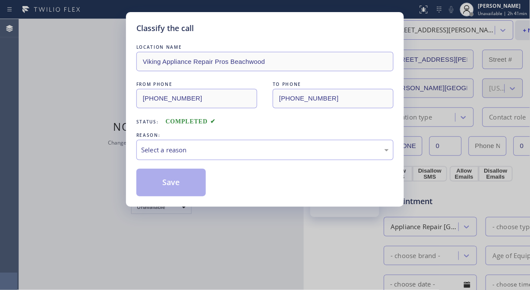
click at [266, 155] on div "Select a reason" at bounding box center [264, 150] width 257 height 20
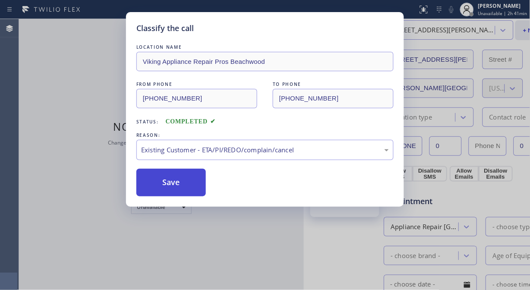
click at [185, 182] on button "Save" at bounding box center [170, 183] width 69 height 28
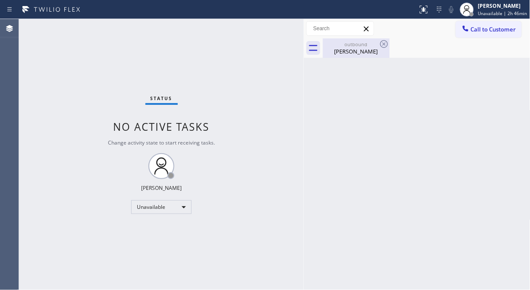
click at [358, 50] on div "[PERSON_NAME]" at bounding box center [355, 51] width 65 height 8
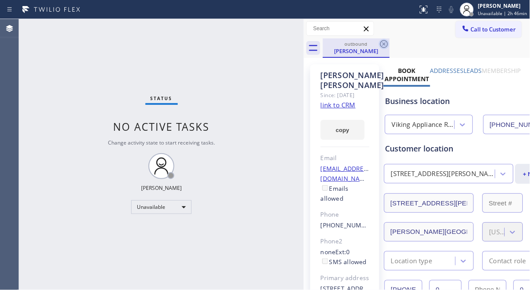
click at [386, 41] on icon at bounding box center [384, 44] width 8 height 8
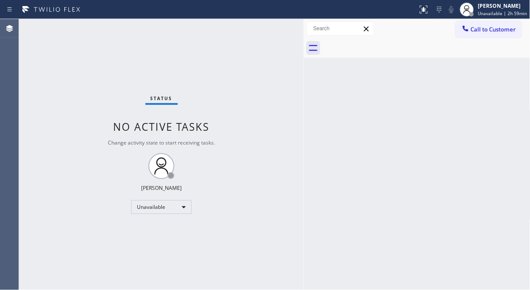
click at [132, 50] on div "Status No active tasks Change activity state to start receiving tasks. [PERSON_…" at bounding box center [161, 154] width 285 height 271
click at [472, 28] on span "Call to Customer" at bounding box center [493, 29] width 45 height 8
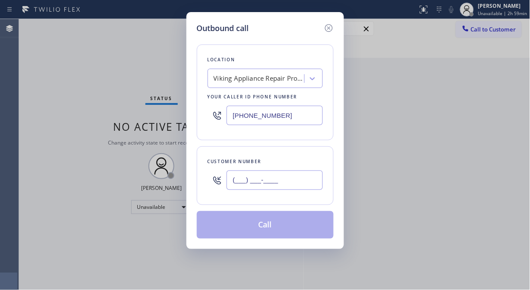
click at [263, 181] on input "(___) ___-____" at bounding box center [274, 179] width 96 height 19
paste input "650) 477-2073"
type input "[PHONE_NUMBER]"
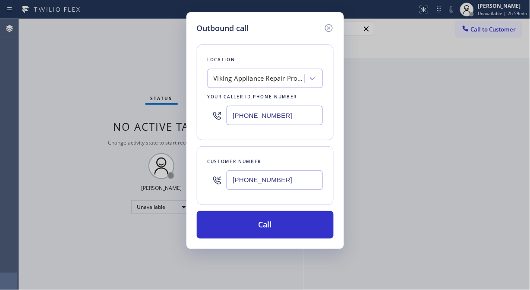
click at [230, 119] on input "[PHONE_NUMBER]" at bounding box center [274, 115] width 96 height 19
paste input "310) 853-6861"
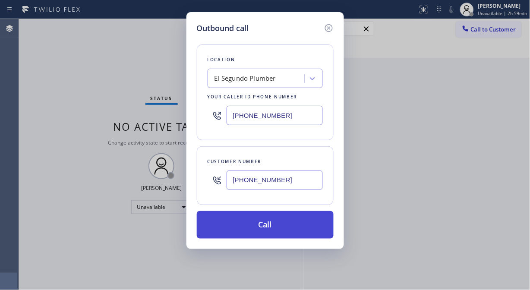
type input "[PHONE_NUMBER]"
click at [292, 223] on button "Call" at bounding box center [265, 225] width 137 height 28
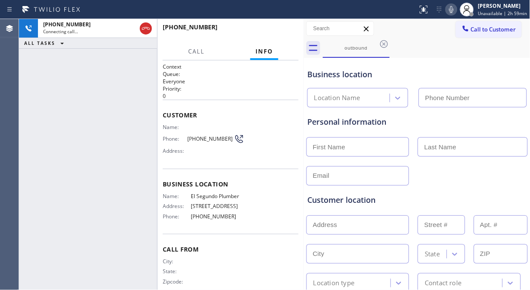
type input "[PHONE_NUMBER]"
drag, startPoint x: 141, startPoint y: 66, endPoint x: 161, endPoint y: 43, distance: 30.5
click at [141, 66] on div "[PHONE_NUMBER] Live | 00:00 ALL TASKS ALL TASKS ACTIVE TASKS TASKS IN WRAP UP" at bounding box center [88, 154] width 138 height 271
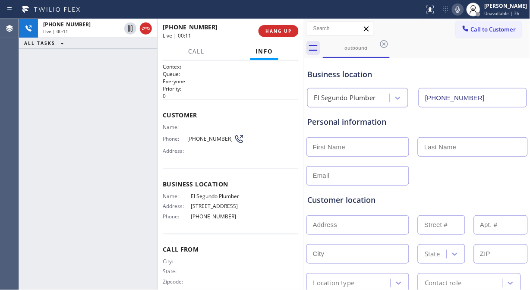
click at [463, 8] on icon at bounding box center [457, 9] width 10 height 10
click at [88, 147] on div "[PHONE_NUMBER] Live | 00:22 ALL TASKS ALL TASKS ACTIVE TASKS TASKS IN WRAP UP" at bounding box center [88, 154] width 138 height 271
click at [132, 119] on div "[PHONE_NUMBER] Live | 00:30 ALL TASKS ALL TASKS ACTIVE TASKS TASKS IN WRAP UP" at bounding box center [88, 154] width 138 height 271
click at [276, 31] on span "HANG UP" at bounding box center [278, 31] width 26 height 6
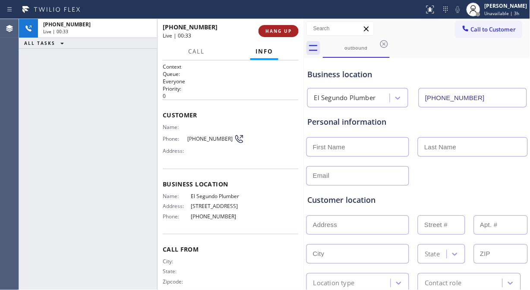
click at [276, 31] on span "HANG UP" at bounding box center [278, 31] width 26 height 6
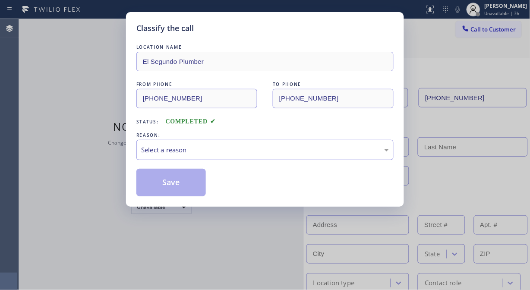
click at [267, 123] on div "Status: COMPLETED" at bounding box center [264, 120] width 257 height 14
drag, startPoint x: 264, startPoint y: 139, endPoint x: 260, endPoint y: 150, distance: 11.9
click at [264, 141] on div "REASON: Select a reason" at bounding box center [264, 145] width 257 height 29
click at [249, 153] on div "Select a reason" at bounding box center [265, 150] width 248 height 10
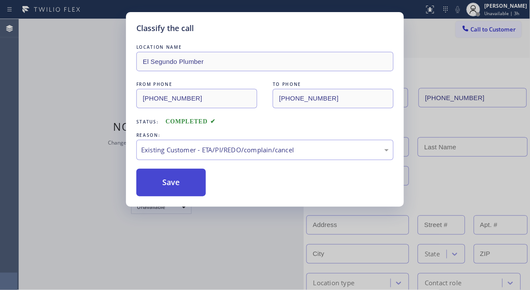
click at [163, 174] on button "Save" at bounding box center [170, 183] width 69 height 28
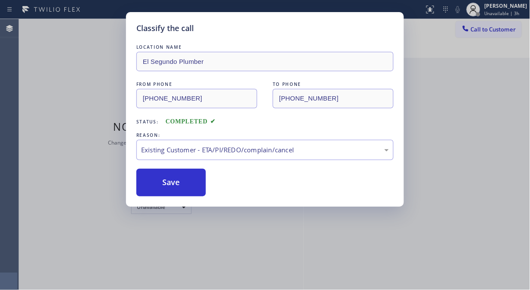
drag, startPoint x: 176, startPoint y: 178, endPoint x: 318, endPoint y: 258, distance: 163.2
click at [177, 178] on button "Save" at bounding box center [170, 183] width 69 height 28
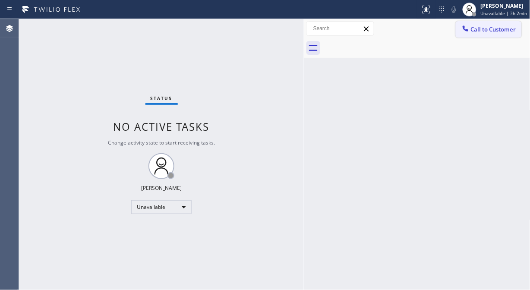
click at [481, 31] on span "Call to Customer" at bounding box center [493, 29] width 45 height 8
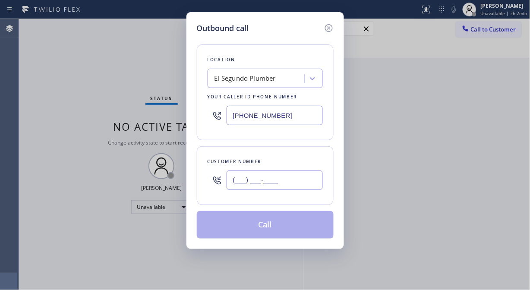
click at [293, 180] on input "(___) ___-____" at bounding box center [274, 179] width 96 height 19
paste input "310) 377-3729"
type input "[PHONE_NUMBER]"
click at [250, 76] on div "El Segundo Plumber" at bounding box center [245, 79] width 62 height 10
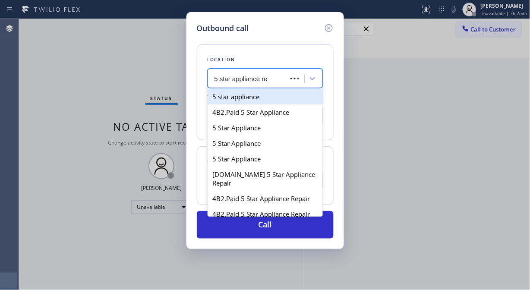
type input "5 star appliance rep"
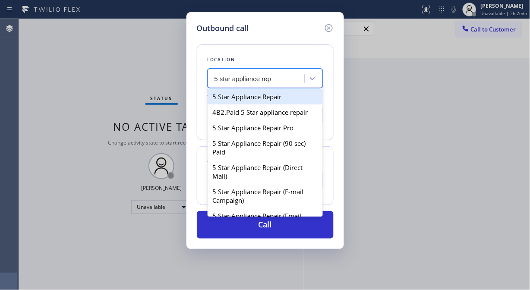
click at [261, 97] on div "5 Star Appliance Repair" at bounding box center [264, 97] width 115 height 16
type input "[PHONE_NUMBER]"
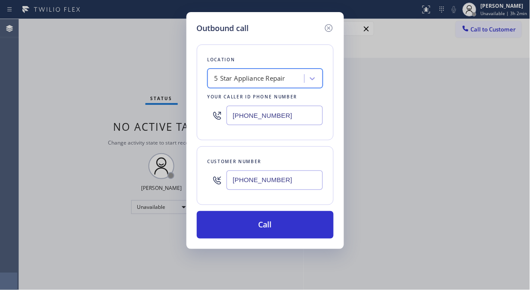
click at [248, 181] on input "[PHONE_NUMBER]" at bounding box center [274, 179] width 96 height 19
type input "[PHONE_NUMBER]"
drag, startPoint x: 266, startPoint y: 230, endPoint x: 279, endPoint y: 200, distance: 33.2
click at [267, 230] on button "Call" at bounding box center [265, 225] width 137 height 28
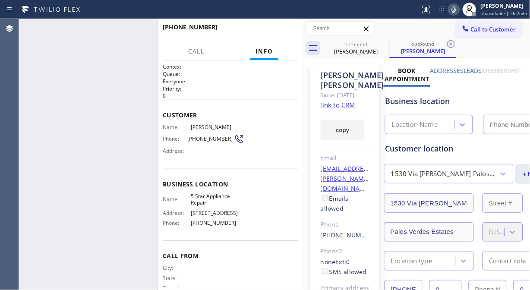
type input "[PHONE_NUMBER]"
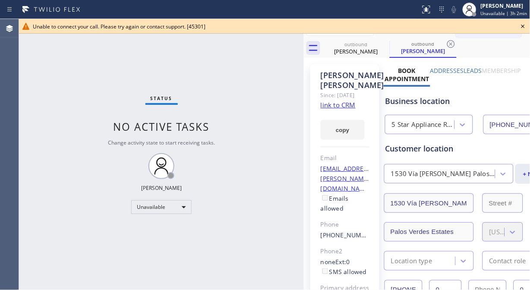
click at [144, 87] on div "Status No active tasks Change activity state to start receiving tasks. [PERSON_…" at bounding box center [161, 154] width 285 height 271
click at [524, 26] on icon at bounding box center [523, 26] width 10 height 10
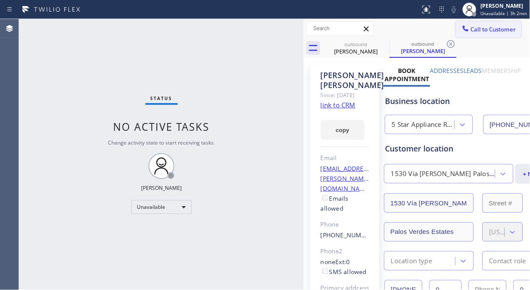
click at [476, 24] on button "Call to Customer" at bounding box center [488, 29] width 66 height 16
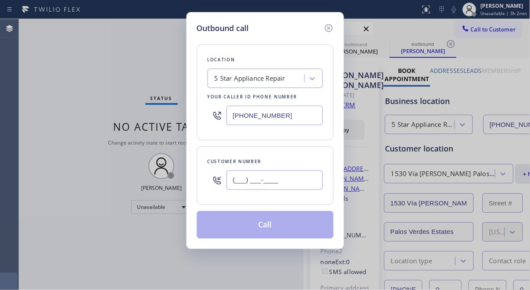
click at [234, 179] on input "(___) ___-____" at bounding box center [274, 179] width 96 height 19
paste input "301) 509-0431"
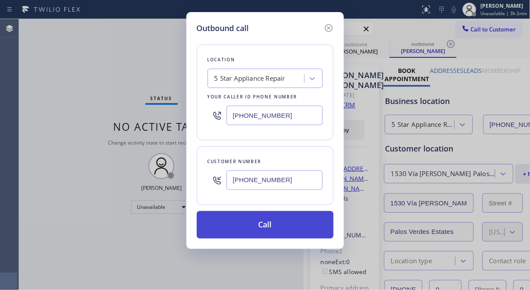
type input "[PHONE_NUMBER]"
click at [269, 226] on button "Call" at bounding box center [265, 225] width 137 height 28
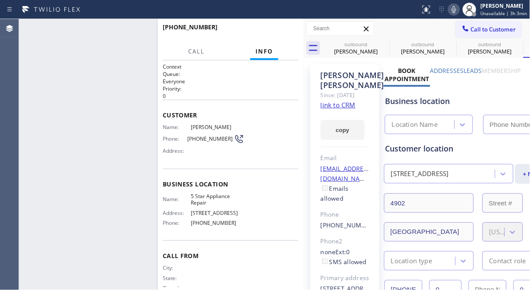
type input "[PHONE_NUMBER]"
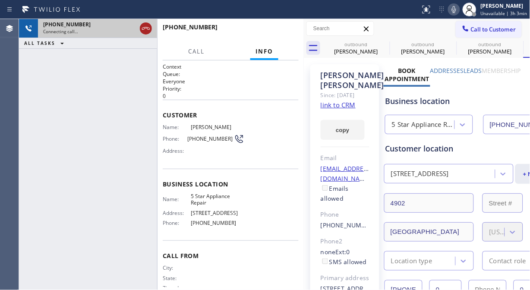
click at [150, 33] on icon at bounding box center [146, 28] width 10 height 10
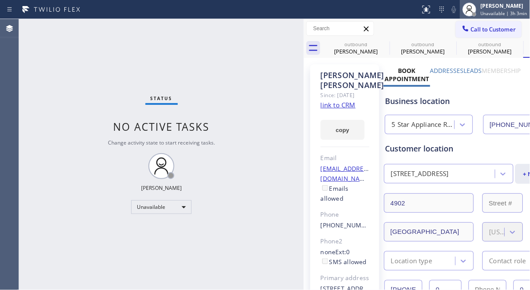
drag, startPoint x: 384, startPoint y: 44, endPoint x: 489, endPoint y: 8, distance: 110.5
click at [0, 0] on icon at bounding box center [0, 0] width 0 height 0
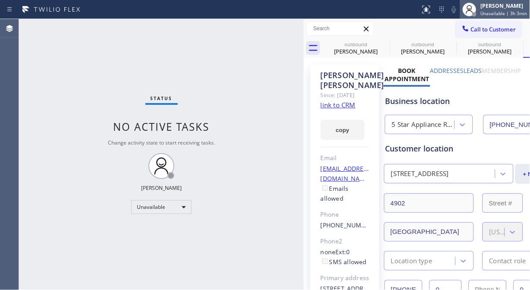
click at [385, 43] on div "outbound [PERSON_NAME] outbound [PERSON_NAME] outbound [PERSON_NAME] outbound […" at bounding box center [426, 47] width 207 height 19
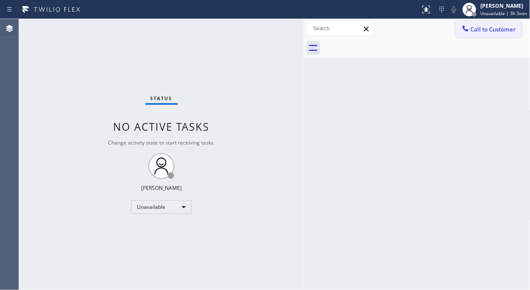
click at [489, 35] on button "Call to Customer" at bounding box center [488, 29] width 66 height 16
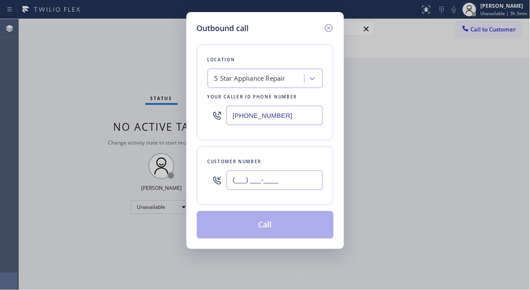
click at [276, 182] on input "(___) ___-____" at bounding box center [274, 179] width 96 height 19
paste input "310) 459-8529"
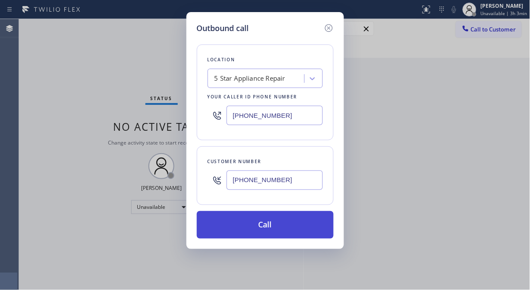
type input "[PHONE_NUMBER]"
click at [284, 227] on button "Call" at bounding box center [265, 225] width 137 height 28
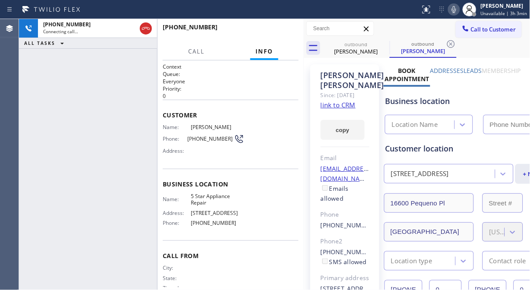
click at [143, 27] on icon at bounding box center [146, 28] width 10 height 10
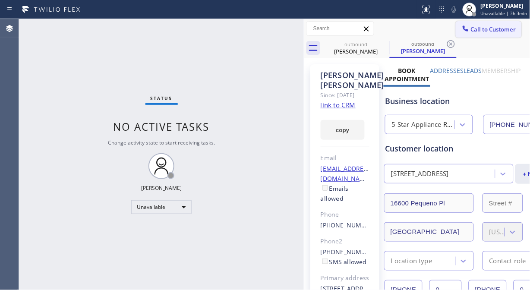
type input "[PHONE_NUMBER]"
click at [471, 23] on button "Call to Customer" at bounding box center [488, 29] width 66 height 16
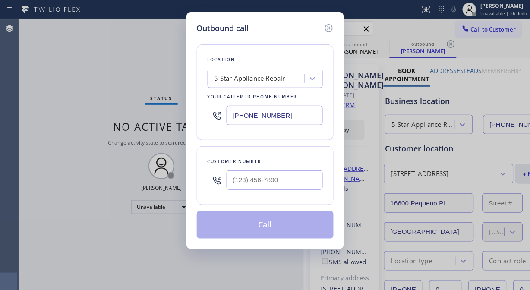
click at [260, 182] on input "text" at bounding box center [274, 179] width 96 height 19
click at [260, 180] on input "(___) ___-____" at bounding box center [274, 179] width 96 height 19
paste input "7188"
click at [231, 182] on input "(___) ___-7188" at bounding box center [274, 179] width 96 height 19
paste input "718) 833-6843"
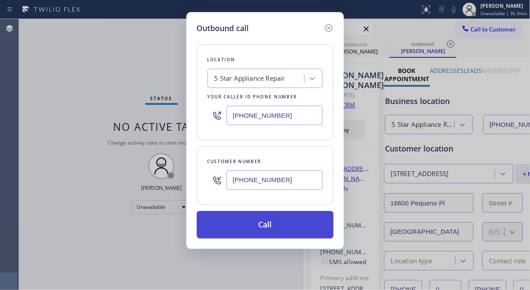
type input "[PHONE_NUMBER]"
click at [276, 222] on button "Call" at bounding box center [265, 225] width 137 height 28
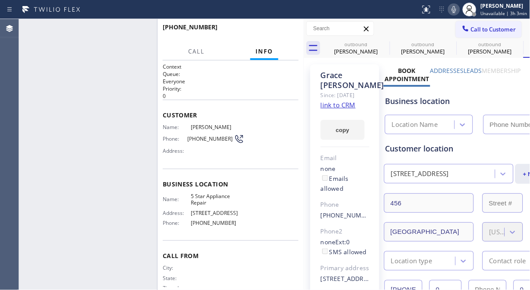
type input "[PHONE_NUMBER]"
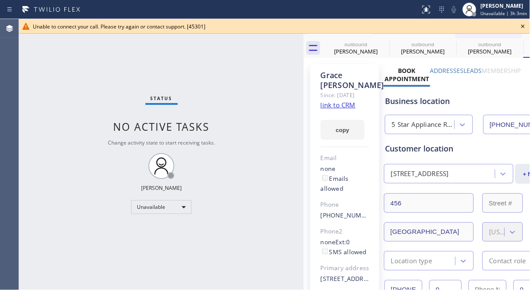
click at [526, 29] on icon at bounding box center [523, 26] width 10 height 10
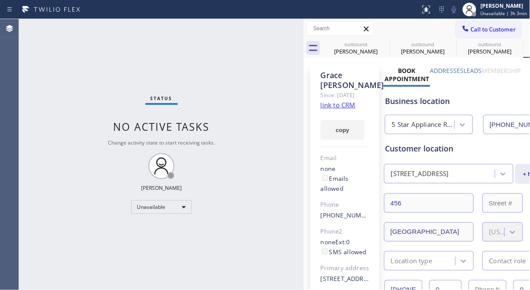
click at [490, 28] on span "Call to Customer" at bounding box center [493, 29] width 45 height 8
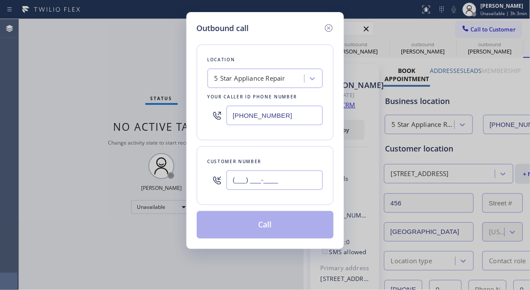
click at [279, 182] on input "(___) ___-____" at bounding box center [274, 179] width 96 height 19
paste input "909) 418-7775"
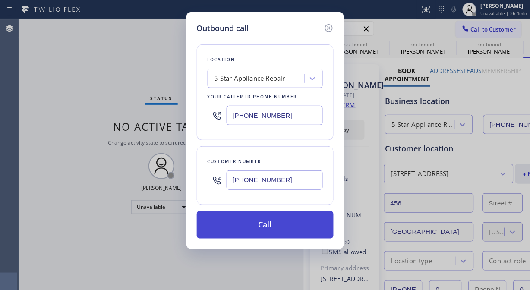
type input "[PHONE_NUMBER]"
click at [287, 222] on button "Call" at bounding box center [265, 225] width 137 height 28
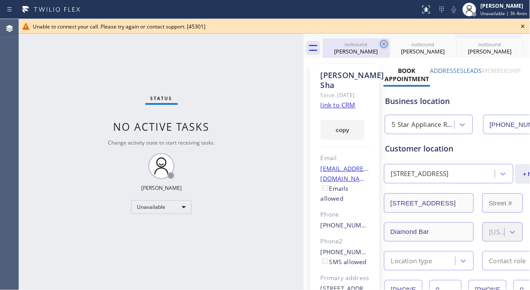
type input "[PHONE_NUMBER]"
click at [524, 28] on icon at bounding box center [523, 26] width 10 height 10
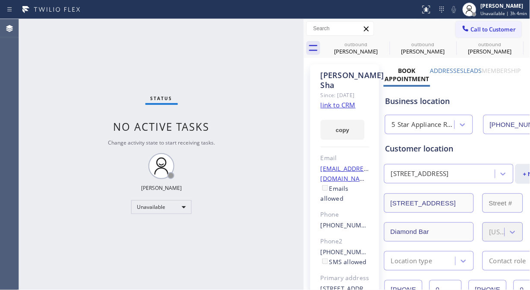
drag, startPoint x: 489, startPoint y: 28, endPoint x: 404, endPoint y: 64, distance: 92.0
click at [488, 28] on span "Call to Customer" at bounding box center [493, 29] width 45 height 8
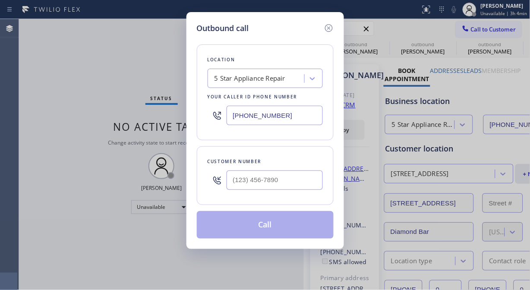
click at [226, 182] on div at bounding box center [264, 180] width 115 height 28
click at [232, 184] on input "(___) ___-____" at bounding box center [274, 179] width 96 height 19
paste input "480) 443-8469"
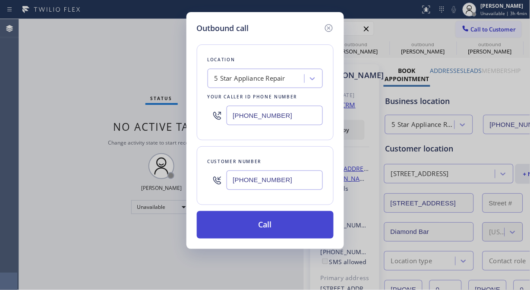
type input "[PHONE_NUMBER]"
click at [282, 226] on button "Call" at bounding box center [265, 225] width 137 height 28
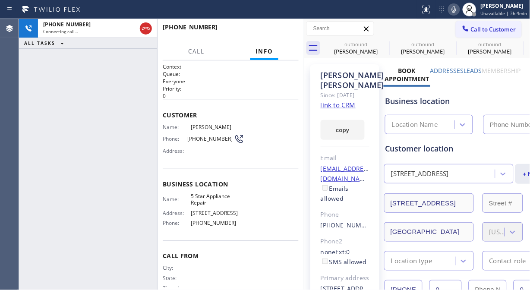
type input "[PHONE_NUMBER]"
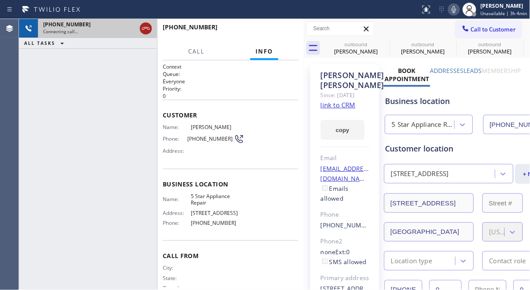
click at [147, 28] on icon at bounding box center [146, 28] width 10 height 10
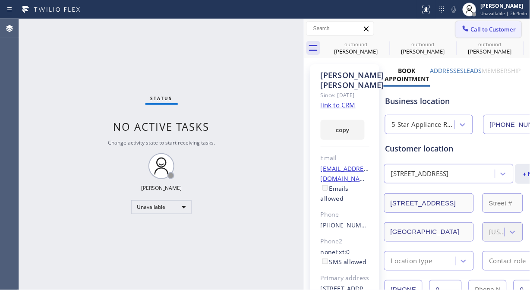
click at [471, 29] on span "Call to Customer" at bounding box center [493, 29] width 45 height 8
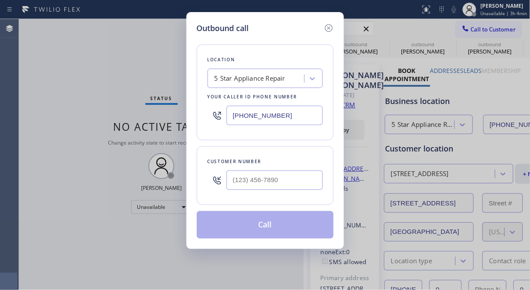
drag, startPoint x: 273, startPoint y: 179, endPoint x: 238, endPoint y: 195, distance: 38.8
click at [273, 182] on input "text" at bounding box center [274, 179] width 96 height 19
click at [229, 182] on input "(___) ___-____" at bounding box center [274, 179] width 96 height 19
paste input "480) 443-8469"
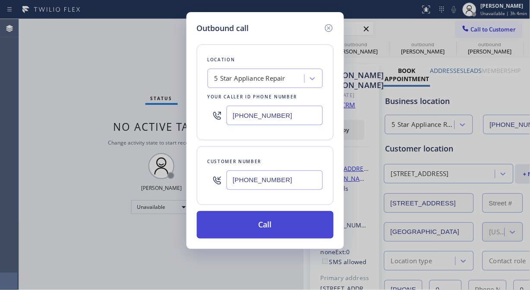
click at [281, 233] on button "Call" at bounding box center [265, 225] width 137 height 28
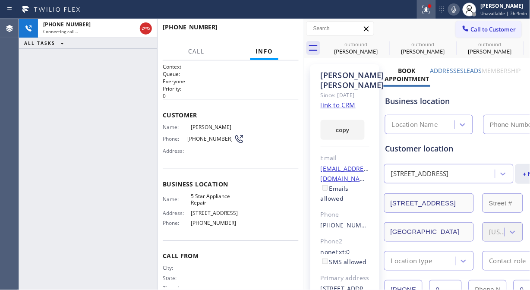
click at [427, 15] on button at bounding box center [426, 9] width 19 height 19
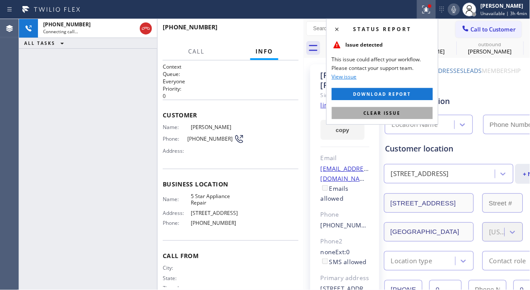
click at [400, 118] on button "Clear issue" at bounding box center [382, 113] width 101 height 12
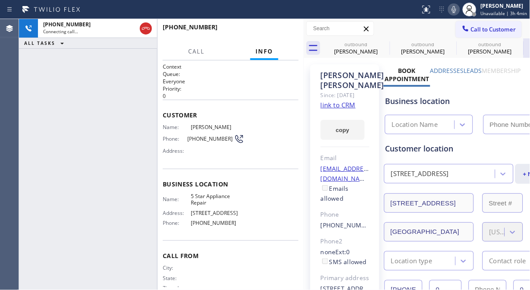
click at [0, 0] on icon at bounding box center [0, 0] width 0 height 0
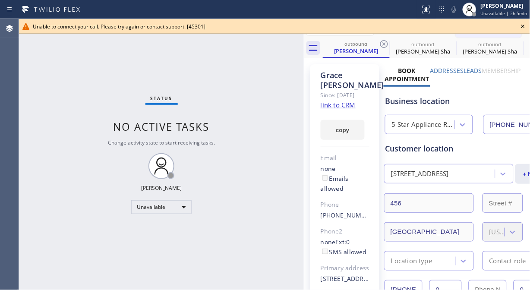
click at [521, 26] on icon at bounding box center [523, 26] width 10 height 10
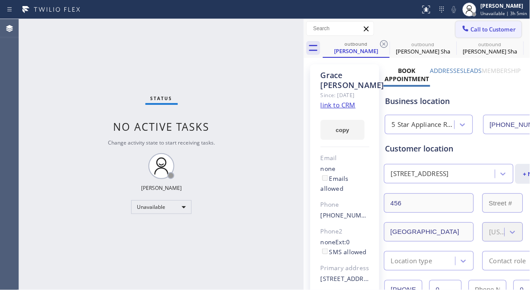
click at [471, 32] on span "Call to Customer" at bounding box center [493, 29] width 45 height 8
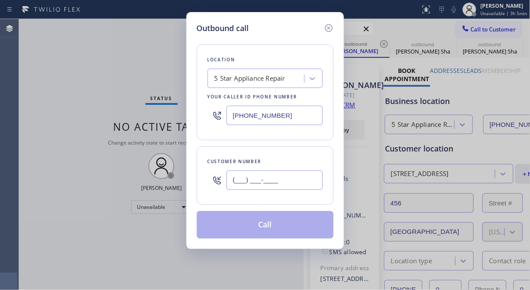
click at [240, 183] on input "(___) ___-____" at bounding box center [274, 179] width 96 height 19
paste input "646) 613-9555"
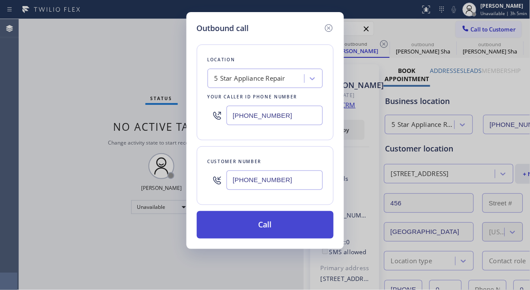
type input "[PHONE_NUMBER]"
click at [295, 221] on button "Call" at bounding box center [265, 225] width 137 height 28
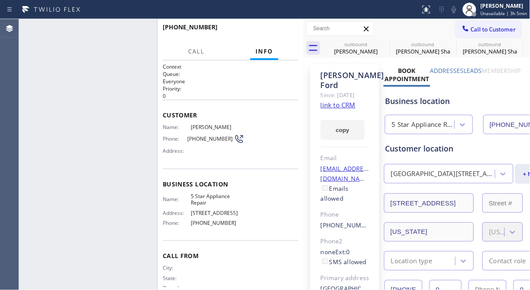
type input "[PHONE_NUMBER]"
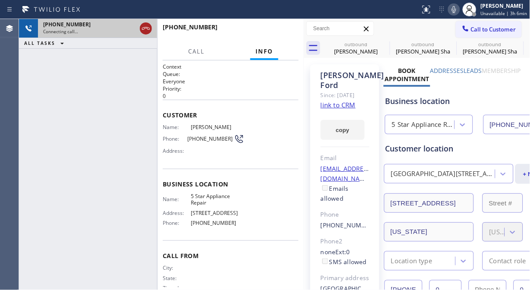
click at [147, 28] on icon at bounding box center [146, 28] width 8 height 3
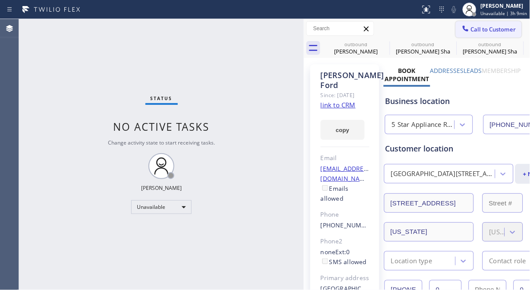
click at [493, 28] on span "Call to Customer" at bounding box center [493, 29] width 45 height 8
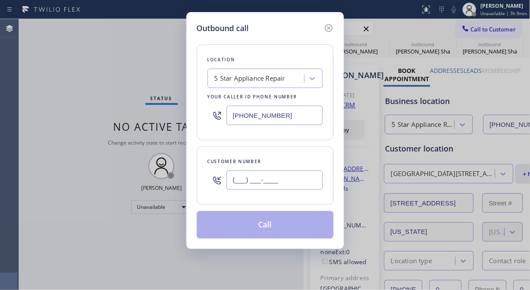
click at [227, 185] on input "(___) ___-____" at bounding box center [274, 179] width 96 height 19
paste input "212) 838-1209"
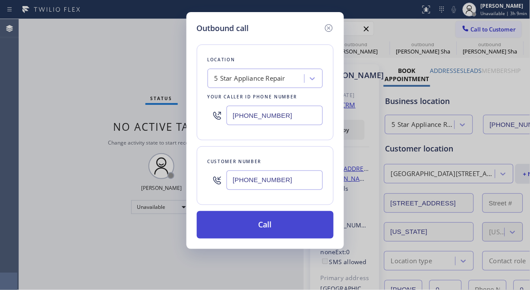
type input "[PHONE_NUMBER]"
click at [246, 230] on button "Call" at bounding box center [265, 225] width 137 height 28
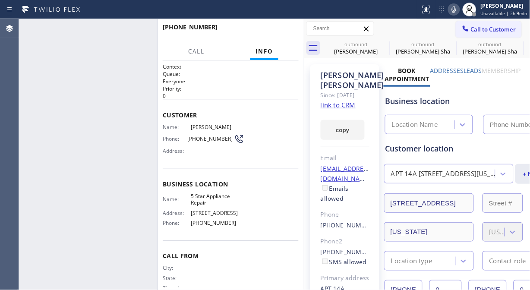
type input "[PHONE_NUMBER]"
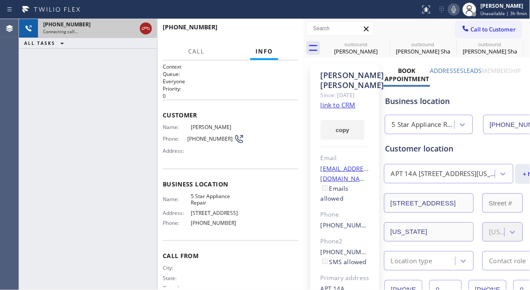
click at [147, 33] on icon at bounding box center [146, 28] width 10 height 10
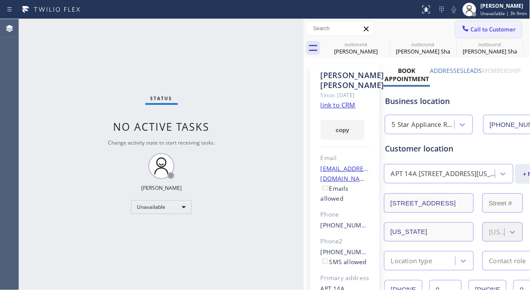
click at [486, 31] on span "Call to Customer" at bounding box center [493, 29] width 45 height 8
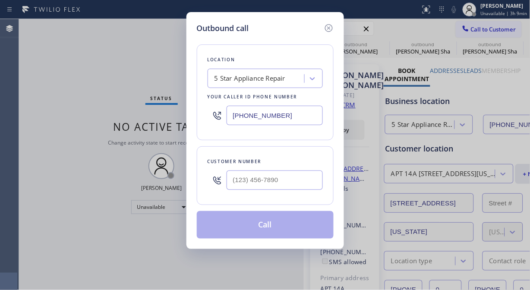
click at [262, 186] on input "text" at bounding box center [274, 179] width 96 height 19
click at [251, 193] on div at bounding box center [274, 180] width 96 height 28
click at [232, 185] on input "(___) ___-____" at bounding box center [274, 179] width 96 height 19
paste input "516) 869-1467"
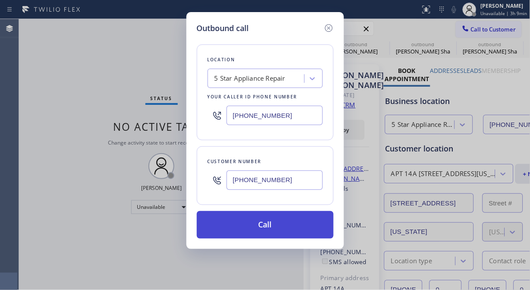
type input "[PHONE_NUMBER]"
click at [281, 228] on button "Call" at bounding box center [265, 225] width 137 height 28
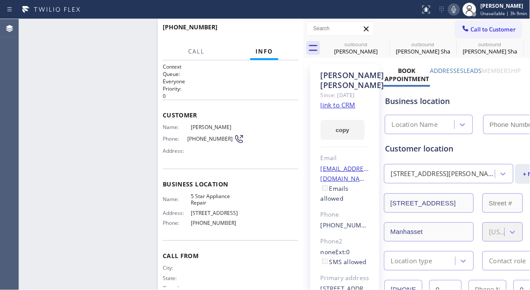
type input "[PHONE_NUMBER]"
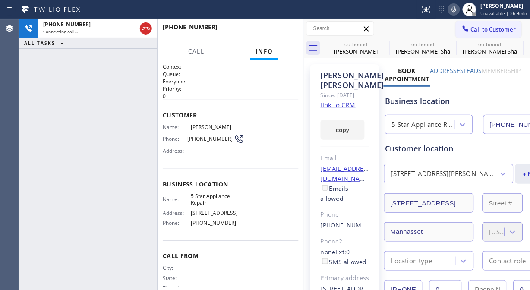
drag, startPoint x: 145, startPoint y: 28, endPoint x: 202, endPoint y: 78, distance: 75.8
click at [144, 28] on icon at bounding box center [146, 28] width 10 height 10
click at [483, 30] on span "Call to Customer" at bounding box center [493, 29] width 45 height 8
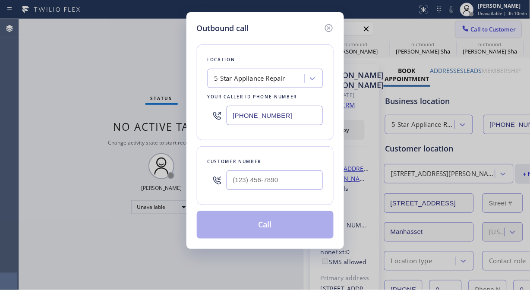
click at [483, 30] on div "Outbound call Location 5 Star Appliance Repair Your caller id phone number [PHO…" at bounding box center [265, 145] width 530 height 290
click at [281, 188] on input "(___) ___-____" at bounding box center [274, 179] width 96 height 19
paste input "714) 655-4540"
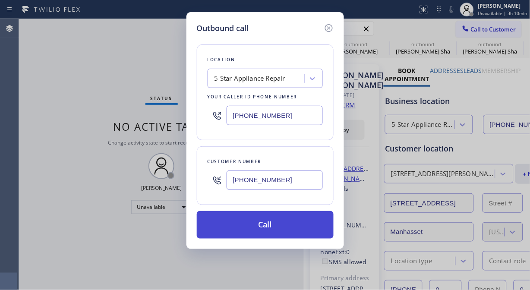
type input "[PHONE_NUMBER]"
click at [286, 226] on button "Call" at bounding box center [265, 225] width 137 height 28
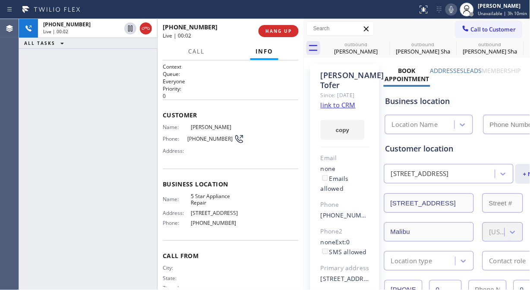
type input "[PHONE_NUMBER]"
click at [29, 66] on div "[PHONE_NUMBER] Live | 00:03 ALL TASKS ALL TASKS ACTIVE TASKS TASKS IN WRAP UP" at bounding box center [88, 154] width 138 height 271
click at [280, 31] on span "HANG UP" at bounding box center [278, 31] width 26 height 6
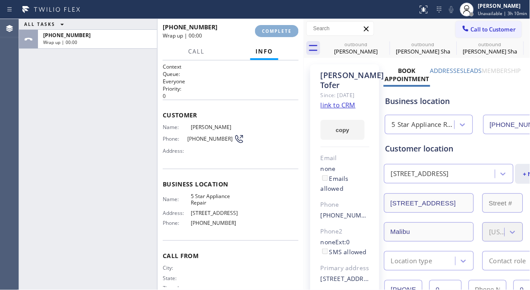
click at [280, 31] on span "COMPLETE" at bounding box center [277, 31] width 30 height 6
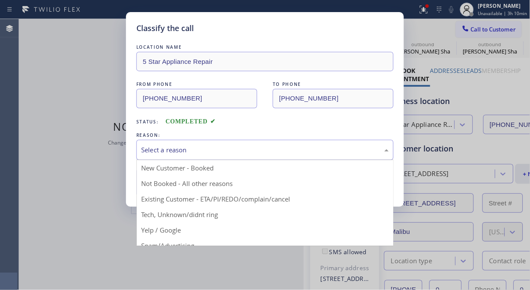
click at [229, 152] on div "Select a reason" at bounding box center [265, 150] width 248 height 10
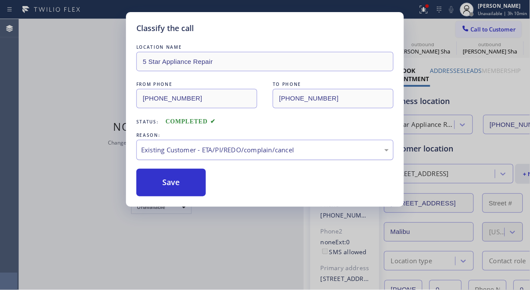
click at [176, 183] on button "Save" at bounding box center [170, 183] width 69 height 28
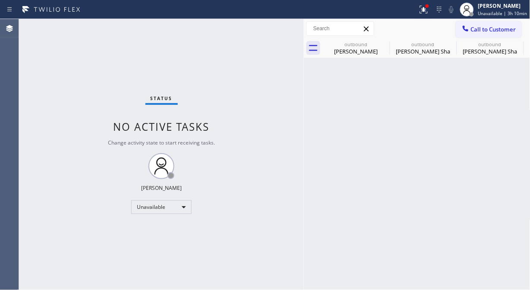
click at [476, 32] on span "Call to Customer" at bounding box center [493, 29] width 45 height 8
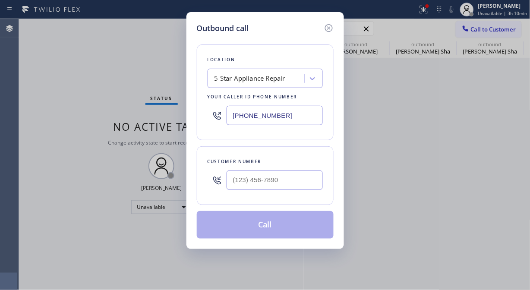
click at [282, 192] on div at bounding box center [274, 180] width 96 height 28
click at [283, 180] on input "(___) ___-____" at bounding box center [274, 179] width 96 height 19
paste input "714) 655-4540"
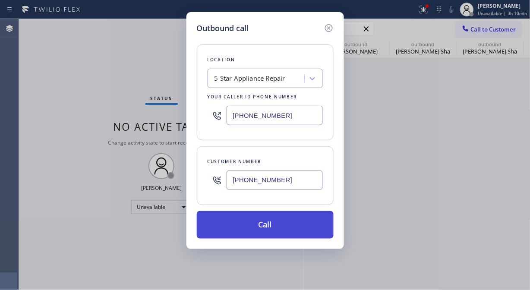
type input "[PHONE_NUMBER]"
click at [300, 227] on button "Call" at bounding box center [265, 225] width 137 height 28
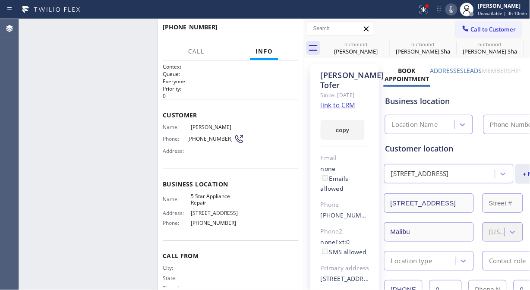
type input "[PHONE_NUMBER]"
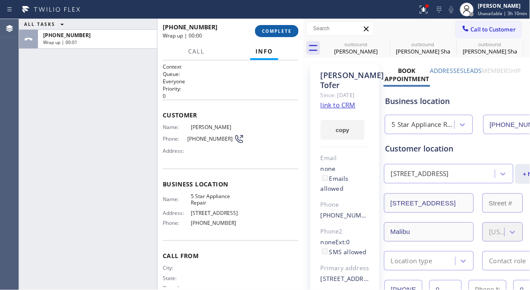
click at [282, 31] on span "COMPLETE" at bounding box center [277, 31] width 30 height 6
click at [272, 26] on button "COMPLETE" at bounding box center [277, 31] width 44 height 12
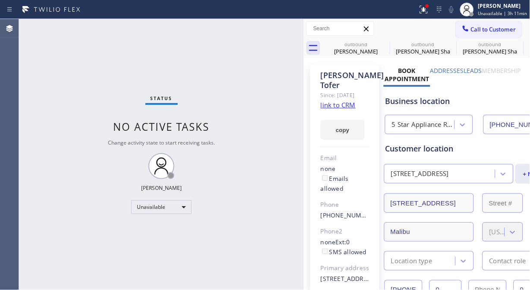
drag, startPoint x: 471, startPoint y: 31, endPoint x: 380, endPoint y: 92, distance: 109.4
click at [471, 31] on span "Call to Customer" at bounding box center [493, 29] width 45 height 8
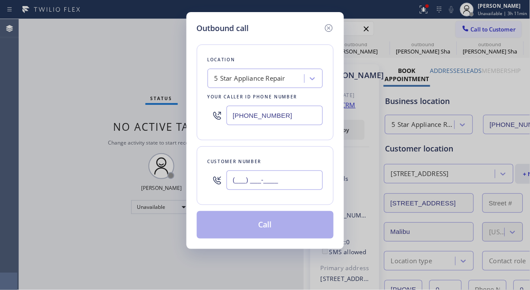
click at [240, 180] on input "(___) ___-____" at bounding box center [274, 179] width 96 height 19
paste input "619) 287-2011"
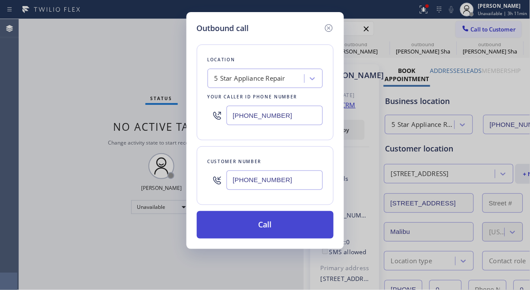
type input "[PHONE_NUMBER]"
click at [269, 223] on button "Call" at bounding box center [265, 225] width 137 height 28
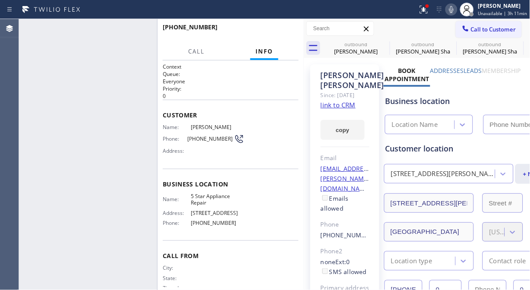
type input "[PHONE_NUMBER]"
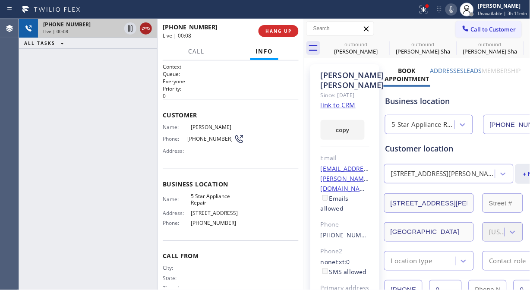
click at [145, 28] on icon at bounding box center [146, 28] width 10 height 10
click at [269, 31] on span "HANG UP" at bounding box center [278, 31] width 26 height 6
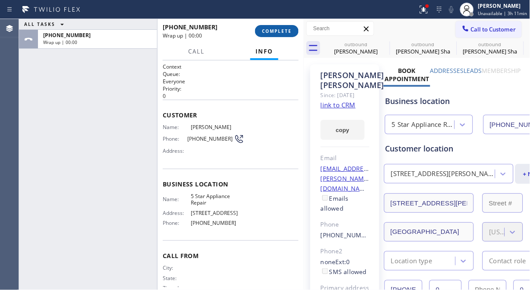
click at [267, 31] on span "COMPLETE" at bounding box center [277, 31] width 30 height 6
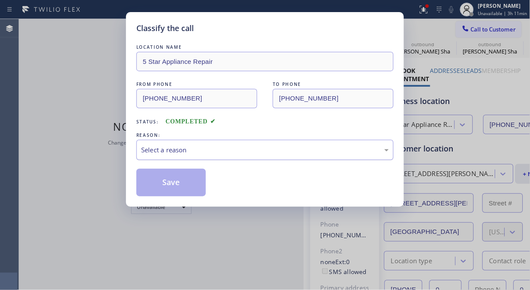
click at [257, 150] on div "Select a reason" at bounding box center [265, 150] width 248 height 10
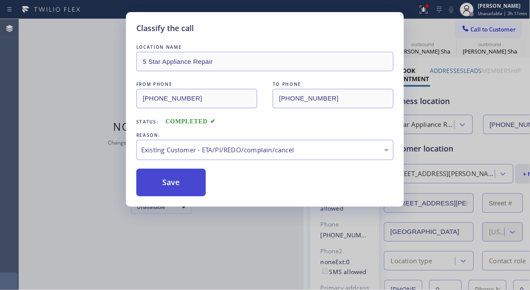
click at [163, 179] on button "Save" at bounding box center [170, 183] width 69 height 28
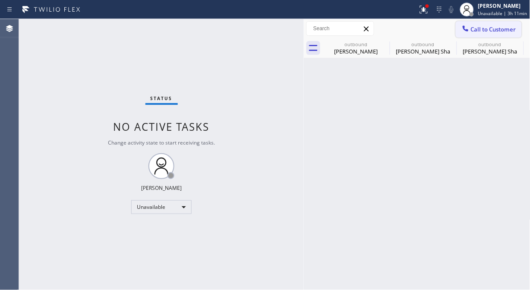
click at [482, 28] on span "Call to Customer" at bounding box center [493, 29] width 45 height 8
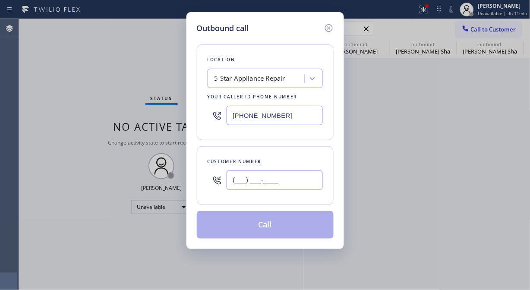
click at [295, 184] on input "(___) ___-____" at bounding box center [274, 179] width 96 height 19
paste input "917) 678-8854"
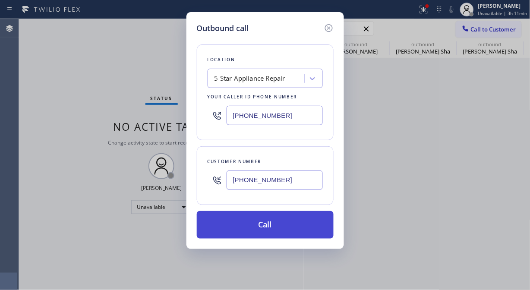
type input "[PHONE_NUMBER]"
click at [294, 221] on button "Call" at bounding box center [265, 225] width 137 height 28
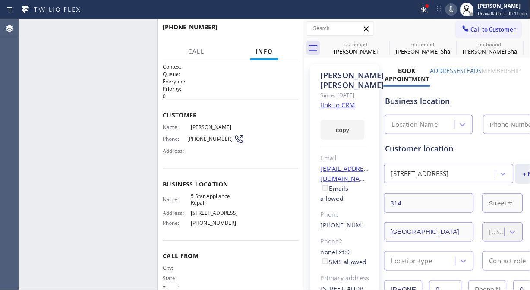
type input "[PHONE_NUMBER]"
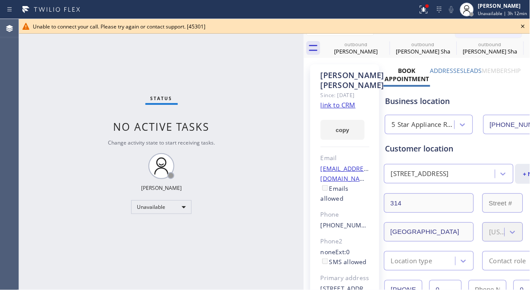
click at [520, 26] on icon at bounding box center [523, 26] width 10 height 10
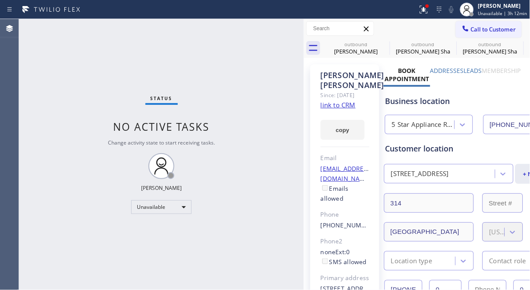
drag, startPoint x: 479, startPoint y: 32, endPoint x: 356, endPoint y: 121, distance: 151.7
click at [479, 32] on span "Call to Customer" at bounding box center [493, 29] width 45 height 8
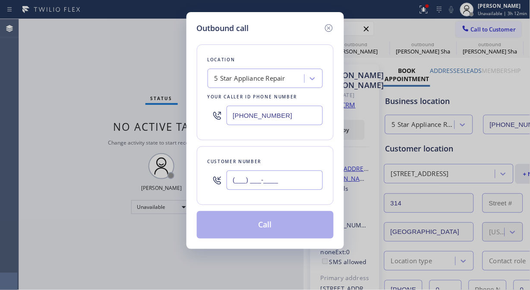
click at [289, 186] on input "(___) ___-____" at bounding box center [274, 179] width 96 height 19
paste input "818) 353-2109"
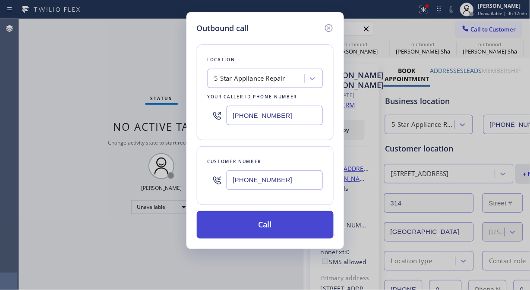
click at [260, 227] on button "Call" at bounding box center [265, 225] width 137 height 28
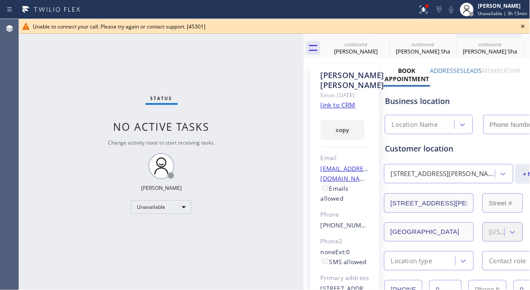
click at [30, 58] on div "Status No active tasks Change activity state to start receiving tasks. [PERSON_…" at bounding box center [161, 154] width 285 height 271
click at [520, 27] on icon at bounding box center [523, 26] width 10 height 10
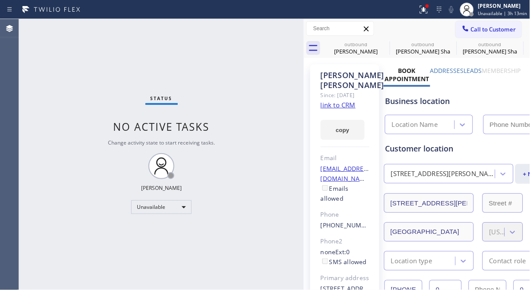
drag, startPoint x: 476, startPoint y: 26, endPoint x: 463, endPoint y: 35, distance: 15.7
click at [475, 26] on span "Call to Customer" at bounding box center [493, 29] width 45 height 8
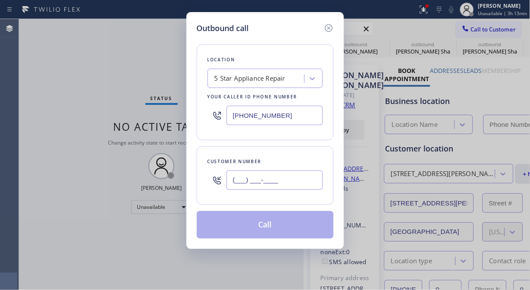
click at [279, 182] on input "(___) ___-____" at bounding box center [274, 179] width 96 height 19
paste input "714) 692-1216"
type input "[PHONE_NUMBER]"
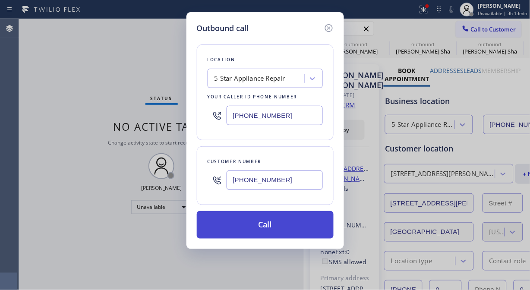
type input "[PHONE_NUMBER]"
click at [282, 229] on button "Call" at bounding box center [265, 225] width 137 height 28
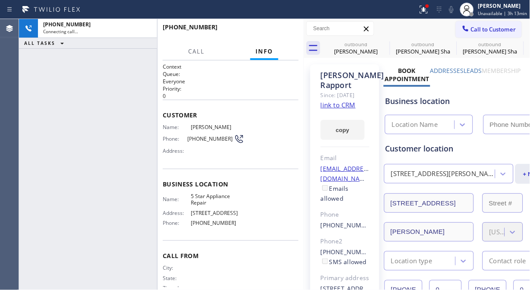
type input "[PHONE_NUMBER]"
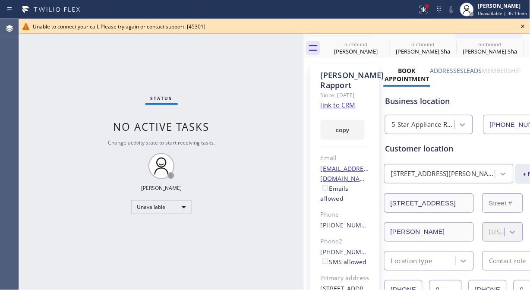
click at [520, 27] on icon at bounding box center [523, 26] width 10 height 10
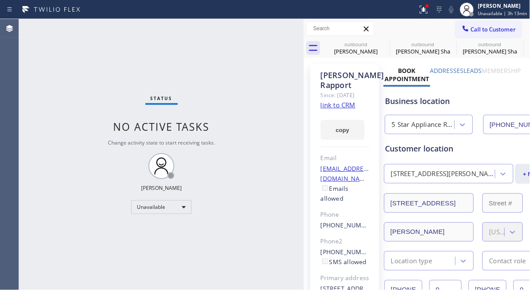
drag, startPoint x: 499, startPoint y: 32, endPoint x: 447, endPoint y: 52, distance: 55.6
click at [498, 32] on span "Call to Customer" at bounding box center [493, 29] width 45 height 8
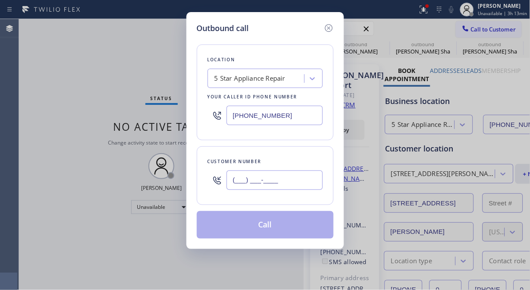
click at [299, 178] on input "(___) ___-____" at bounding box center [274, 179] width 96 height 19
paste input "254) 913-0114"
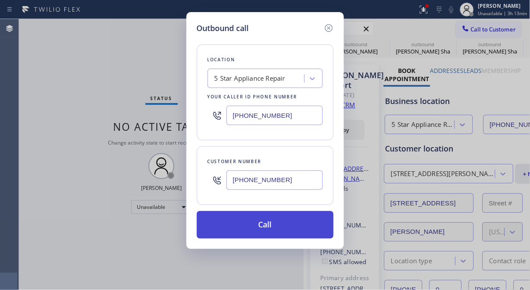
type input "[PHONE_NUMBER]"
click at [299, 230] on button "Call" at bounding box center [265, 225] width 137 height 28
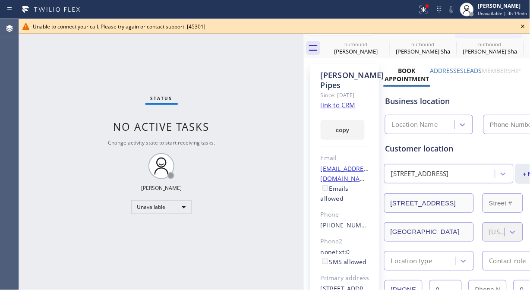
type input "[PHONE_NUMBER]"
click at [524, 26] on icon at bounding box center [523, 26] width 10 height 10
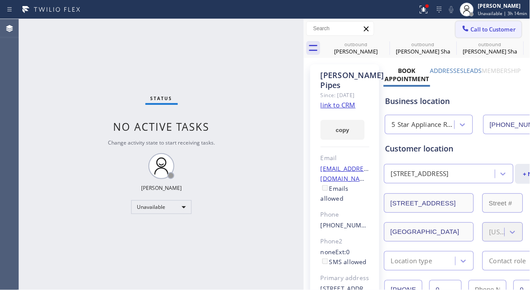
click at [471, 32] on span "Call to Customer" at bounding box center [493, 29] width 45 height 8
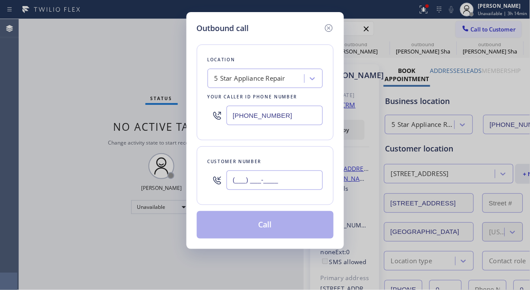
click at [297, 179] on input "(___) ___-____" at bounding box center [274, 179] width 96 height 19
paste input "650) 324-1415"
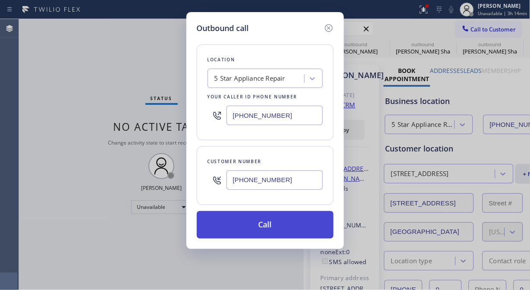
type input "[PHONE_NUMBER]"
click at [277, 228] on button "Call" at bounding box center [265, 225] width 137 height 28
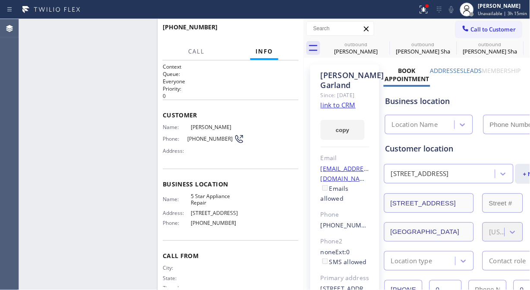
type input "[PHONE_NUMBER]"
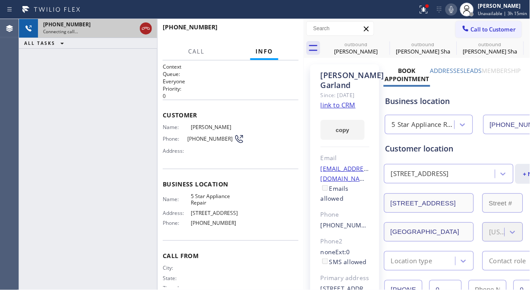
click at [150, 28] on icon at bounding box center [146, 28] width 10 height 10
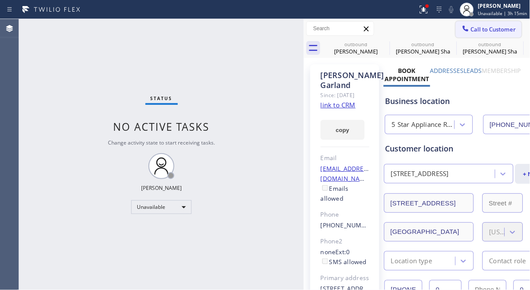
click at [488, 32] on span "Call to Customer" at bounding box center [493, 29] width 45 height 8
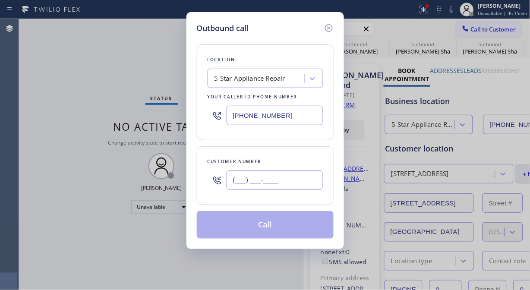
click at [244, 185] on input "(___) ___-____" at bounding box center [274, 179] width 96 height 19
paste input "626) 437-3636"
type input "[PHONE_NUMBER]"
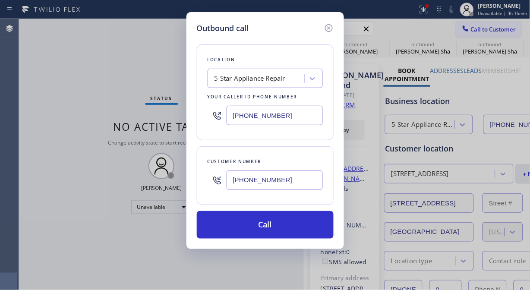
click at [228, 116] on input "[PHONE_NUMBER]" at bounding box center [274, 115] width 96 height 19
paste input "666-9755"
type input "[PHONE_NUMBER]"
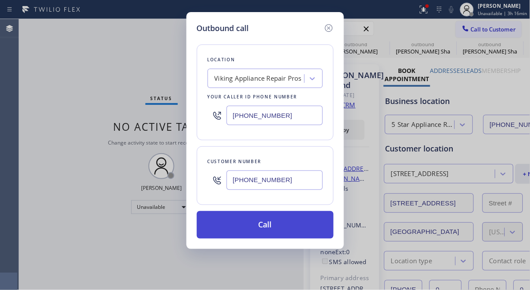
click at [274, 223] on button "Call" at bounding box center [265, 225] width 137 height 28
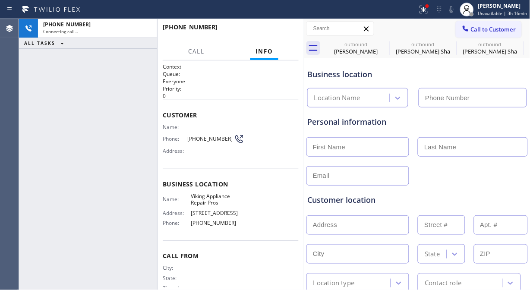
type input "[PHONE_NUMBER]"
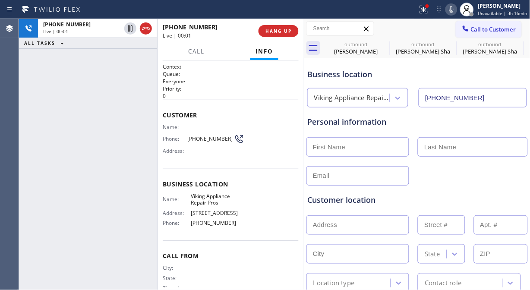
click at [28, 135] on div "[PHONE_NUMBER] Live | 00:01 ALL TASKS ALL TASKS ACTIVE TASKS TASKS IN WRAP UP" at bounding box center [88, 154] width 138 height 271
click at [23, 111] on div "[PHONE_NUMBER] Live | 00:10 ALL TASKS ALL TASKS ACTIVE TASKS TASKS IN WRAP UP" at bounding box center [88, 154] width 138 height 271
click at [290, 31] on span "HANG UP" at bounding box center [278, 31] width 26 height 6
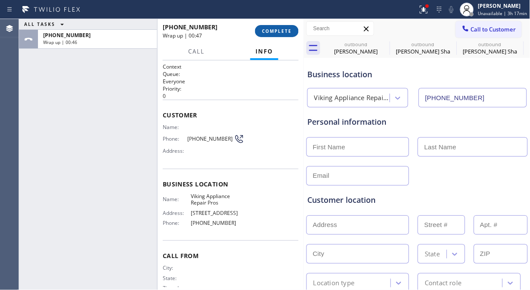
click at [263, 29] on span "COMPLETE" at bounding box center [277, 31] width 30 height 6
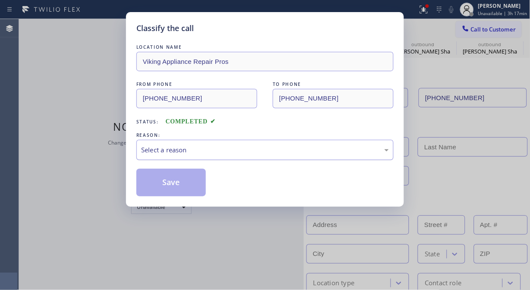
click at [243, 157] on div "Select a reason" at bounding box center [264, 150] width 257 height 20
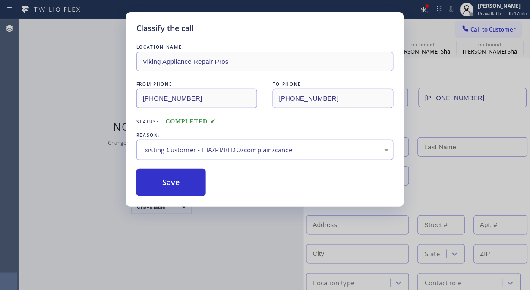
click at [182, 190] on button "Save" at bounding box center [170, 183] width 69 height 28
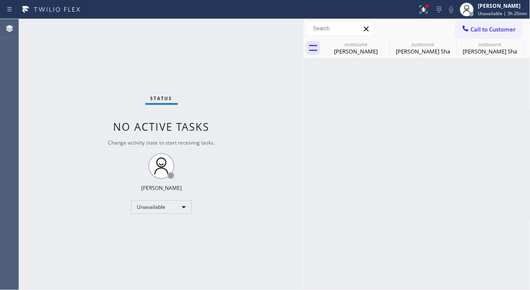
click at [26, 40] on div "Status No active tasks Change activity state to start receiving tasks. [PERSON_…" at bounding box center [161, 154] width 285 height 271
click at [487, 28] on span "Call to Customer" at bounding box center [493, 29] width 45 height 8
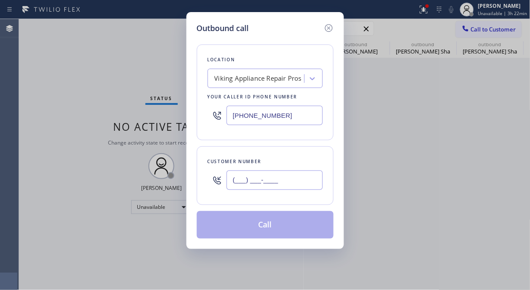
click at [277, 180] on input "(___) ___-____" at bounding box center [274, 179] width 96 height 19
paste input "310) 450-3407"
type input "[PHONE_NUMBER]"
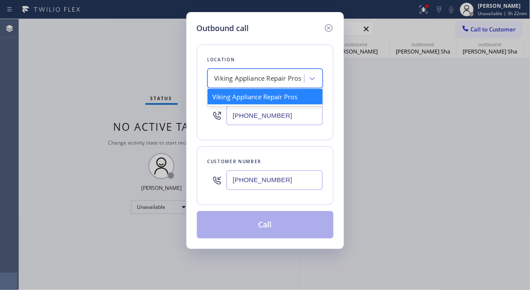
click at [264, 76] on div "Viking Appliance Repair Pros" at bounding box center [258, 79] width 88 height 10
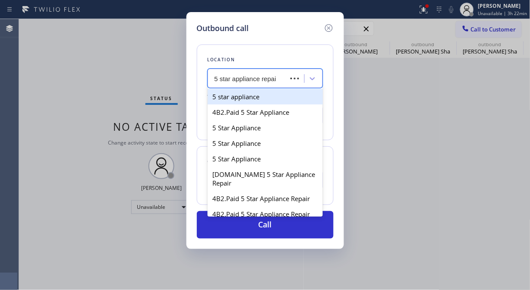
type input "5 star appliance repair"
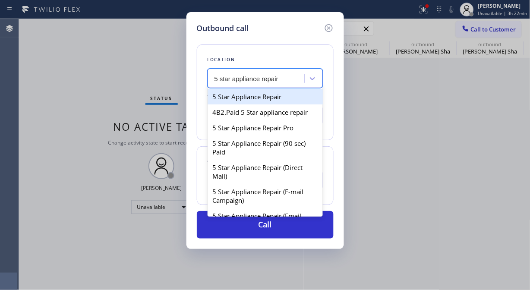
click at [265, 101] on div "5 Star Appliance Repair" at bounding box center [264, 97] width 115 height 16
type input "[PHONE_NUMBER]"
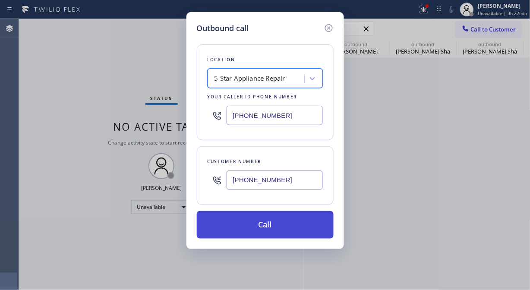
click at [265, 220] on button "Call" at bounding box center [265, 225] width 137 height 28
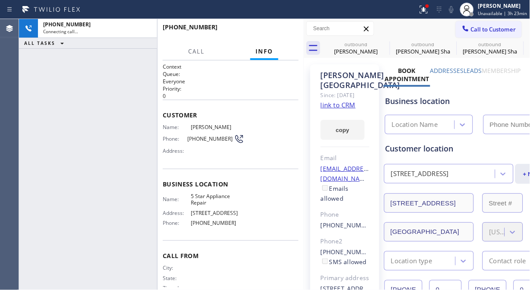
type input "[PHONE_NUMBER]"
click at [421, 13] on icon at bounding box center [423, 9] width 10 height 10
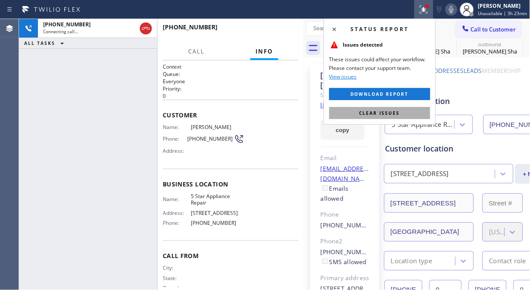
click at [403, 114] on button "Clear issues" at bounding box center [379, 113] width 101 height 12
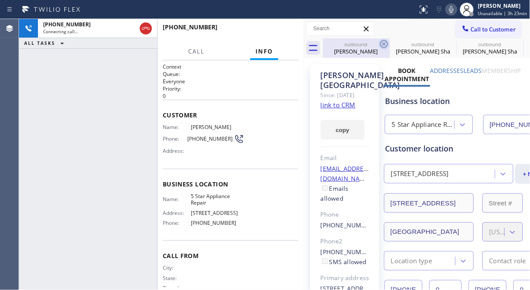
click at [385, 43] on icon at bounding box center [384, 44] width 8 height 8
click at [0, 0] on icon at bounding box center [0, 0] width 0 height 0
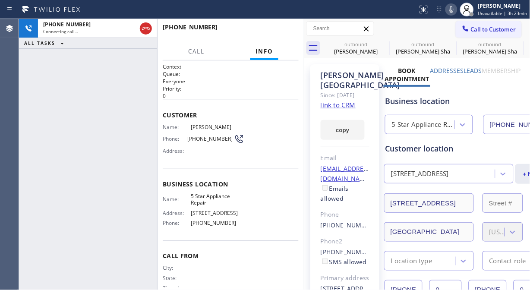
click at [0, 0] on icon at bounding box center [0, 0] width 0 height 0
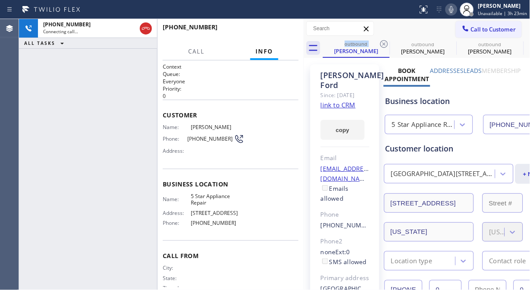
click at [32, 89] on div "[PHONE_NUMBER] Connecting call… ALL TASKS ALL TASKS ACTIVE TASKS TASKS IN WRAP …" at bounding box center [88, 154] width 138 height 271
click at [381, 45] on icon at bounding box center [384, 44] width 8 height 8
click at [0, 0] on icon at bounding box center [0, 0] width 0 height 0
click at [512, 42] on icon at bounding box center [517, 44] width 10 height 10
click at [384, 42] on icon at bounding box center [384, 44] width 10 height 10
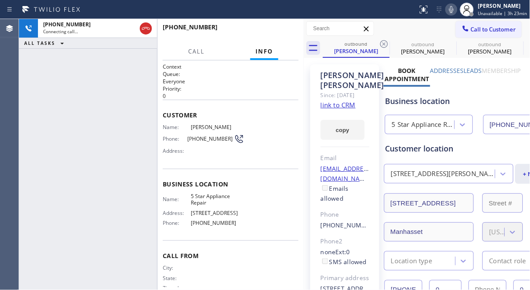
click at [384, 42] on icon at bounding box center [384, 44] width 10 height 10
click at [0, 0] on icon at bounding box center [0, 0] width 0 height 0
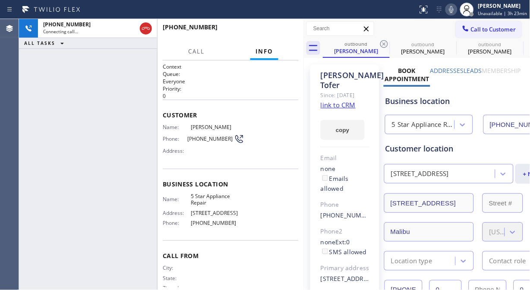
click at [384, 42] on icon at bounding box center [384, 44] width 10 height 10
click at [0, 0] on icon at bounding box center [0, 0] width 0 height 0
click at [384, 42] on icon at bounding box center [384, 44] width 10 height 10
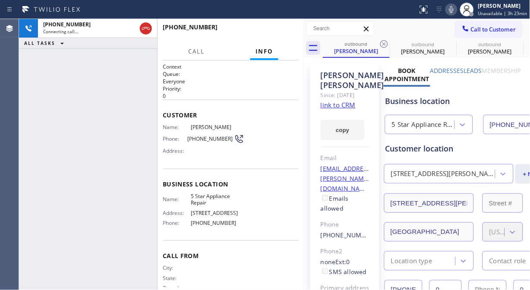
click at [384, 42] on icon at bounding box center [384, 44] width 10 height 10
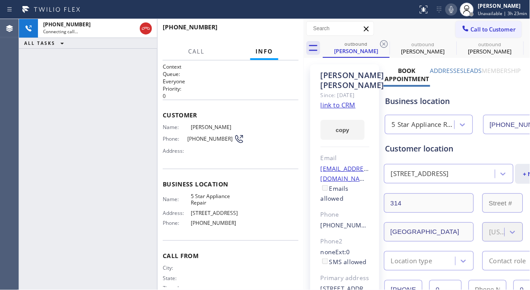
click at [384, 42] on icon at bounding box center [384, 44] width 10 height 10
click at [0, 0] on icon at bounding box center [0, 0] width 0 height 0
click at [384, 42] on icon at bounding box center [384, 44] width 10 height 10
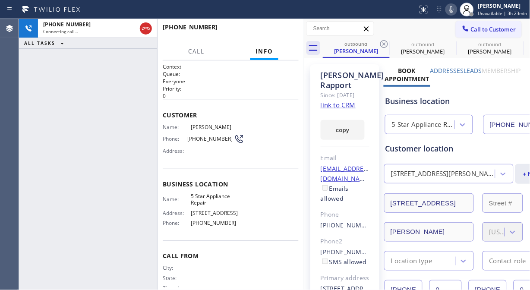
click at [384, 42] on icon at bounding box center [384, 44] width 10 height 10
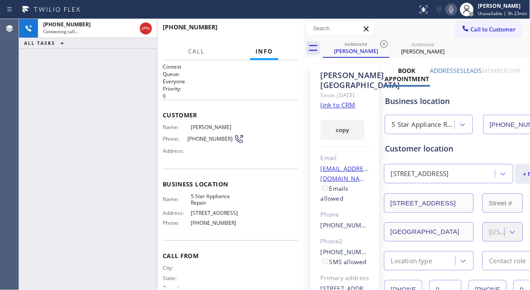
click at [384, 42] on icon at bounding box center [384, 44] width 10 height 10
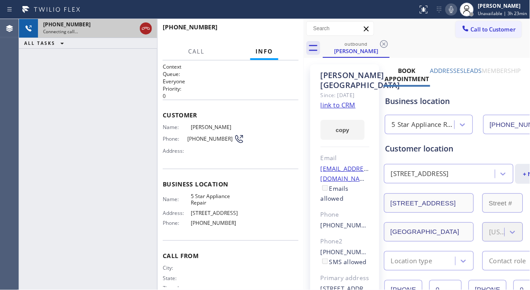
click at [144, 29] on icon at bounding box center [146, 28] width 10 height 10
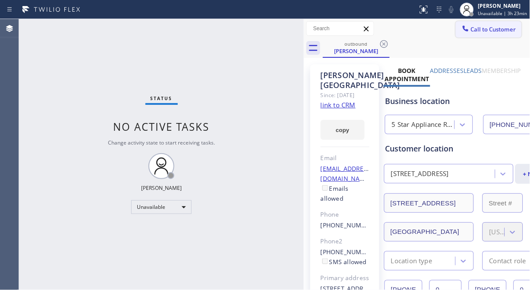
click at [483, 31] on span "Call to Customer" at bounding box center [493, 29] width 45 height 8
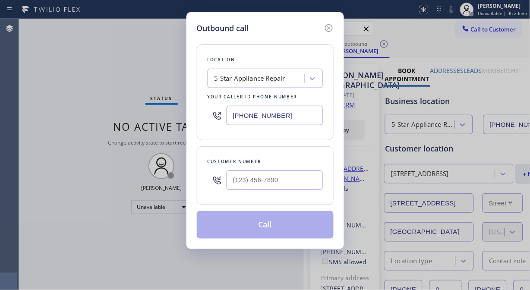
click at [242, 184] on input "text" at bounding box center [274, 179] width 96 height 19
click at [233, 184] on input "(___) ___-____" at bounding box center [274, 179] width 96 height 19
paste input "310) 472-0366"
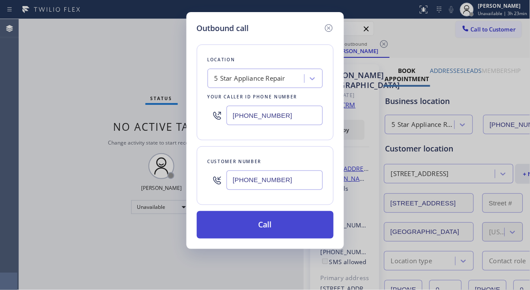
type input "[PHONE_NUMBER]"
click at [269, 227] on button "Call" at bounding box center [265, 225] width 137 height 28
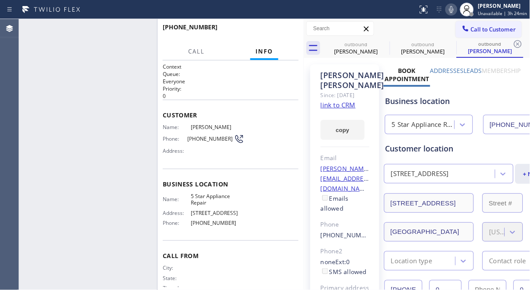
type input "[PHONE_NUMBER]"
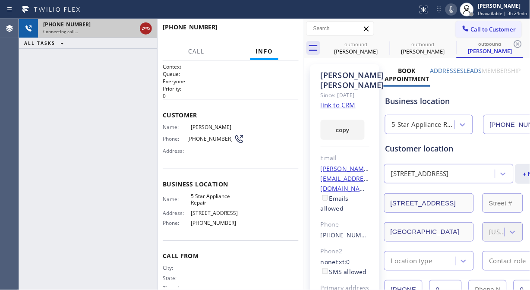
click at [146, 31] on icon at bounding box center [146, 28] width 10 height 10
click at [471, 28] on span "Call to Customer" at bounding box center [493, 29] width 45 height 8
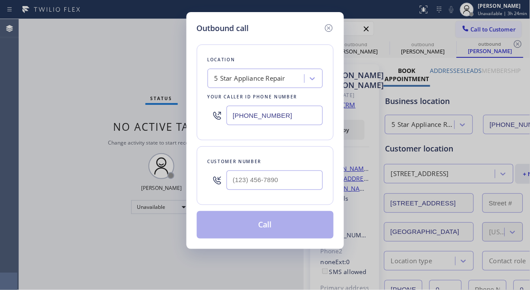
click at [253, 191] on div at bounding box center [274, 180] width 96 height 28
click at [251, 182] on input "(___) ___-____" at bounding box center [274, 179] width 96 height 19
paste input "818) 344-4601"
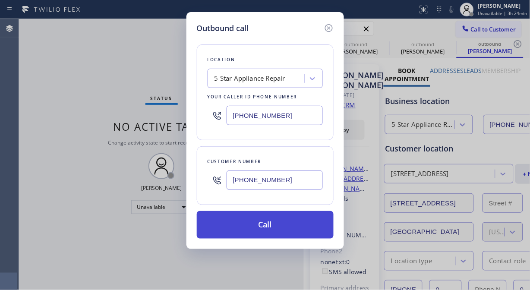
type input "[PHONE_NUMBER]"
click at [276, 229] on button "Call" at bounding box center [265, 225] width 137 height 28
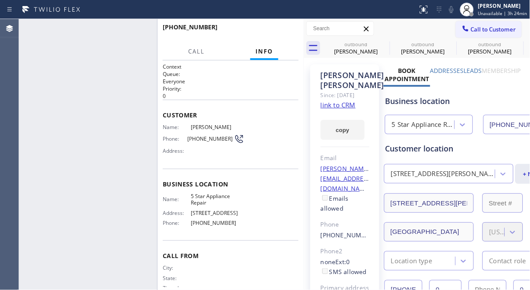
type input "[PHONE_NUMBER]"
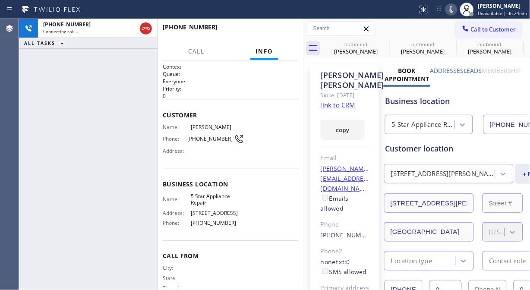
click at [145, 29] on icon at bounding box center [146, 28] width 10 height 10
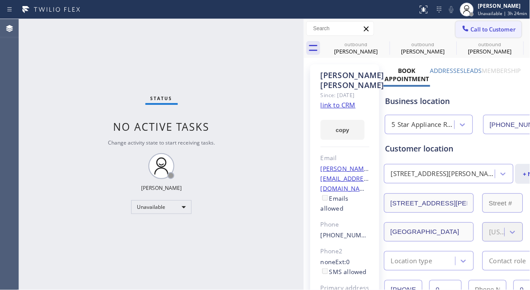
click at [471, 28] on span "Call to Customer" at bounding box center [493, 29] width 45 height 8
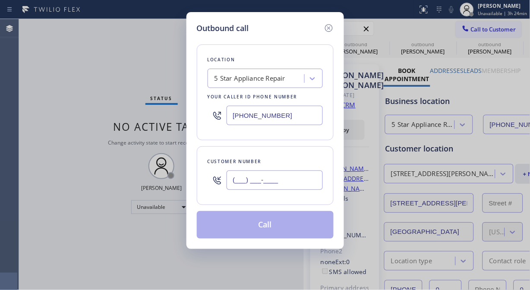
click at [236, 175] on input "(___) ___-____" at bounding box center [274, 179] width 96 height 19
paste input "602) 403-1981"
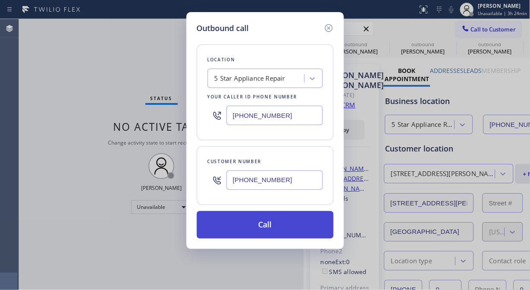
type input "[PHONE_NUMBER]"
click at [276, 225] on button "Call" at bounding box center [265, 225] width 137 height 28
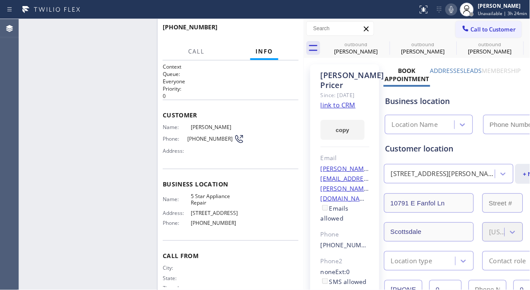
type input "[PHONE_NUMBER]"
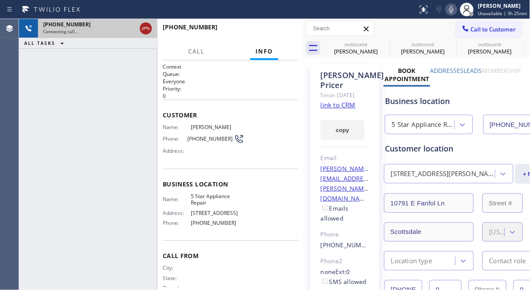
click at [150, 29] on icon at bounding box center [146, 28] width 10 height 10
click at [471, 28] on span "Call to Customer" at bounding box center [493, 29] width 45 height 8
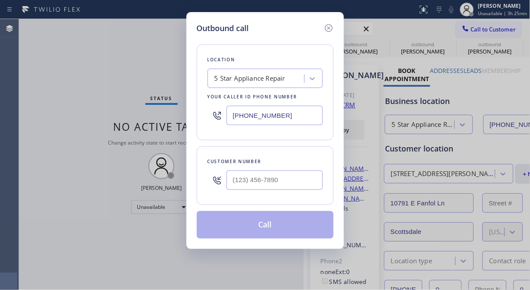
click at [257, 187] on input "text" at bounding box center [274, 179] width 96 height 19
paste input "310) 666-6781"
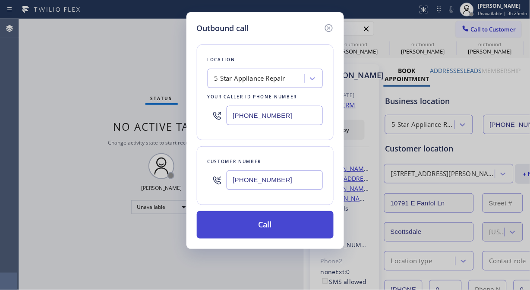
type input "[PHONE_NUMBER]"
click at [282, 226] on button "Call" at bounding box center [265, 225] width 137 height 28
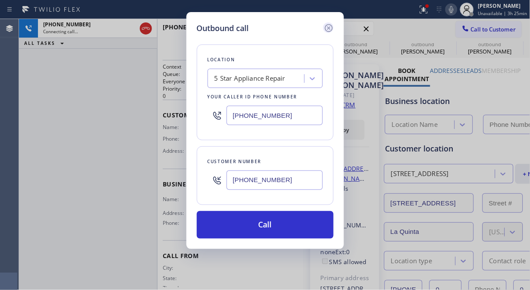
click at [327, 26] on icon at bounding box center [328, 28] width 8 height 8
type input "[PHONE_NUMBER]"
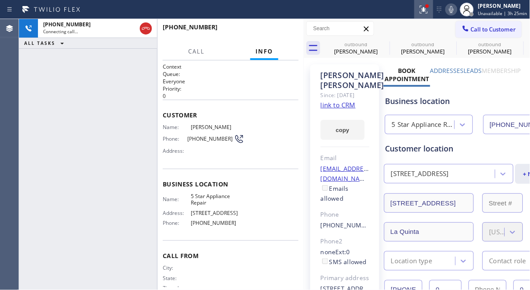
click at [428, 10] on icon at bounding box center [423, 9] width 10 height 10
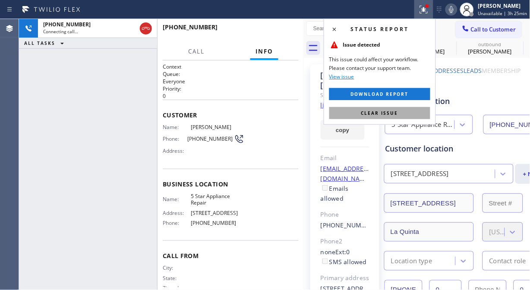
click at [389, 115] on span "Clear issue" at bounding box center [379, 113] width 37 height 6
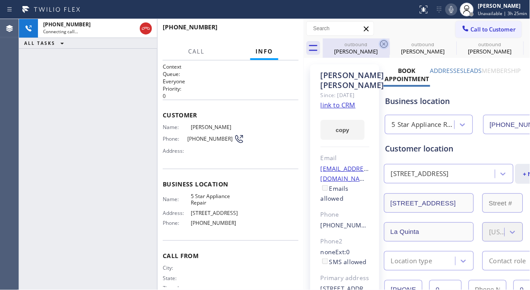
click at [383, 45] on icon at bounding box center [384, 44] width 8 height 8
click at [0, 0] on icon at bounding box center [0, 0] width 0 height 0
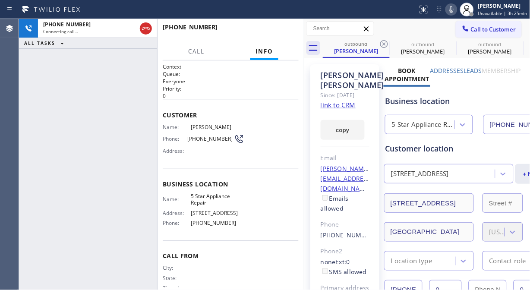
click at [383, 45] on icon at bounding box center [384, 44] width 8 height 8
click at [0, 0] on icon at bounding box center [0, 0] width 0 height 0
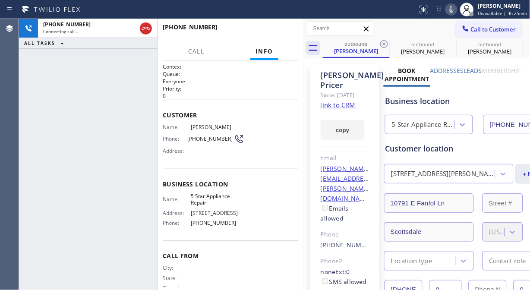
click at [383, 45] on icon at bounding box center [384, 44] width 8 height 8
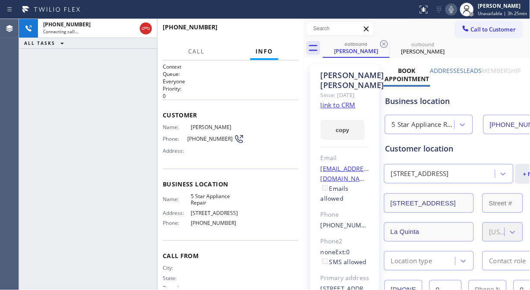
click at [383, 45] on icon at bounding box center [384, 44] width 8 height 8
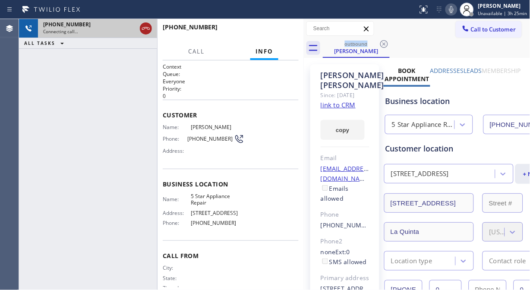
click at [147, 34] on button at bounding box center [146, 28] width 12 height 12
click at [471, 28] on span "Call to Customer" at bounding box center [493, 29] width 45 height 8
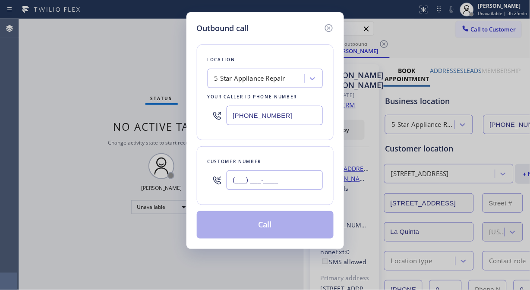
click at [238, 179] on input "(___) ___-____" at bounding box center [274, 179] width 96 height 19
paste input "310) 540-6048"
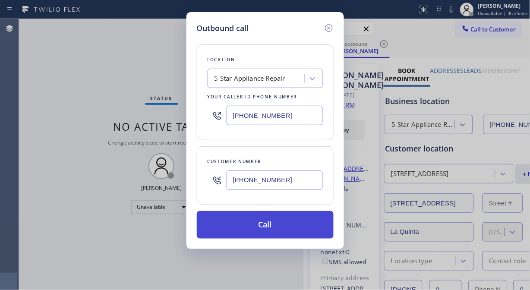
type input "[PHONE_NUMBER]"
click at [279, 230] on button "Call" at bounding box center [265, 225] width 137 height 28
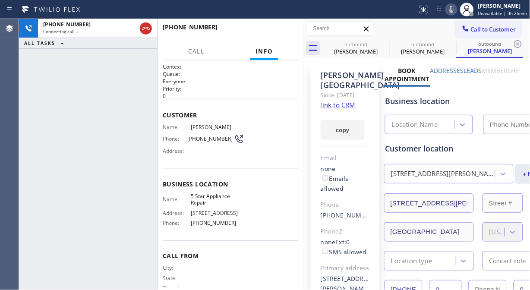
drag, startPoint x: 30, startPoint y: 97, endPoint x: 49, endPoint y: 59, distance: 42.4
click at [30, 97] on div "[PHONE_NUMBER] Connecting call… ALL TASKS ALL TASKS ACTIVE TASKS TASKS IN WRAP …" at bounding box center [88, 154] width 138 height 271
type input "[PHONE_NUMBER]"
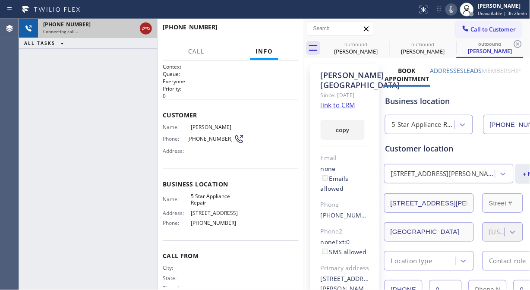
click at [143, 23] on icon at bounding box center [146, 28] width 10 height 10
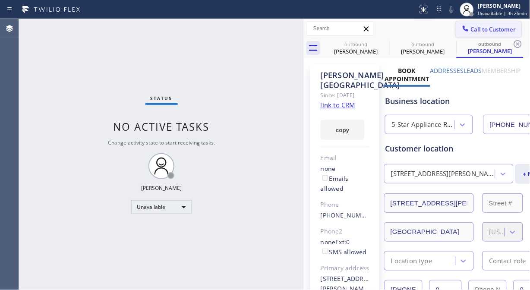
click at [471, 35] on button "Call to Customer" at bounding box center [488, 29] width 66 height 16
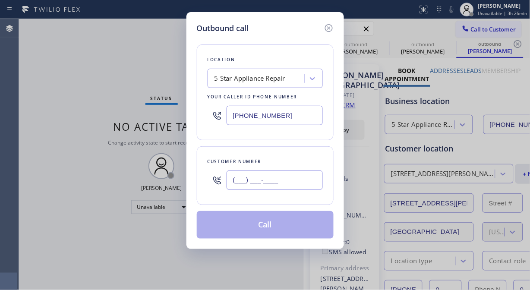
click at [229, 182] on input "(___) ___-____" at bounding box center [274, 179] width 96 height 19
paste input "619) 517-2073"
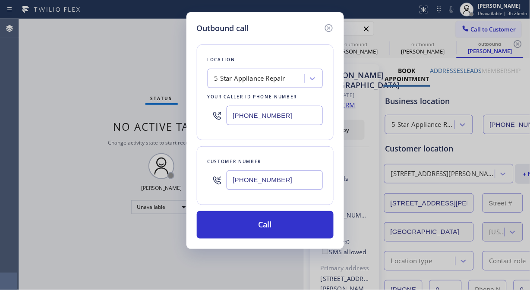
type input "[PHONE_NUMBER]"
click at [270, 229] on button "Call" at bounding box center [265, 225] width 137 height 28
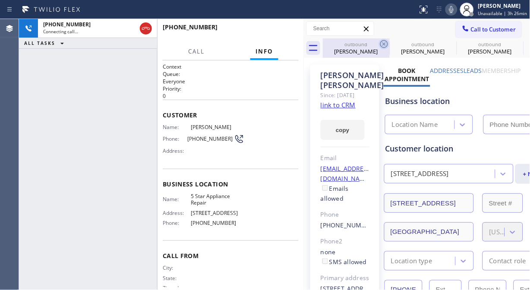
click at [381, 42] on icon at bounding box center [384, 44] width 10 height 10
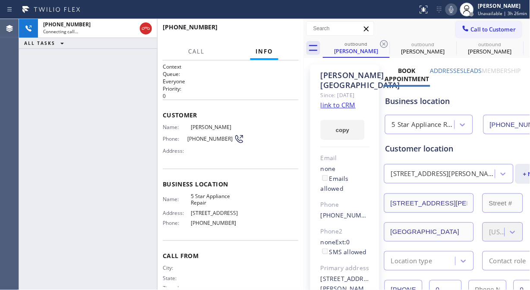
click at [381, 42] on icon at bounding box center [384, 44] width 10 height 10
type input "[PHONE_NUMBER]"
click at [381, 42] on icon at bounding box center [384, 44] width 10 height 10
click at [0, 0] on icon at bounding box center [0, 0] width 0 height 0
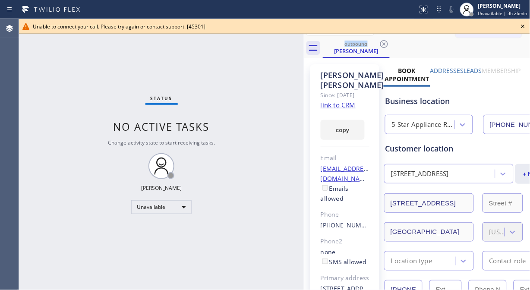
click at [24, 70] on div "Status No active tasks Change activity state to start receiving tasks. [PERSON_…" at bounding box center [161, 154] width 285 height 271
click at [524, 24] on icon at bounding box center [523, 26] width 10 height 10
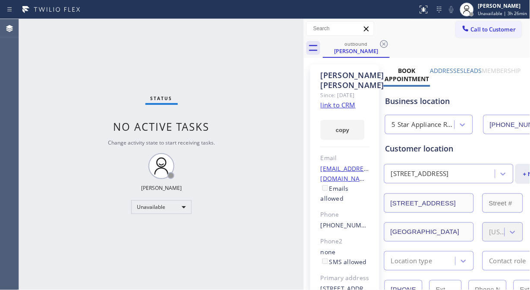
drag, startPoint x: 494, startPoint y: 27, endPoint x: 489, endPoint y: 28, distance: 5.0
click at [493, 27] on span "Call to Customer" at bounding box center [493, 29] width 45 height 8
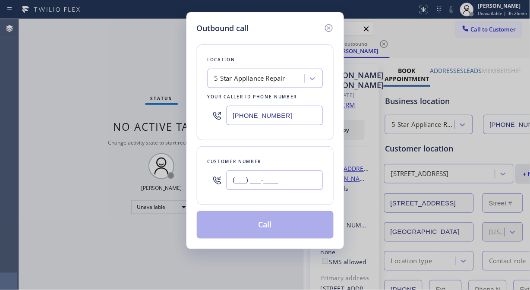
click at [309, 175] on input "(___) ___-____" at bounding box center [274, 179] width 96 height 19
paste input "323) 715-3429"
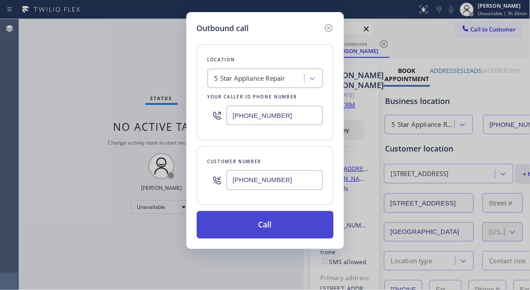
type input "[PHONE_NUMBER]"
click at [292, 231] on button "Call" at bounding box center [265, 225] width 137 height 28
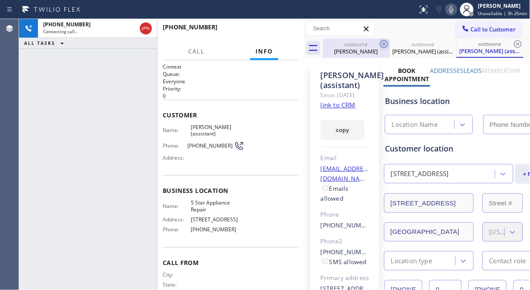
click at [382, 43] on icon at bounding box center [384, 44] width 10 height 10
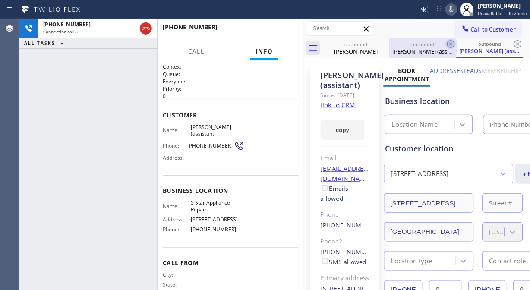
click at [445, 43] on icon at bounding box center [450, 44] width 10 height 10
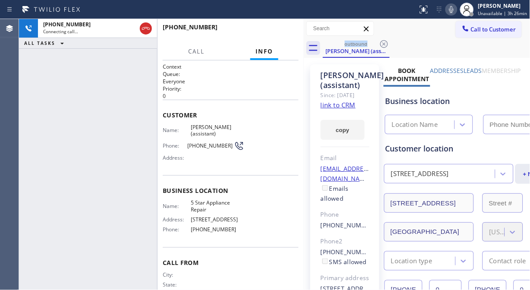
type input "[PHONE_NUMBER]"
drag, startPoint x: 149, startPoint y: 29, endPoint x: 163, endPoint y: 29, distance: 13.8
click at [149, 29] on icon at bounding box center [146, 28] width 10 height 10
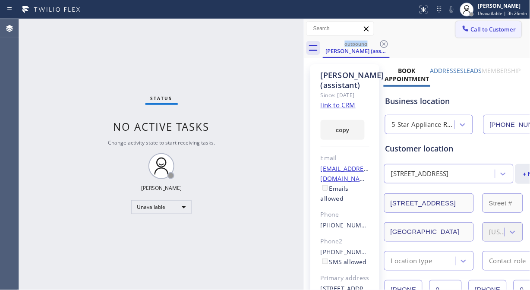
click at [473, 33] on span "Call to Customer" at bounding box center [493, 29] width 45 height 8
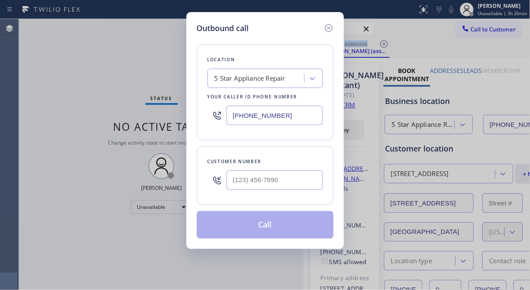
click at [271, 185] on input "text" at bounding box center [274, 179] width 96 height 19
paste input "949) 733-0646"
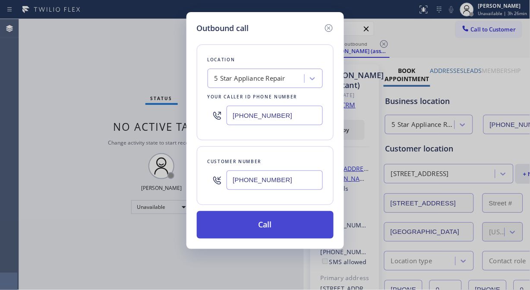
type input "[PHONE_NUMBER]"
click at [290, 221] on button "Call" at bounding box center [265, 225] width 137 height 28
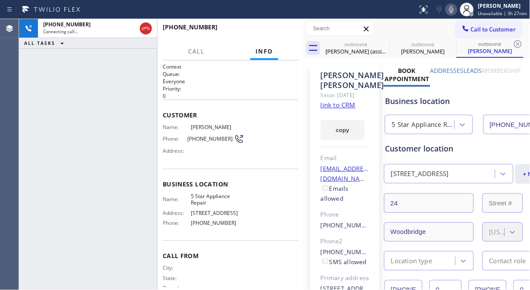
type input "[PHONE_NUMBER]"
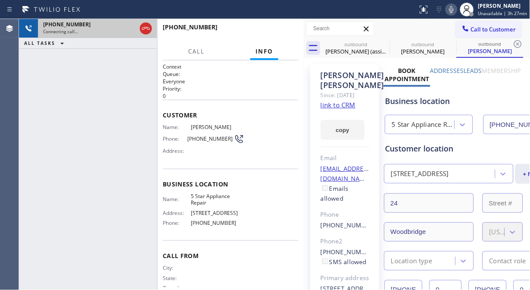
drag, startPoint x: 27, startPoint y: 68, endPoint x: 85, endPoint y: 27, distance: 71.4
click at [28, 68] on div "[PHONE_NUMBER] Connecting call… ALL TASKS ALL TASKS ACTIVE TASKS TASKS IN WRAP …" at bounding box center [88, 154] width 138 height 271
click at [141, 29] on icon at bounding box center [146, 28] width 10 height 10
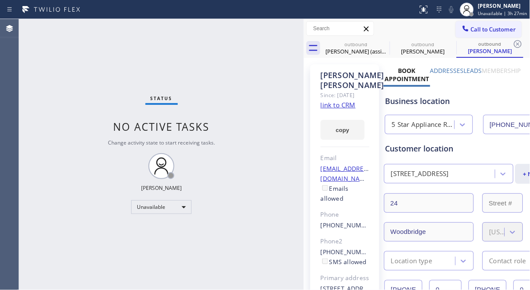
click at [474, 15] on div at bounding box center [471, 14] width 4 height 4
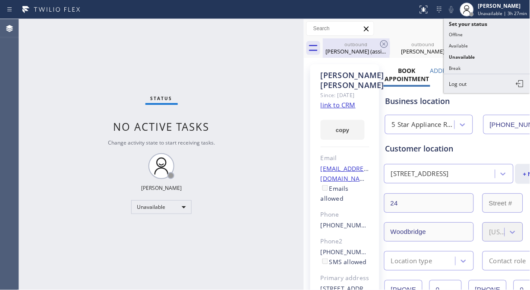
click at [368, 40] on div "outbound [PERSON_NAME] (assistant)" at bounding box center [355, 47] width 65 height 19
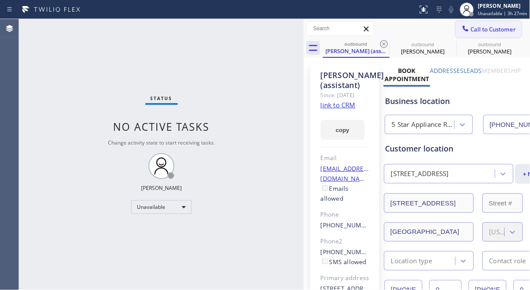
click at [474, 27] on span "Call to Customer" at bounding box center [493, 29] width 45 height 8
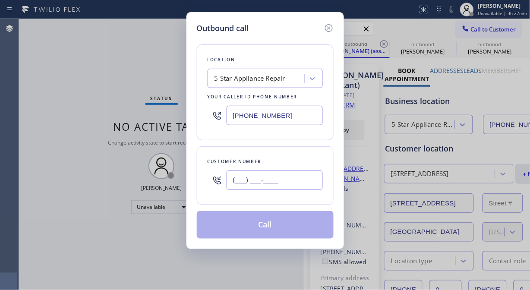
click at [261, 179] on input "(___) ___-____" at bounding box center [274, 179] width 96 height 19
paste input "949) 733-0646"
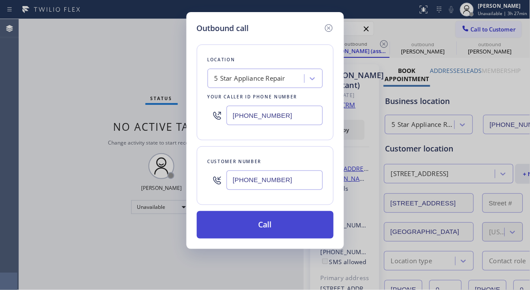
type input "[PHONE_NUMBER]"
click at [281, 226] on button "Call" at bounding box center [265, 225] width 137 height 28
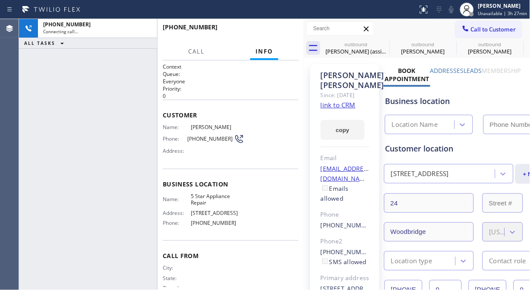
type input "[PHONE_NUMBER]"
click at [34, 71] on div "[PHONE_NUMBER] Connecting call… ALL TASKS ALL TASKS ACTIVE TASKS TASKS IN WRAP …" at bounding box center [88, 154] width 138 height 271
click at [23, 61] on div "[PHONE_NUMBER] Connecting call… ALL TASKS ALL TASKS ACTIVE TASKS TASKS IN WRAP …" at bounding box center [88, 154] width 138 height 271
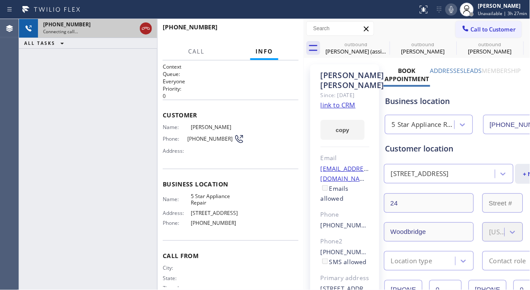
click at [149, 25] on icon at bounding box center [146, 28] width 10 height 10
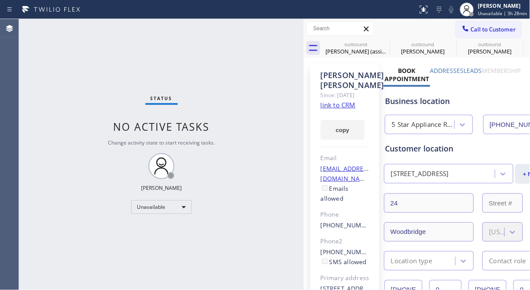
click at [0, 0] on icon at bounding box center [0, 0] width 0 height 0
click at [490, 35] on button "Call to Customer" at bounding box center [488, 29] width 66 height 16
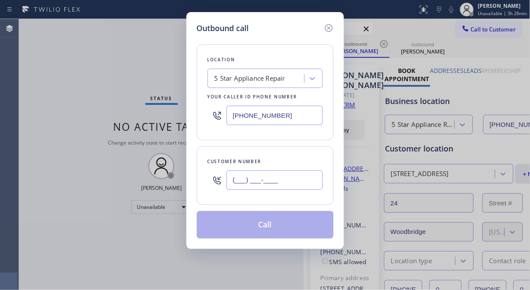
click at [239, 183] on input "(___) ___-____" at bounding box center [274, 179] width 96 height 19
paste input "818) 731-9820"
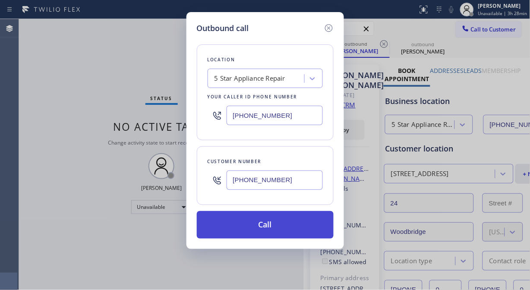
click at [262, 227] on button "Call" at bounding box center [265, 225] width 137 height 28
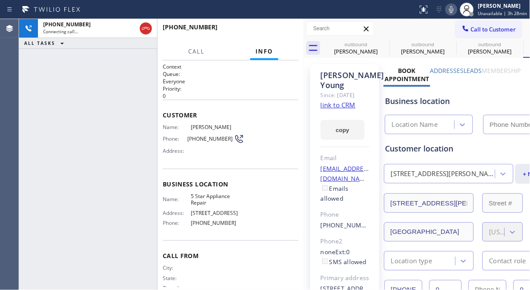
click at [0, 0] on icon at bounding box center [0, 0] width 0 height 0
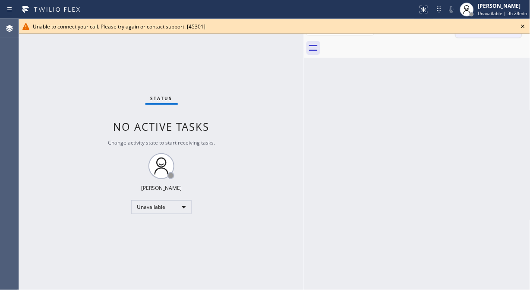
drag, startPoint x: 523, startPoint y: 25, endPoint x: 509, endPoint y: 29, distance: 14.2
click at [524, 25] on icon at bounding box center [523, 26] width 10 height 10
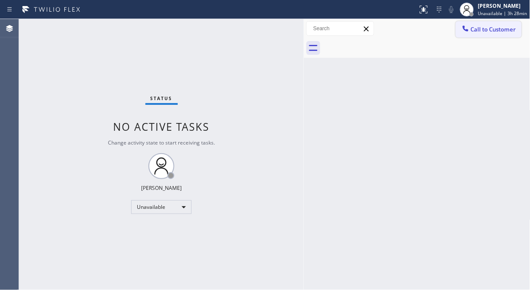
click at [474, 33] on button "Call to Customer" at bounding box center [488, 29] width 66 height 16
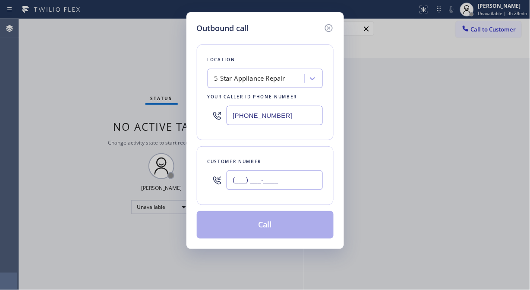
click at [291, 188] on input "(___) ___-____" at bounding box center [274, 179] width 96 height 19
paste input "650) 948-6893"
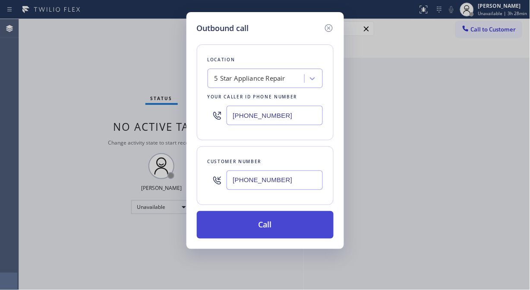
type input "[PHONE_NUMBER]"
click at [287, 229] on button "Call" at bounding box center [265, 225] width 137 height 28
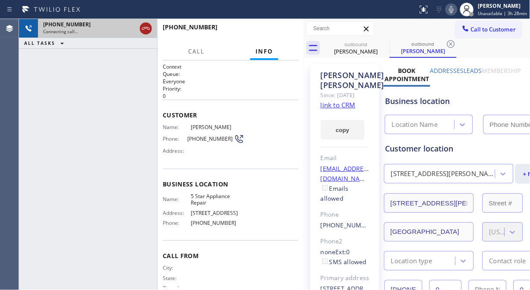
click at [148, 28] on icon at bounding box center [146, 28] width 10 height 10
click at [384, 41] on icon at bounding box center [384, 44] width 10 height 10
click at [445, 41] on icon at bounding box center [450, 44] width 10 height 10
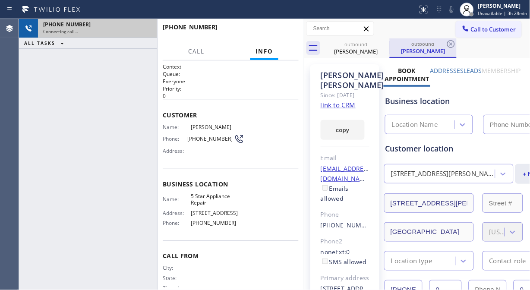
click at [445, 41] on icon at bounding box center [450, 44] width 10 height 10
